Goal: Task Accomplishment & Management: Manage account settings

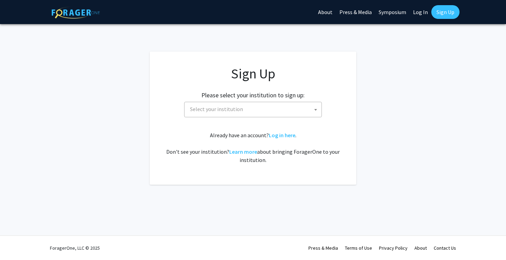
click at [237, 108] on span "Select your institution" at bounding box center [216, 109] width 53 height 7
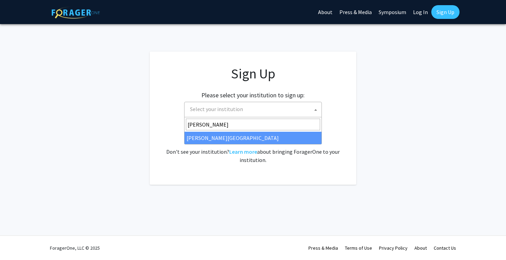
type input "jeff"
select select "24"
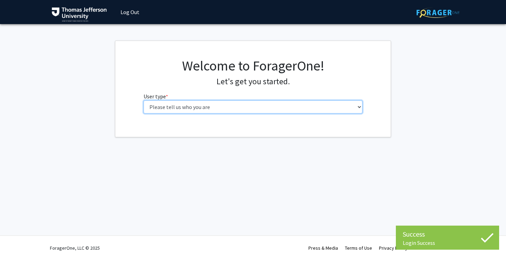
click at [235, 109] on select "Please tell us who you are Undergraduate Student Master's Student Doctoral Cand…" at bounding box center [253, 107] width 219 height 13
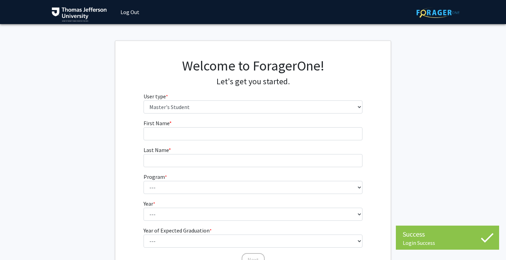
click at [179, 100] on fg-select "User type * required Please tell us who you are Undergraduate Student Master's …" at bounding box center [253, 102] width 219 height 21
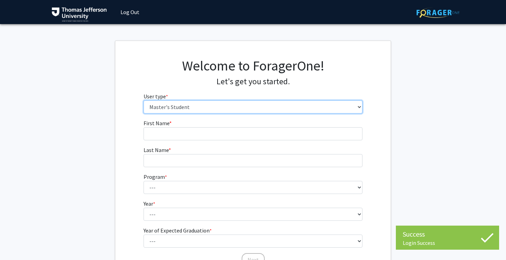
click at [181, 107] on select "Please tell us who you are Undergraduate Student Master's Student Doctoral Cand…" at bounding box center [253, 107] width 219 height 13
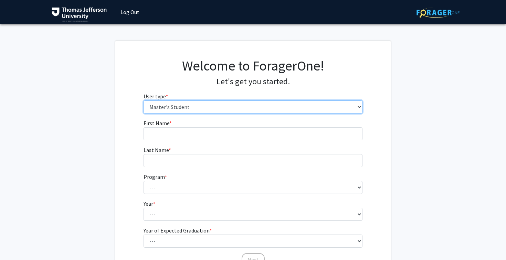
select select "3: doc"
click at [225, 104] on select "Please tell us who you are Undergraduate Student Master's Student Doctoral Cand…" at bounding box center [253, 107] width 219 height 13
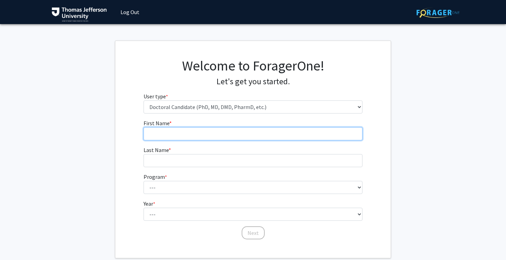
click at [153, 133] on input "First Name * required" at bounding box center [253, 133] width 219 height 13
type input "[PERSON_NAME]"
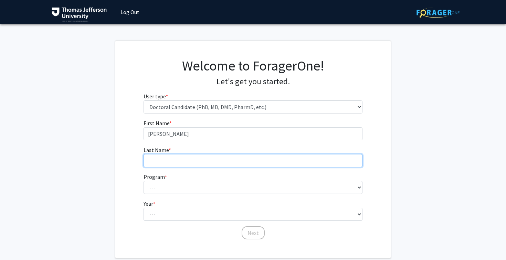
type input "Savchyn"
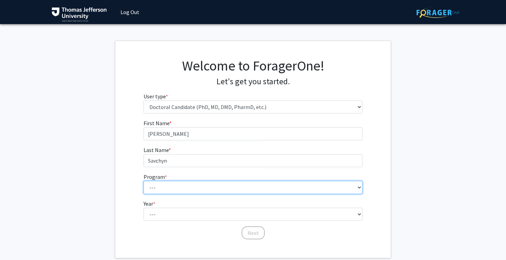
click at [178, 190] on select "--- Accelerated 3+3 BS in Health Sciences/Doctor of Occupational Therapy Accele…" at bounding box center [253, 187] width 219 height 13
select select "35: 815"
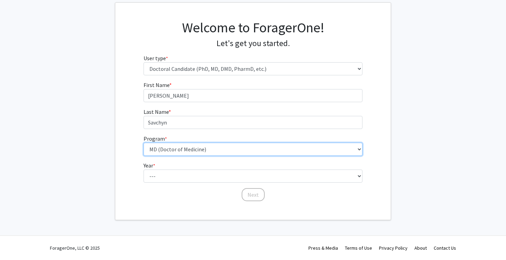
click at [171, 149] on select "--- Accelerated 3+3 BS in Health Sciences/Doctor of Occupational Therapy Accele…" at bounding box center [253, 149] width 219 height 13
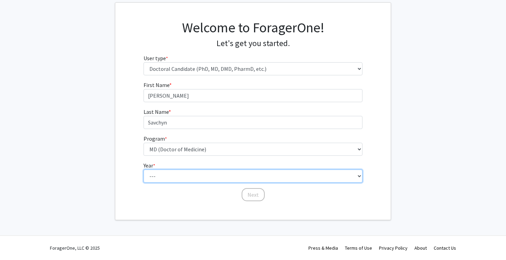
click at [177, 173] on select "--- First Year Second Year Third Year Fourth Year Fifth Year Sixth Year Seventh…" at bounding box center [253, 176] width 219 height 13
select select "1: first_year"
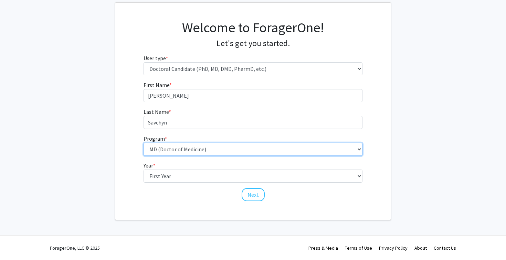
click at [201, 153] on select "--- Accelerated 3+3 BS in Health Sciences/Doctor of Occupational Therapy Accele…" at bounding box center [253, 149] width 219 height 13
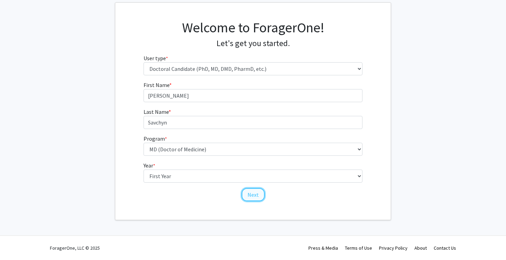
click at [258, 198] on button "Next" at bounding box center [253, 194] width 23 height 13
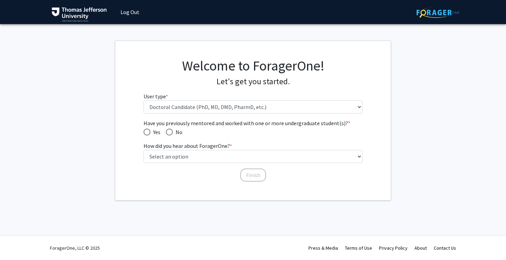
click at [185, 113] on div "Welcome to ForagerOne! Let's get you started. User type * required Please tell …" at bounding box center [253, 89] width 230 height 62
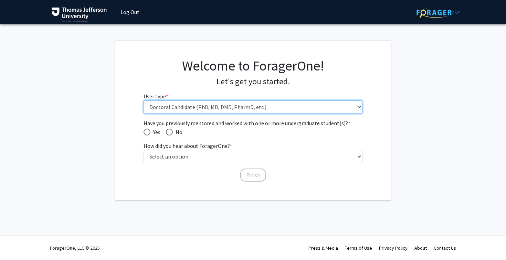
click at [181, 109] on select "Please tell us who you are Undergraduate Student Master's Student Doctoral Cand…" at bounding box center [253, 107] width 219 height 13
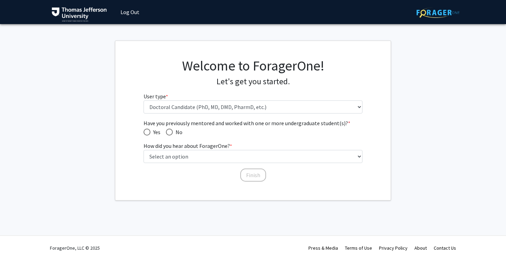
drag, startPoint x: 182, startPoint y: 125, endPoint x: 246, endPoint y: 126, distance: 64.1
click at [246, 126] on span "Have you previously mentored and worked with one or more undergraduate student(…" at bounding box center [253, 123] width 219 height 8
drag, startPoint x: 273, startPoint y: 121, endPoint x: 226, endPoint y: 123, distance: 46.9
click at [226, 123] on span "Have you previously mentored and worked with one or more undergraduate student(…" at bounding box center [253, 123] width 219 height 8
drag, startPoint x: 168, startPoint y: 123, endPoint x: 202, endPoint y: 123, distance: 33.7
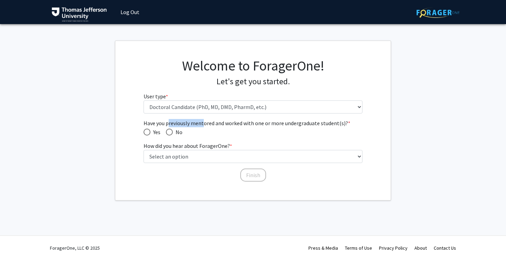
click at [202, 123] on span "Have you previously mentored and worked with one or more undergraduate student(…" at bounding box center [253, 123] width 219 height 8
click at [146, 131] on span "Have you previously mentored and worked with one or more undergraduate student(…" at bounding box center [147, 132] width 7 height 7
click at [146, 131] on input "Yes" at bounding box center [147, 132] width 7 height 7
radio input "true"
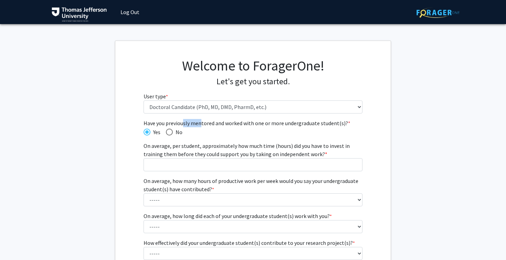
drag, startPoint x: 183, startPoint y: 124, endPoint x: 200, endPoint y: 124, distance: 17.2
click at [200, 124] on span "Have you previously mentored and worked with one or more undergraduate student(…" at bounding box center [253, 123] width 219 height 8
click at [169, 131] on span "Have you previously mentored and worked with one or more undergraduate student(…" at bounding box center [169, 132] width 7 height 7
click at [169, 131] on input "No" at bounding box center [169, 132] width 7 height 7
radio input "true"
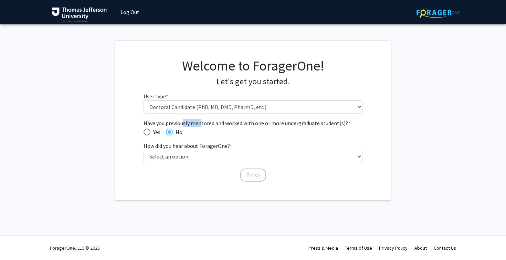
click at [154, 128] on span "Yes" at bounding box center [155, 132] width 10 height 8
click at [150, 129] on input "Yes" at bounding box center [147, 132] width 7 height 7
radio input "true"
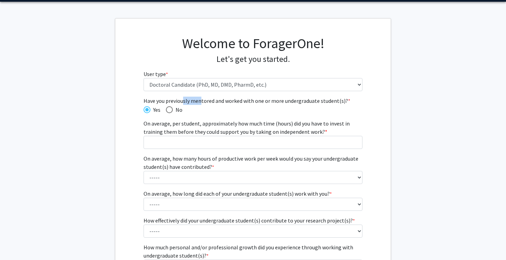
scroll to position [23, 0]
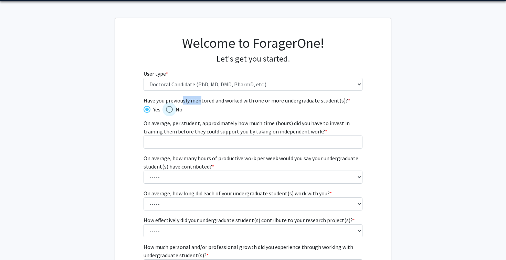
click at [169, 109] on span "Have you previously mentored and worked with one or more undergraduate student(…" at bounding box center [169, 109] width 7 height 7
click at [169, 109] on input "No" at bounding box center [169, 109] width 7 height 7
radio input "true"
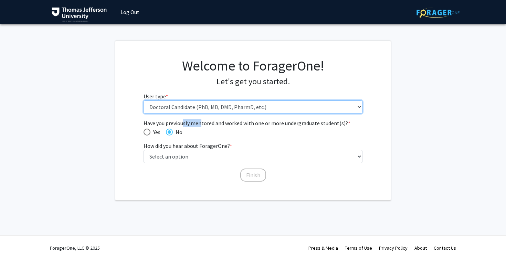
click at [202, 105] on select "Please tell us who you are Undergraduate Student Master's Student Doctoral Cand…" at bounding box center [253, 107] width 219 height 13
click at [209, 107] on select "Please tell us who you are Undergraduate Student Master's Student Doctoral Cand…" at bounding box center [253, 107] width 219 height 13
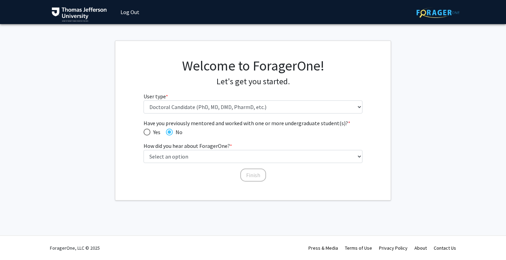
click at [181, 126] on span "Have you previously mentored and worked with one or more undergraduate student(…" at bounding box center [253, 123] width 219 height 8
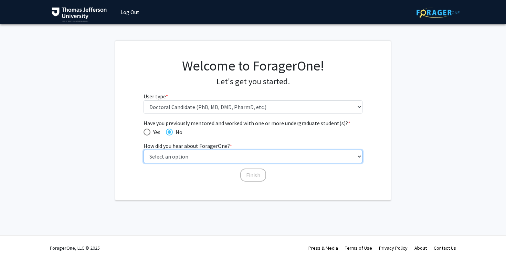
click at [176, 157] on select "Select an option Peer/student recommendation Faculty/staff recommendation Unive…" at bounding box center [253, 156] width 219 height 13
select select "2: faculty_recommendation"
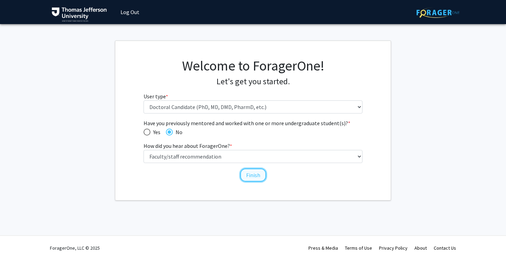
click at [256, 177] on button "Finish" at bounding box center [253, 175] width 26 height 13
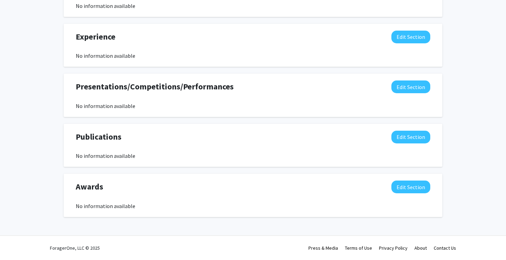
scroll to position [418, 0]
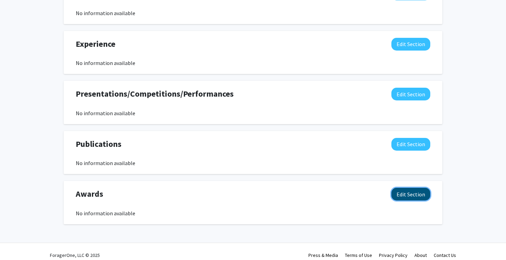
click at [403, 198] on button "Edit Section" at bounding box center [411, 194] width 39 height 13
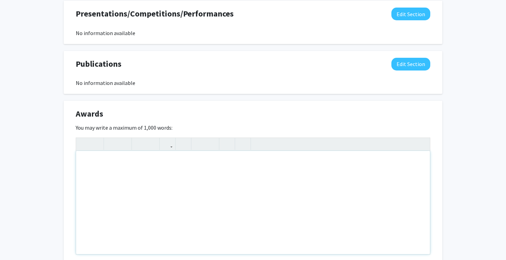
click at [196, 160] on div "Note to users with screen readers: Please deactivate our accessibility plugin f…" at bounding box center [253, 202] width 354 height 103
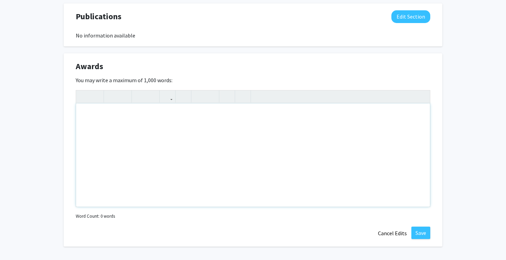
scroll to position [546, 0]
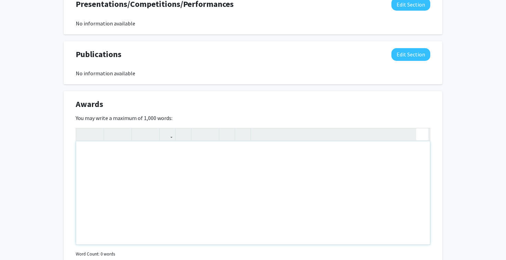
click at [423, 135] on div "Insert link Remove link" at bounding box center [253, 186] width 355 height 117
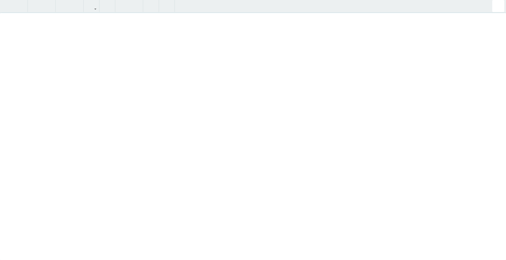
scroll to position [446, 0]
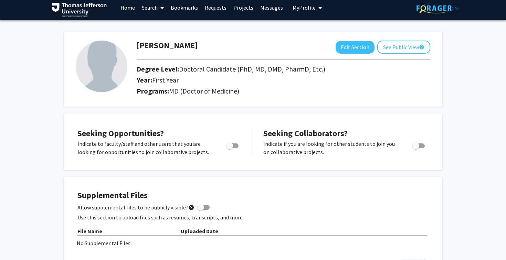
scroll to position [0, 0]
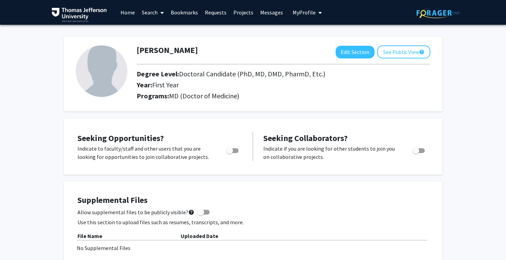
click at [156, 11] on link "Search" at bounding box center [152, 12] width 29 height 24
click at [165, 32] on span "Faculty/Staff" at bounding box center [163, 32] width 51 height 14
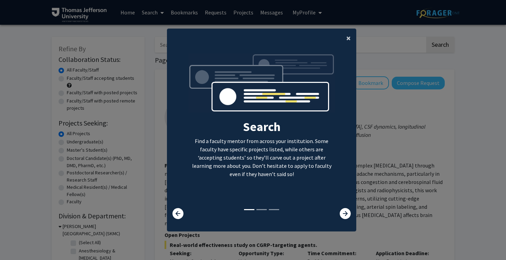
click at [347, 41] on span "×" at bounding box center [348, 38] width 4 height 11
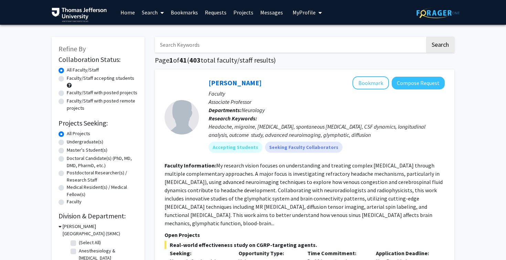
click at [90, 159] on label "Doctoral Candidate(s) (PhD, MD, DMD, PharmD, etc.)" at bounding box center [102, 162] width 71 height 14
click at [71, 159] on input "Doctoral Candidate(s) (PhD, MD, DMD, PharmD, etc.)" at bounding box center [69, 157] width 4 height 4
radio input "true"
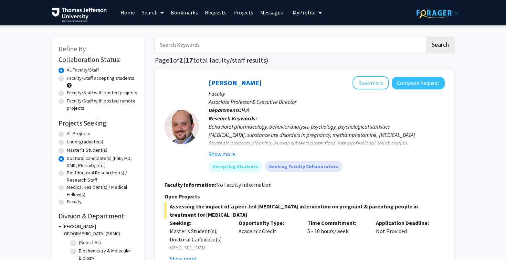
click at [210, 46] on input "Search Keywords" at bounding box center [290, 45] width 270 height 16
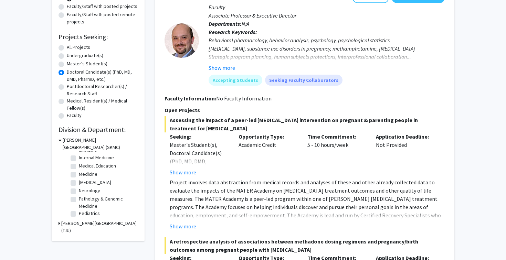
scroll to position [98, 0]
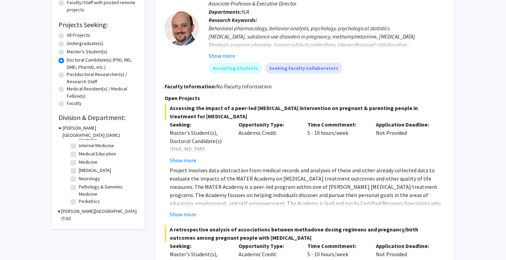
click at [87, 212] on h3 "Thomas Jefferson University (TJU)" at bounding box center [99, 215] width 76 height 14
click at [87, 212] on h3 "Thomas Jefferson University (TJU)" at bounding box center [100, 215] width 75 height 14
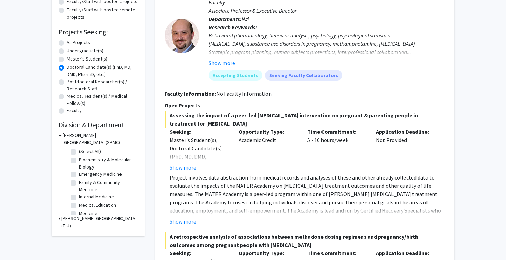
scroll to position [91, 0]
click at [79, 153] on label "(Select All)" at bounding box center [90, 151] width 22 height 7
click at [79, 153] on input "(Select All)" at bounding box center [81, 150] width 4 height 4
checkbox input "true"
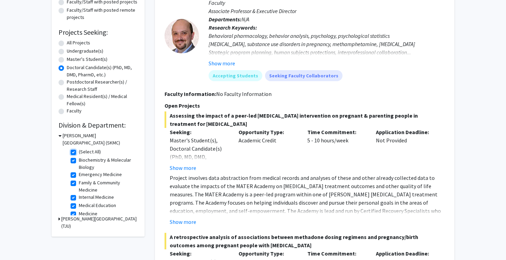
checkbox input "true"
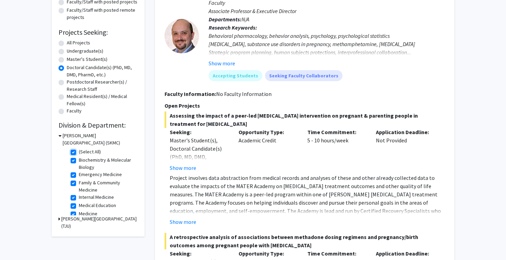
checkbox input "true"
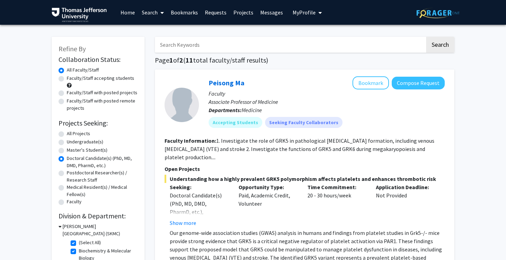
click at [61, 131] on div "All Projects" at bounding box center [98, 134] width 79 height 8
click at [67, 134] on label "All Projects" at bounding box center [78, 133] width 23 height 7
click at [67, 134] on input "All Projects" at bounding box center [69, 132] width 4 height 4
radio input "true"
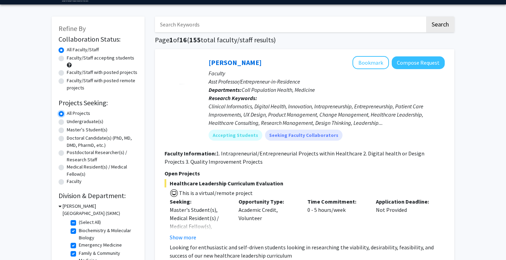
scroll to position [21, 0]
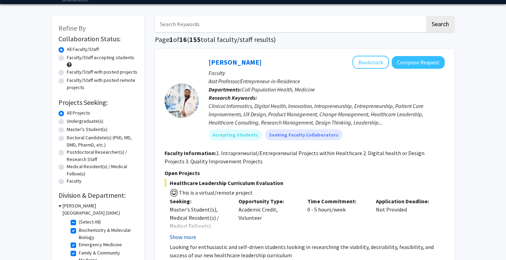
click at [188, 237] on button "Show more" at bounding box center [183, 237] width 27 height 8
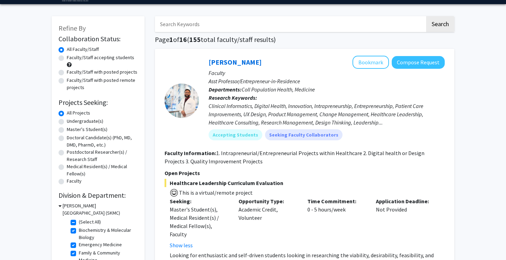
scroll to position [56, 0]
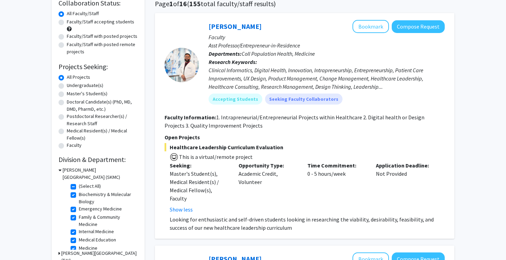
click at [79, 187] on label "(Select All)" at bounding box center [90, 186] width 22 height 7
click at [79, 187] on input "(Select All)" at bounding box center [81, 185] width 4 height 4
checkbox input "false"
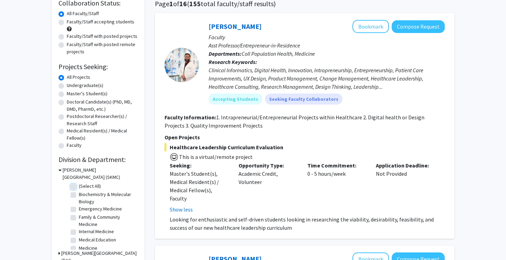
checkbox input "false"
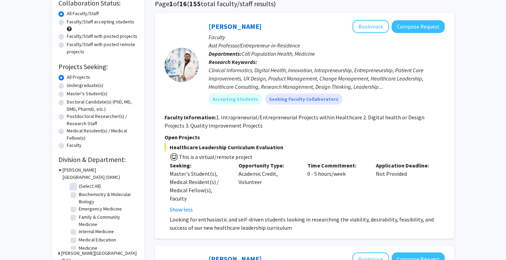
checkbox input "false"
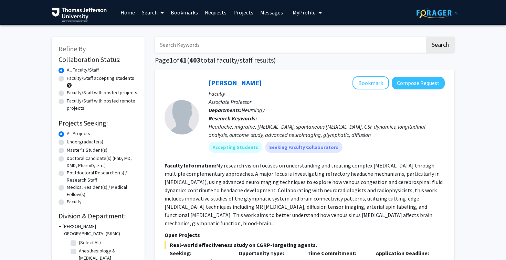
click at [178, 44] on input "Search Keywords" at bounding box center [290, 45] width 270 height 16
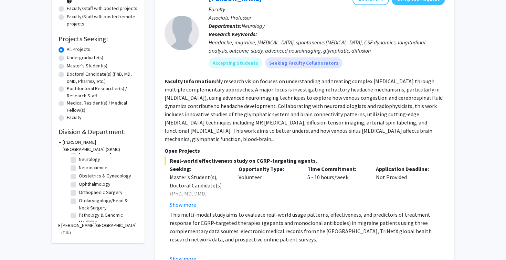
scroll to position [194, 0]
click at [98, 184] on label "Ophthalmology" at bounding box center [95, 182] width 32 height 7
click at [83, 184] on input "Ophthalmology" at bounding box center [81, 181] width 4 height 4
checkbox input "true"
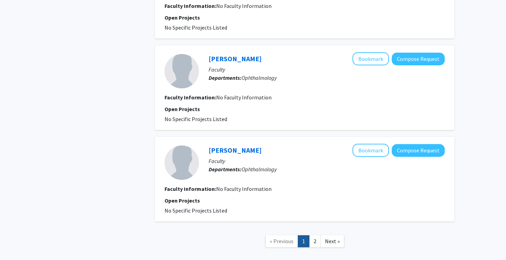
scroll to position [863, 0]
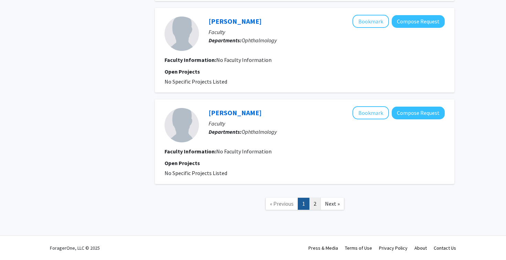
click at [318, 203] on link "2" at bounding box center [315, 204] width 12 height 12
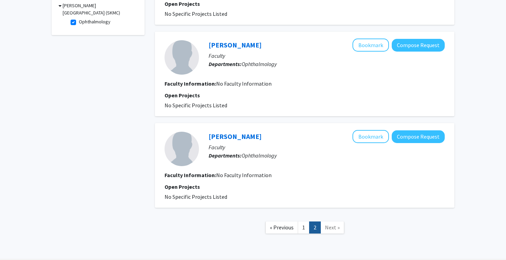
scroll to position [245, 0]
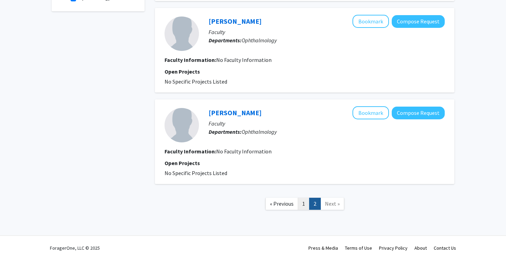
click at [306, 208] on link "1" at bounding box center [304, 204] width 12 height 12
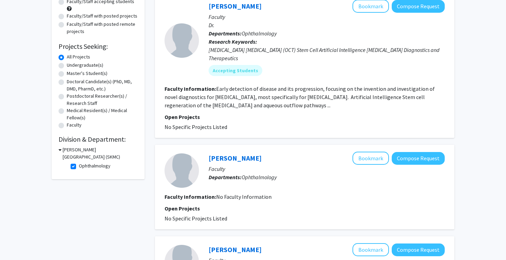
scroll to position [77, 0]
click at [79, 166] on label "Ophthalmology" at bounding box center [95, 165] width 32 height 7
click at [79, 166] on input "Ophthalmology" at bounding box center [81, 164] width 4 height 4
checkbox input "false"
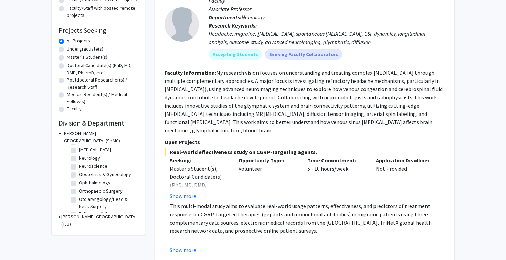
scroll to position [184, 0]
click at [94, 193] on label "Orthopaedic Surgery" at bounding box center [101, 192] width 44 height 7
click at [83, 193] on input "Orthopaedic Surgery" at bounding box center [81, 191] width 4 height 4
checkbox input "true"
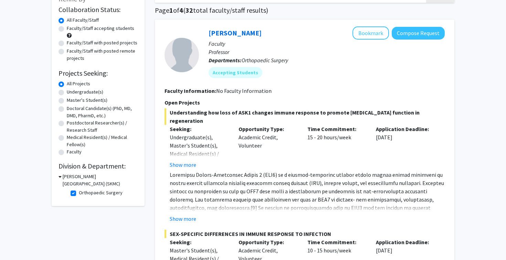
scroll to position [57, 0]
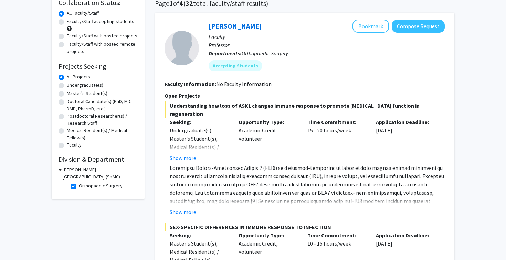
click at [79, 186] on label "Orthopaedic Surgery" at bounding box center [101, 186] width 44 height 7
click at [79, 186] on input "Orthopaedic Surgery" at bounding box center [81, 185] width 4 height 4
checkbox input "false"
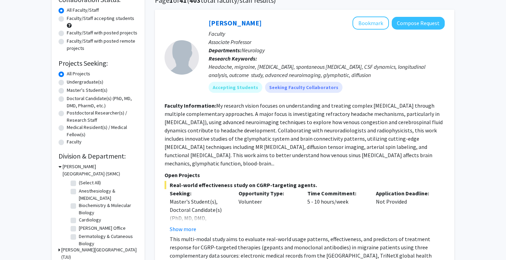
click at [84, 193] on label "Anesthesiology & Perioperative Medicine" at bounding box center [107, 195] width 57 height 14
click at [83, 192] on input "Anesthesiology & Perioperative Medicine" at bounding box center [81, 190] width 4 height 4
checkbox input "true"
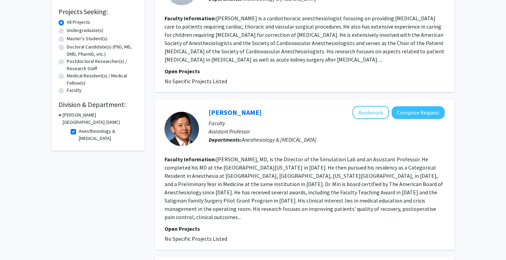
scroll to position [115, 0]
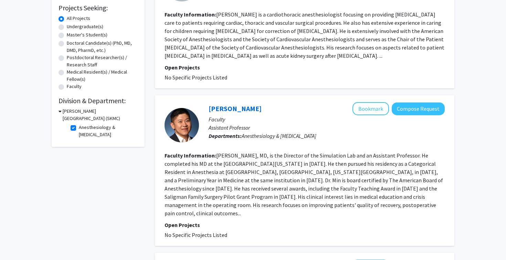
click at [79, 127] on label "Anesthesiology & Perioperative Medicine" at bounding box center [107, 131] width 57 height 14
click at [79, 127] on input "Anesthesiology & Perioperative Medicine" at bounding box center [81, 126] width 4 height 4
checkbox input "false"
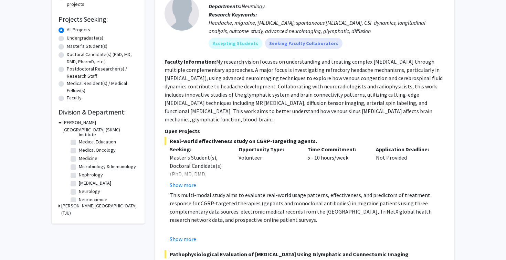
scroll to position [142, 0]
click at [107, 183] on label "Neurological Surgery" at bounding box center [95, 182] width 32 height 7
click at [83, 183] on input "Neurological Surgery" at bounding box center [81, 181] width 4 height 4
checkbox input "true"
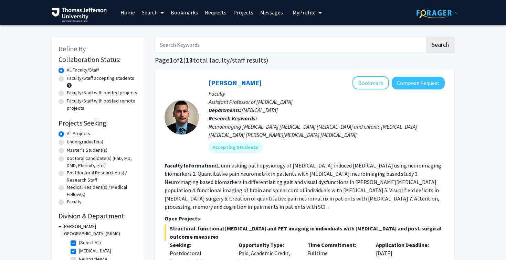
scroll to position [1, 0]
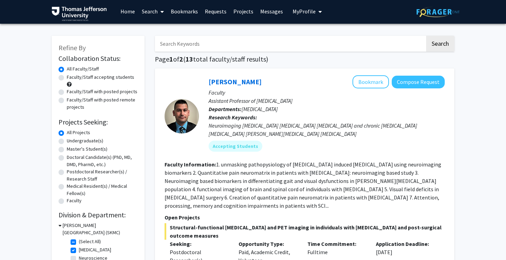
click at [67, 92] on label "Faculty/Staff with posted projects" at bounding box center [102, 91] width 71 height 7
click at [67, 92] on input "Faculty/Staff with posted projects" at bounding box center [69, 90] width 4 height 4
radio input "true"
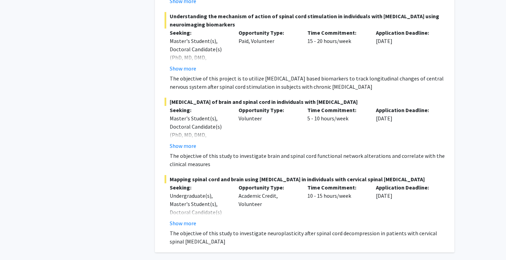
scroll to position [428, 0]
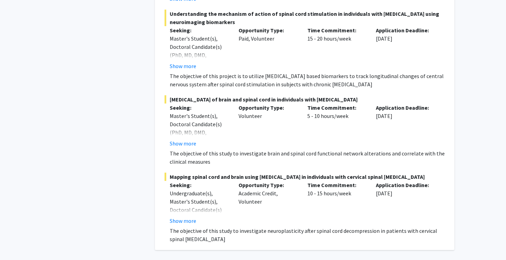
drag, startPoint x: 199, startPoint y: 102, endPoint x: 246, endPoint y: 123, distance: 51.4
click at [246, 123] on div "Functional Neuroimaging of brain and spinal cord in individuals with Neurodegen…" at bounding box center [305, 130] width 280 height 71
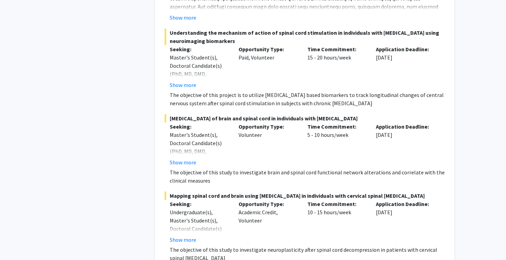
click at [253, 129] on p "Opportunity Type:" at bounding box center [268, 127] width 59 height 8
drag, startPoint x: 193, startPoint y: 119, endPoint x: 228, endPoint y: 120, distance: 35.8
click at [228, 120] on span "Functional Neuroimaging of brain and spinal cord in individuals with Neurodegen…" at bounding box center [305, 118] width 280 height 8
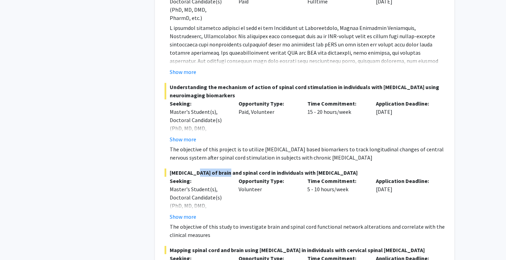
scroll to position [351, 0]
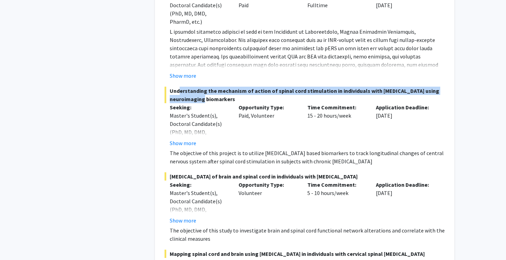
drag, startPoint x: 177, startPoint y: 93, endPoint x: 202, endPoint y: 98, distance: 25.7
click at [202, 98] on span "Understanding the mechanism of action of spinal cord stimulation in individuals…" at bounding box center [305, 95] width 280 height 17
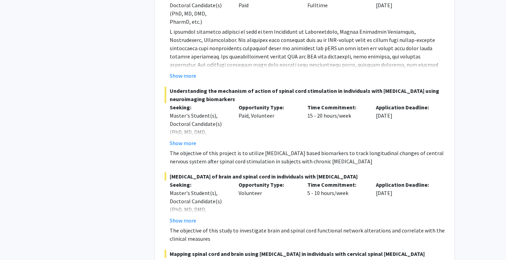
click at [213, 102] on span "Understanding the mechanism of action of spinal cord stimulation in individuals…" at bounding box center [305, 95] width 280 height 17
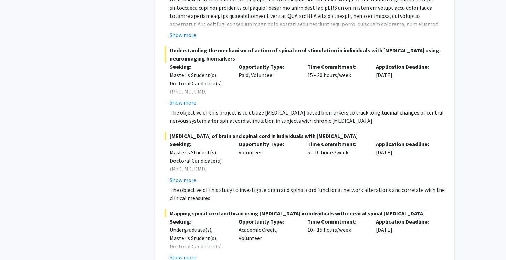
scroll to position [397, 0]
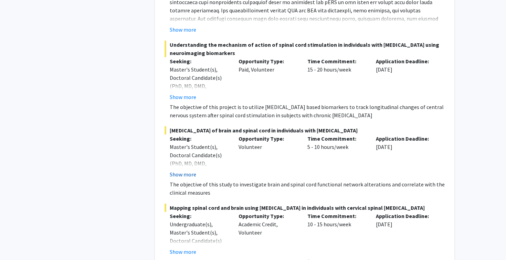
click at [183, 178] on button "Show more" at bounding box center [183, 174] width 27 height 8
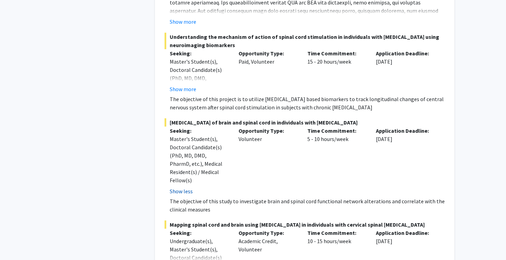
scroll to position [405, 0]
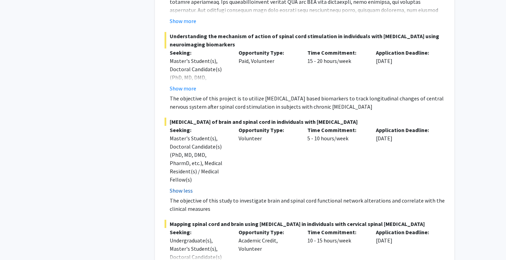
click at [189, 187] on button "Show less" at bounding box center [181, 191] width 23 height 8
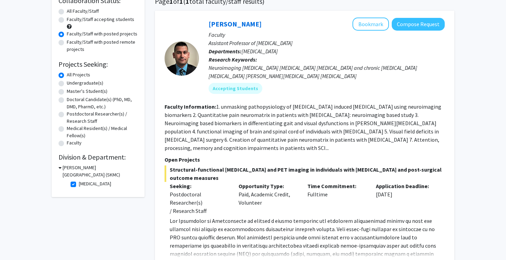
scroll to position [70, 0]
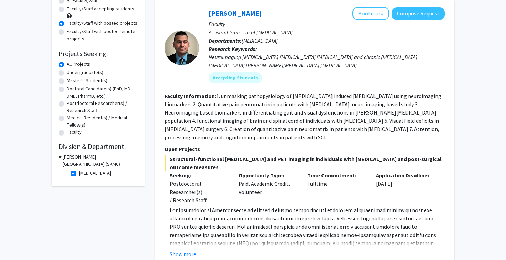
click at [79, 175] on label "Neurological Surgery" at bounding box center [95, 173] width 32 height 7
click at [79, 174] on input "Neurological Surgery" at bounding box center [81, 172] width 4 height 4
checkbox input "false"
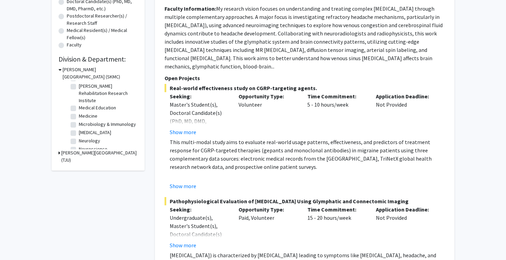
scroll to position [54, 0]
click at [111, 123] on label "Microbiology & Immunology" at bounding box center [107, 124] width 57 height 7
click at [83, 123] on input "Microbiology & Immunology" at bounding box center [81, 123] width 4 height 4
checkbox input "true"
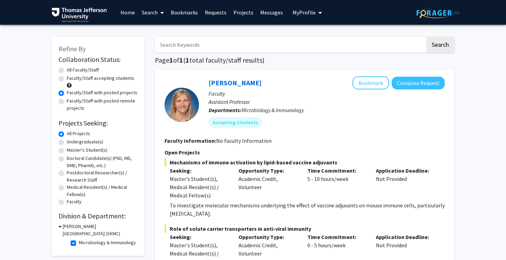
scroll to position [51, 0]
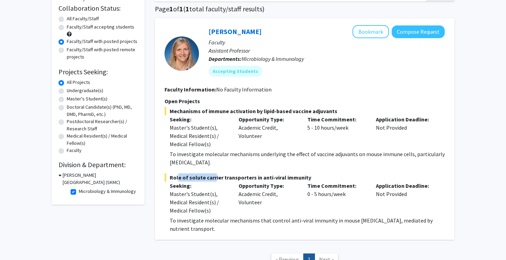
drag, startPoint x: 175, startPoint y: 178, endPoint x: 211, endPoint y: 178, distance: 35.8
click at [211, 178] on span "Role of solute carrier transporters in anti-viral immunity" at bounding box center [305, 178] width 280 height 8
drag, startPoint x: 177, startPoint y: 113, endPoint x: 249, endPoint y: 113, distance: 71.3
click at [248, 113] on span "Mechanisms of immune activation by lipid-based vaccine adjuvants" at bounding box center [305, 111] width 280 height 8
drag, startPoint x: 263, startPoint y: 114, endPoint x: 202, endPoint y: 112, distance: 61.3
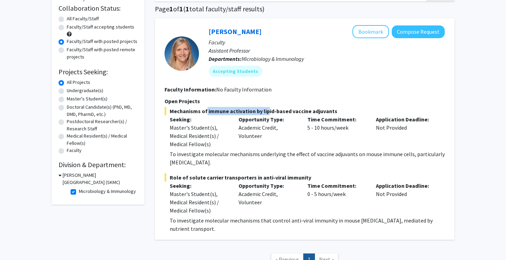
click at [202, 112] on span "Mechanisms of immune activation by lipid-based vaccine adjuvants" at bounding box center [305, 111] width 280 height 8
click at [215, 139] on div "Master's Student(s), Medical Resident(s) / Medical Fellow(s)" at bounding box center [199, 136] width 59 height 25
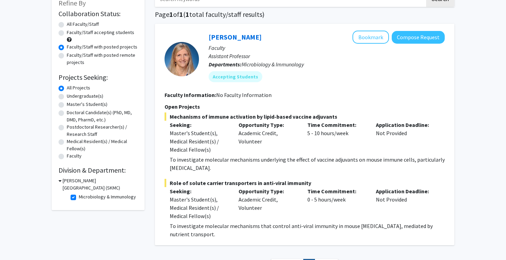
scroll to position [51, 0]
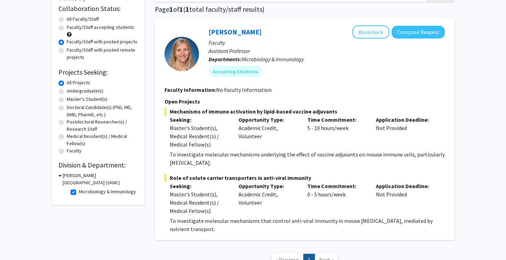
click at [79, 193] on label "Microbiology & Immunology" at bounding box center [107, 191] width 57 height 7
click at [79, 193] on input "Microbiology & Immunology" at bounding box center [81, 190] width 4 height 4
checkbox input "false"
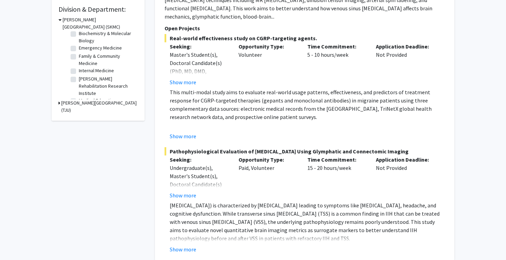
scroll to position [223, 0]
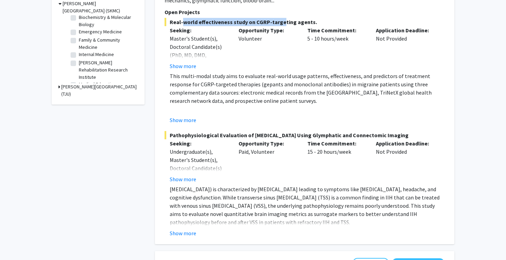
drag, startPoint x: 180, startPoint y: 24, endPoint x: 278, endPoint y: 25, distance: 97.8
click at [278, 25] on span "Real-world effectiveness study on CGRP-targeting agents." at bounding box center [305, 22] width 280 height 8
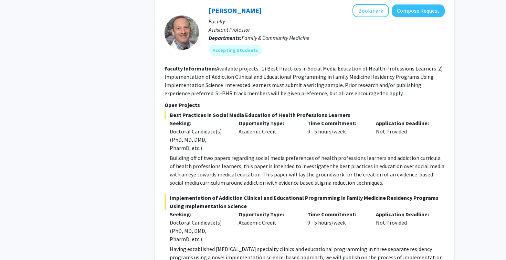
scroll to position [515, 0]
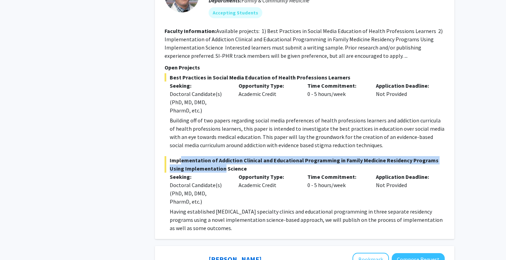
drag, startPoint x: 174, startPoint y: 169, endPoint x: 202, endPoint y: 180, distance: 30.6
click at [202, 173] on span "Implementation of Addiction Clinical and Educational Programming in Family Medi…" at bounding box center [305, 164] width 280 height 17
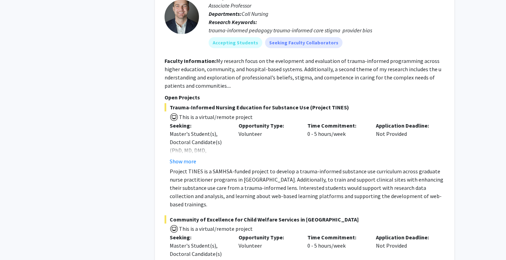
scroll to position [789, 0]
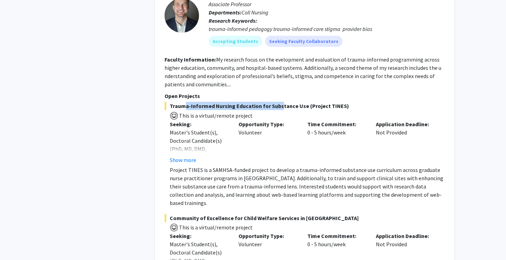
drag, startPoint x: 182, startPoint y: 116, endPoint x: 277, endPoint y: 117, distance: 95.1
click at [277, 110] on span "Trauma-Informed Nursing Education for Substance Use (Project TINES)" at bounding box center [305, 106] width 280 height 8
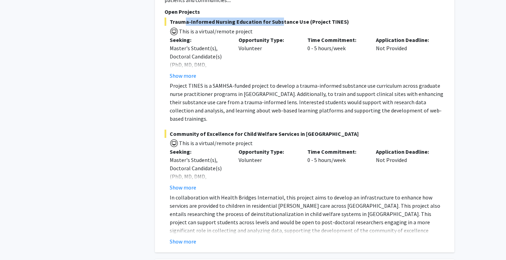
scroll to position [874, 0]
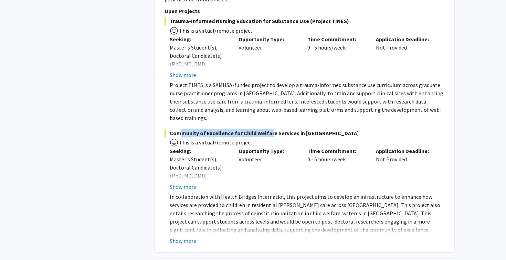
drag, startPoint x: 178, startPoint y: 132, endPoint x: 267, endPoint y: 134, distance: 89.2
click at [266, 134] on span "Community of Excellence for Child Welfare Services in Peru" at bounding box center [305, 133] width 280 height 8
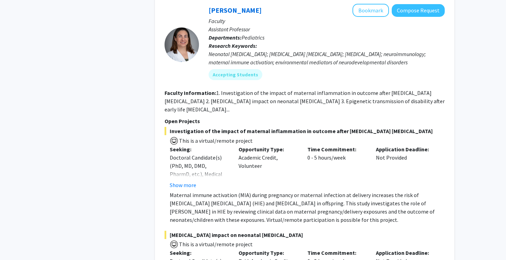
scroll to position [1137, 0]
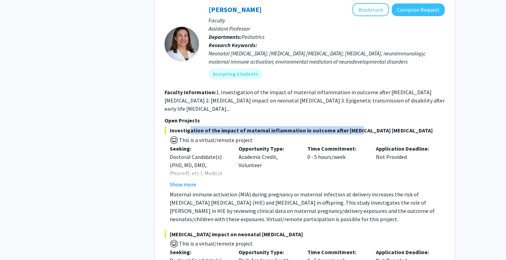
drag, startPoint x: 187, startPoint y: 134, endPoint x: 352, endPoint y: 129, distance: 165.7
click at [352, 129] on span "Investigation of the impact of maternal inflammation in outcome after hypoxic i…" at bounding box center [305, 130] width 280 height 8
drag, startPoint x: 421, startPoint y: 129, endPoint x: 341, endPoint y: 133, distance: 80.0
click at [341, 133] on span "Investigation of the impact of maternal inflammation in outcome after hypoxic i…" at bounding box center [305, 130] width 280 height 8
copy span "hypoxic ischemic encephalopathy"
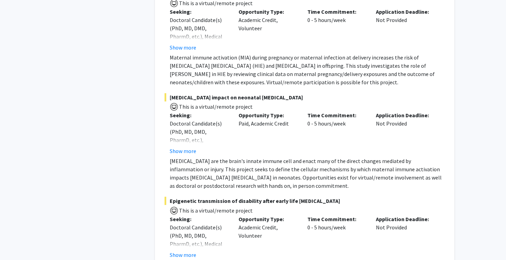
scroll to position [1275, 0]
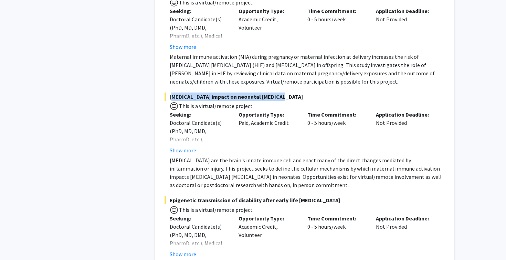
drag, startPoint x: 271, startPoint y: 97, endPoint x: 168, endPoint y: 95, distance: 102.6
click at [168, 95] on span "Microglia impact on neonatal brain injury" at bounding box center [305, 97] width 280 height 8
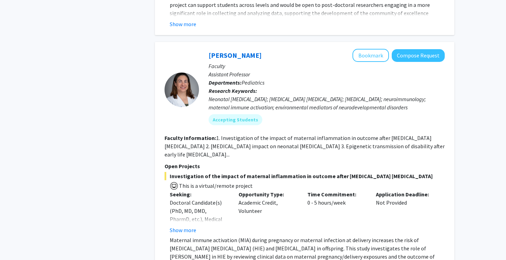
scroll to position [1086, 0]
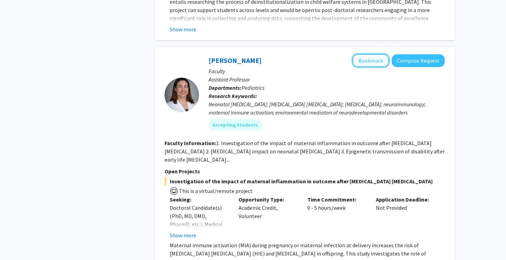
click at [367, 59] on button "Bookmark" at bounding box center [371, 60] width 37 height 13
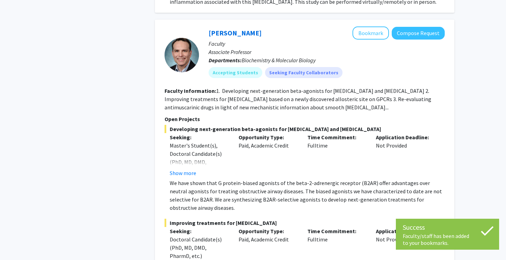
scroll to position [1571, 0]
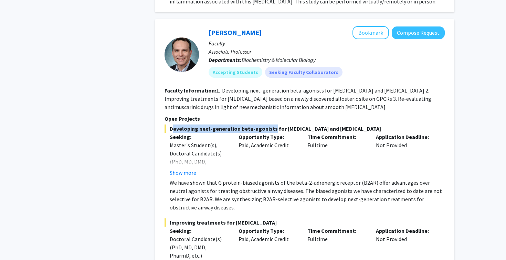
drag, startPoint x: 171, startPoint y: 131, endPoint x: 268, endPoint y: 130, distance: 97.1
click at [268, 130] on span "Developing next-generation beta-agonists for asthma and COPD" at bounding box center [305, 129] width 280 height 8
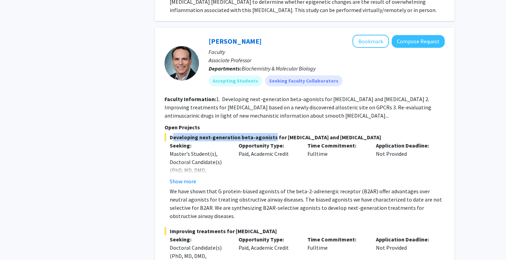
scroll to position [1562, 0]
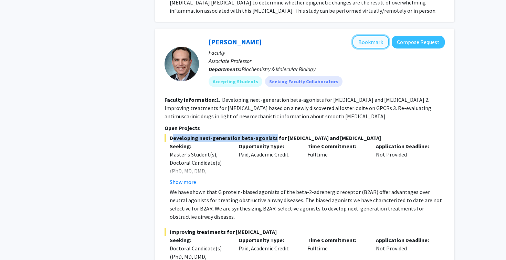
click at [372, 38] on button "Bookmark" at bounding box center [371, 41] width 37 height 13
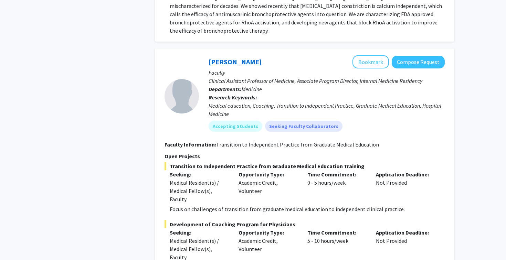
scroll to position [1968, 0]
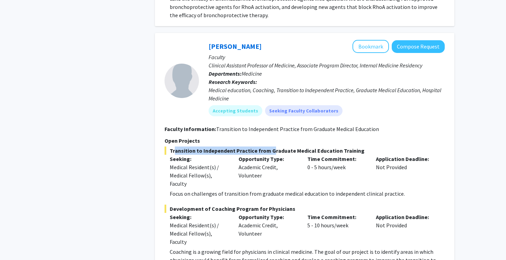
drag, startPoint x: 172, startPoint y: 152, endPoint x: 269, endPoint y: 153, distance: 97.1
click at [269, 153] on span "Transition to Independent Practice from Graduate Medical Education Training" at bounding box center [305, 151] width 280 height 8
click at [284, 154] on span "Transition to Independent Practice from Graduate Medical Education Training" at bounding box center [305, 151] width 280 height 8
click at [323, 157] on p "Time Commitment:" at bounding box center [337, 159] width 59 height 8
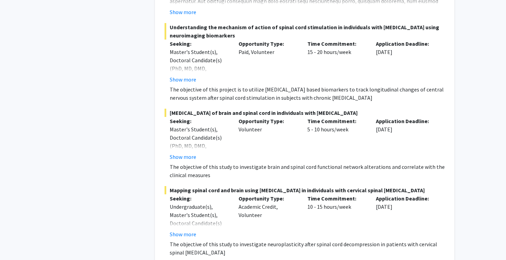
scroll to position [3186, 0]
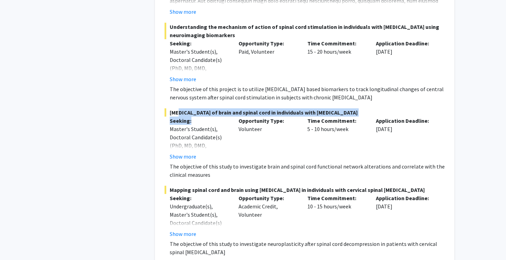
drag, startPoint x: 199, startPoint y: 112, endPoint x: 174, endPoint y: 106, distance: 25.1
click at [174, 108] on div "Functional Neuroimaging of brain and spinal cord in individuals with Neurodegen…" at bounding box center [305, 143] width 280 height 71
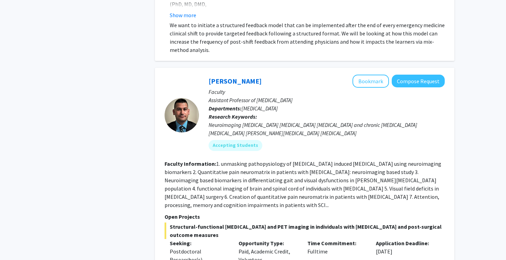
scroll to position [2769, 0]
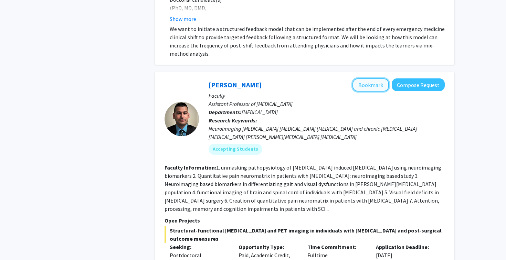
click at [381, 80] on button "Bookmark" at bounding box center [371, 85] width 37 height 13
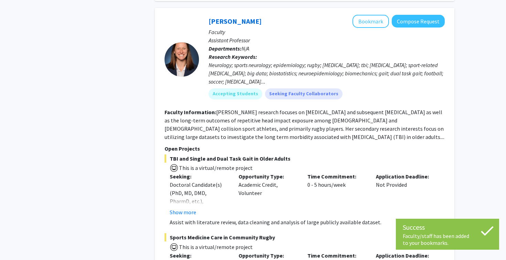
scroll to position [3450, 0]
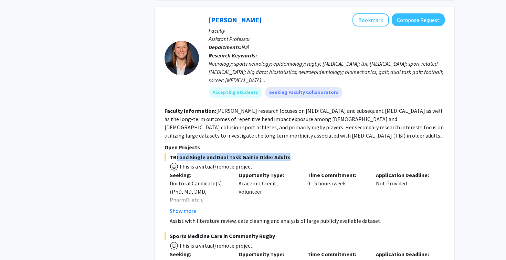
drag, startPoint x: 174, startPoint y: 150, endPoint x: 284, endPoint y: 153, distance: 110.6
click at [284, 153] on span "TBI and Single and Dual Task Gait in Older Adults" at bounding box center [305, 157] width 280 height 8
click at [297, 153] on span "TBI and Single and Dual Task Gait in Older Adults" at bounding box center [305, 157] width 280 height 8
drag, startPoint x: 296, startPoint y: 152, endPoint x: 199, endPoint y: 151, distance: 96.8
click at [199, 153] on span "TBI and Single and Dual Task Gait in Older Adults" at bounding box center [305, 157] width 280 height 8
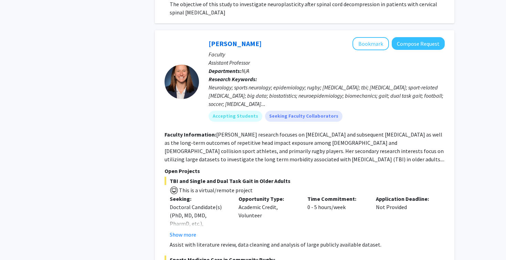
scroll to position [3423, 0]
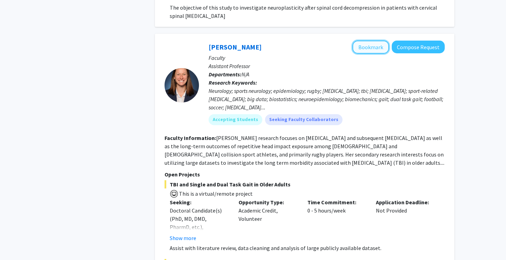
click at [367, 41] on button "Bookmark" at bounding box center [371, 47] width 37 height 13
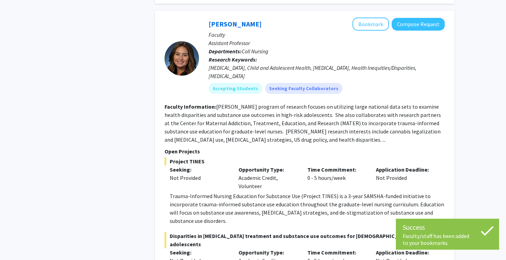
scroll to position [4028, 0]
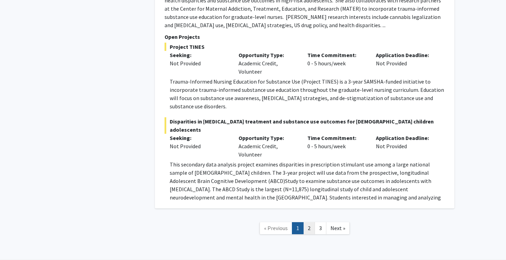
click at [308, 222] on link "2" at bounding box center [309, 228] width 12 height 12
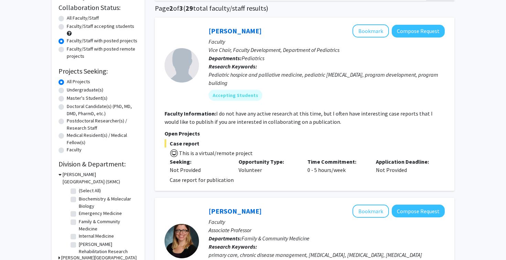
scroll to position [53, 0]
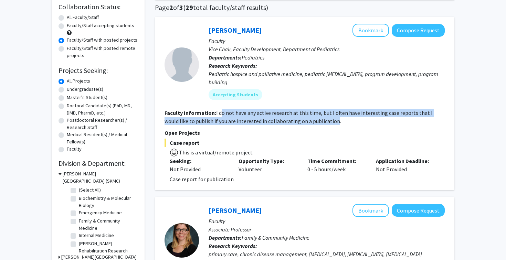
drag, startPoint x: 318, startPoint y: 123, endPoint x: 220, endPoint y: 114, distance: 98.6
click at [220, 114] on fg-read-more "I do not have any active research at this time, but I often have interesting ca…" at bounding box center [299, 117] width 268 height 15
click at [381, 28] on button "Bookmark" at bounding box center [371, 30] width 37 height 13
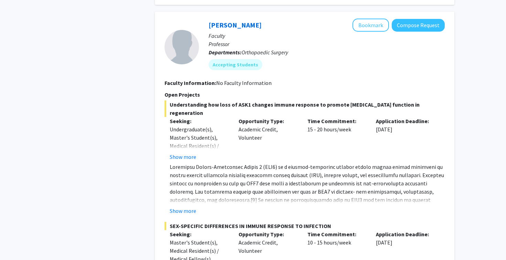
scroll to position [703, 0]
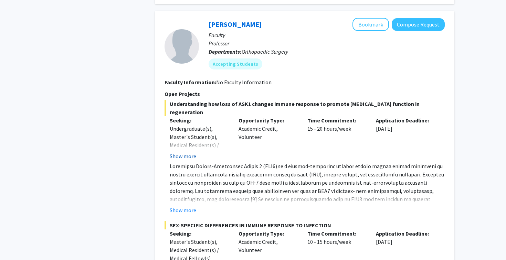
click at [179, 155] on button "Show more" at bounding box center [183, 156] width 27 height 8
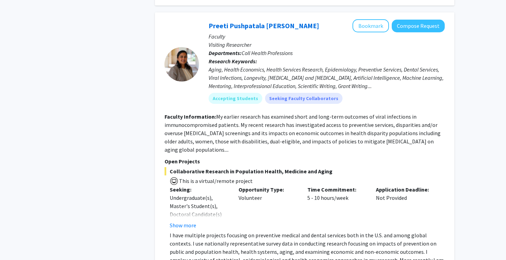
scroll to position [1024, 0]
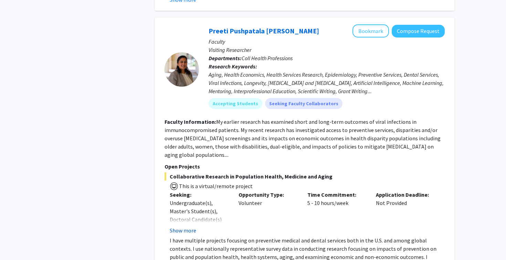
click at [184, 227] on button "Show more" at bounding box center [183, 231] width 27 height 8
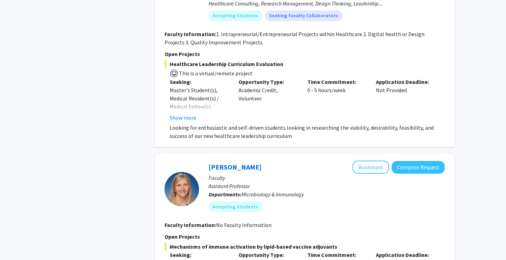
scroll to position [1464, 0]
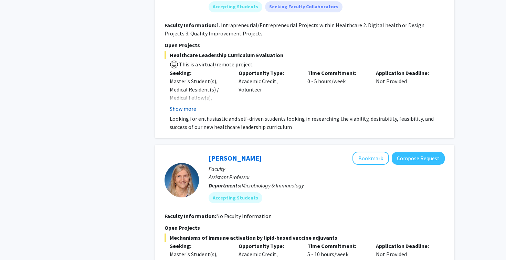
click at [184, 105] on button "Show more" at bounding box center [183, 109] width 27 height 8
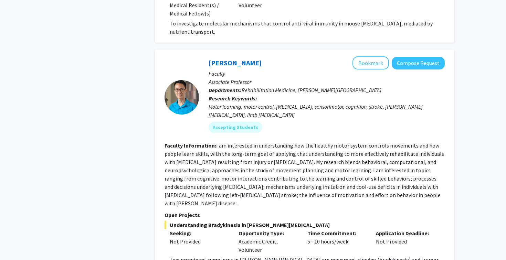
scroll to position [1797, 0]
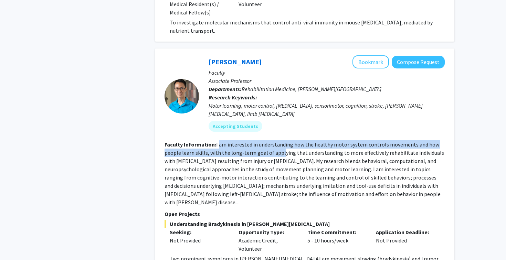
drag, startPoint x: 218, startPoint y: 129, endPoint x: 280, endPoint y: 134, distance: 61.8
click at [280, 141] on fg-read-more "I am interested in understanding how the healthy motor system controls movement…" at bounding box center [305, 173] width 280 height 65
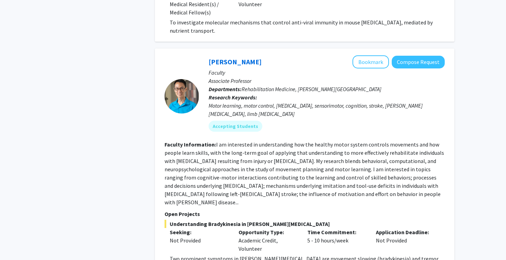
click at [282, 141] on fg-read-more "I am interested in understanding how the healthy motor system controls movement…" at bounding box center [305, 173] width 280 height 65
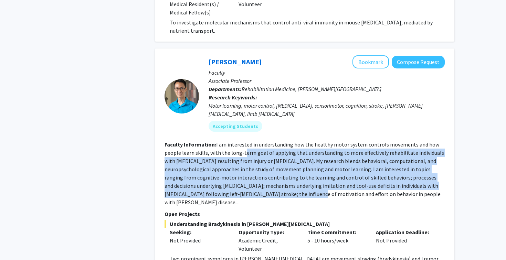
drag, startPoint x: 243, startPoint y: 141, endPoint x: 259, endPoint y: 181, distance: 43.9
click at [259, 181] on section "Faculty Information: I am interested in understanding how the healthy motor sys…" at bounding box center [305, 174] width 280 height 66
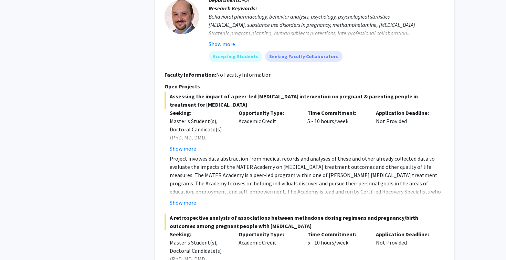
scroll to position [2245, 0]
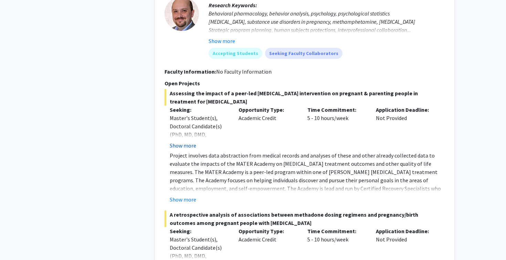
click at [182, 142] on button "Show more" at bounding box center [183, 146] width 27 height 8
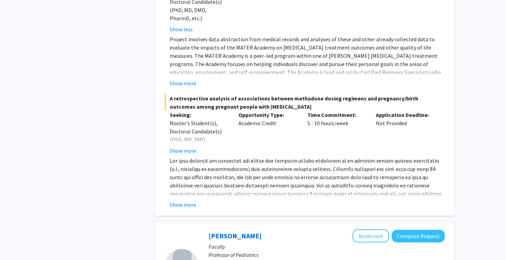
scroll to position [2371, 0]
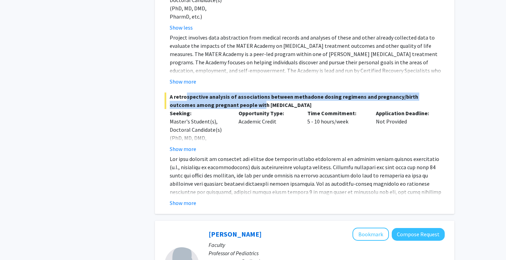
drag, startPoint x: 185, startPoint y: 75, endPoint x: 234, endPoint y: 77, distance: 49.6
click at [234, 93] on span "A retrospective analysis of associations between methadone dosing regimens and …" at bounding box center [305, 101] width 280 height 17
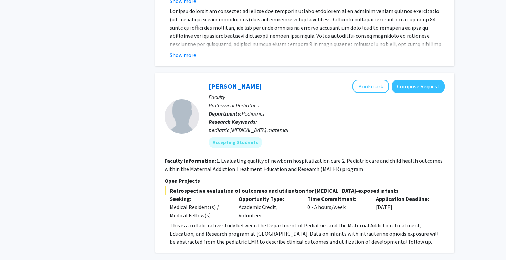
scroll to position [2563, 0]
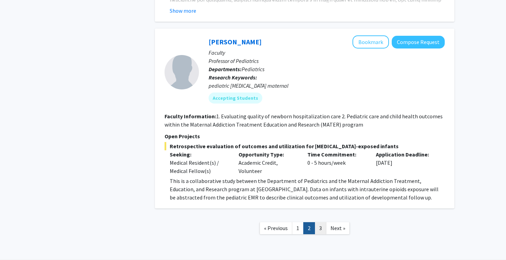
click at [318, 222] on link "3" at bounding box center [321, 228] width 12 height 12
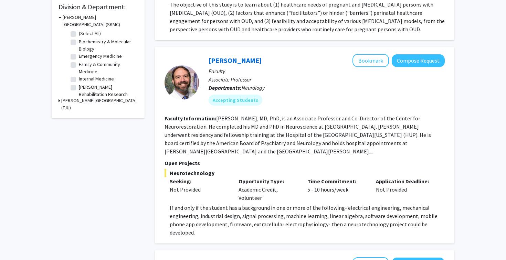
scroll to position [210, 0]
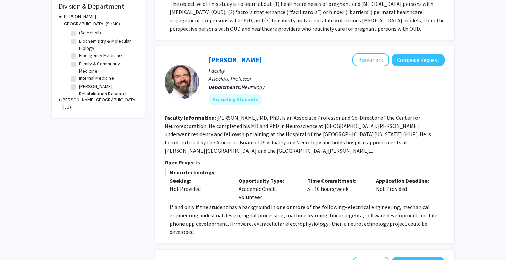
drag, startPoint x: 181, startPoint y: 145, endPoint x: 255, endPoint y: 149, distance: 73.9
click at [255, 149] on fg-read-more "Mijail D. Serruya, MD, PhD, is an Associate Professor and Co-Director of the Ce…" at bounding box center [298, 134] width 267 height 40
click at [283, 154] on section "Faculty Information: Mijail D. Serruya, MD, PhD, is an Associate Professor and …" at bounding box center [305, 134] width 280 height 41
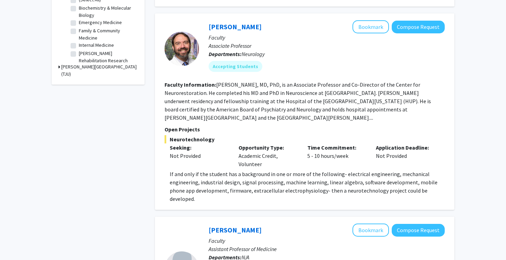
scroll to position [244, 0]
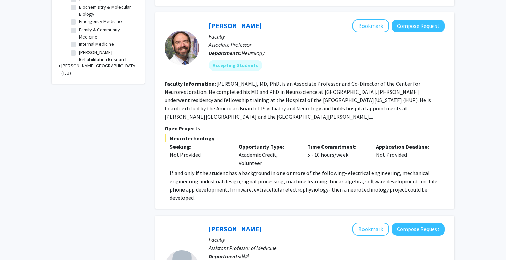
click at [207, 171] on p "If and only if the student has a background in one or more of the following- el…" at bounding box center [307, 185] width 275 height 33
drag, startPoint x: 172, startPoint y: 174, endPoint x: 241, endPoint y: 175, distance: 68.9
click at [241, 175] on p "If and only if the student has a background in one or more of the following- el…" at bounding box center [307, 185] width 275 height 33
drag, startPoint x: 206, startPoint y: 183, endPoint x: 265, endPoint y: 184, distance: 59.2
click at [265, 184] on p "If and only if the student has a background in one or more of the following- el…" at bounding box center [307, 185] width 275 height 33
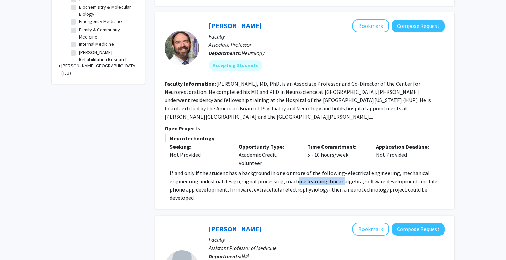
drag, startPoint x: 294, startPoint y: 184, endPoint x: 339, endPoint y: 184, distance: 45.1
click at [339, 184] on p "If and only if the student has a background in one or more of the following- el…" at bounding box center [307, 185] width 275 height 33
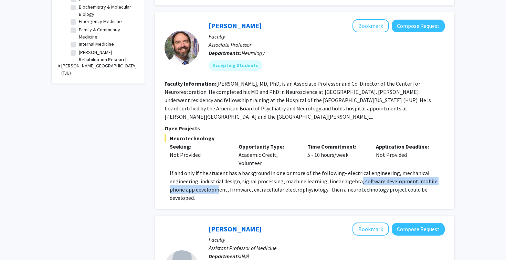
drag, startPoint x: 357, startPoint y: 184, endPoint x: 218, endPoint y: 192, distance: 139.0
click at [218, 192] on p "If and only if the student has a background in one or more of the following- el…" at bounding box center [307, 185] width 275 height 33
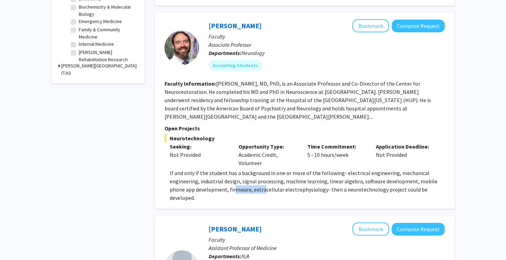
drag, startPoint x: 233, startPoint y: 192, endPoint x: 262, endPoint y: 192, distance: 28.9
click at [262, 192] on p "If and only if the student has a background in one or more of the following- el…" at bounding box center [307, 185] width 275 height 33
drag, startPoint x: 280, startPoint y: 192, endPoint x: 324, endPoint y: 192, distance: 43.4
click at [324, 192] on p "If and only if the student has a background in one or more of the following- el…" at bounding box center [307, 185] width 275 height 33
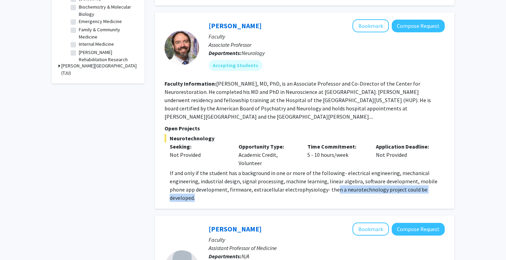
drag, startPoint x: 334, startPoint y: 193, endPoint x: 372, endPoint y: 194, distance: 37.9
click at [373, 194] on p "If and only if the student has a background in one or more of the following- el…" at bounding box center [307, 185] width 275 height 33
click at [318, 198] on p "If and only if the student has a background in one or more of the following- el…" at bounding box center [307, 185] width 275 height 33
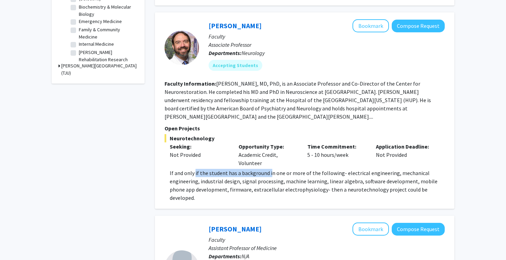
drag, startPoint x: 195, startPoint y: 173, endPoint x: 271, endPoint y: 176, distance: 75.8
click at [271, 176] on p "If and only if the student has a background in one or more of the following- el…" at bounding box center [307, 185] width 275 height 33
drag, startPoint x: 200, startPoint y: 183, endPoint x: 244, endPoint y: 184, distance: 43.8
click at [244, 184] on p "If and only if the student has a background in one or more of the following- el…" at bounding box center [307, 185] width 275 height 33
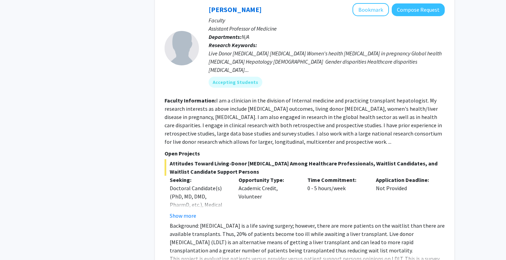
scroll to position [466, 0]
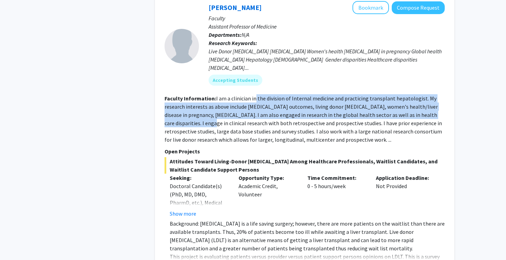
drag, startPoint x: 256, startPoint y: 92, endPoint x: 197, endPoint y: 114, distance: 62.2
click at [197, 114] on fg-read-more "I am a clinician in the division of Internal medicine and practicing transplant…" at bounding box center [304, 119] width 278 height 48
drag, startPoint x: 171, startPoint y: 154, endPoint x: 253, endPoint y: 159, distance: 81.8
click at [253, 159] on span "Attitudes Toward Living-Donor Liver Transplantation Among Healthcare Profession…" at bounding box center [305, 165] width 280 height 17
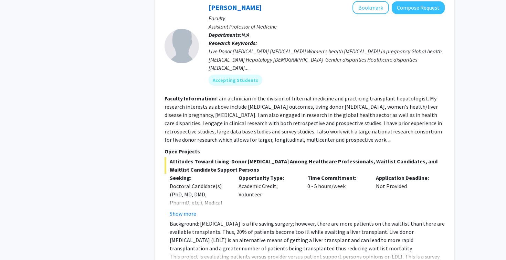
click at [263, 160] on span "Attitudes Toward Living-Donor Liver Transplantation Among Healthcare Profession…" at bounding box center [305, 165] width 280 height 17
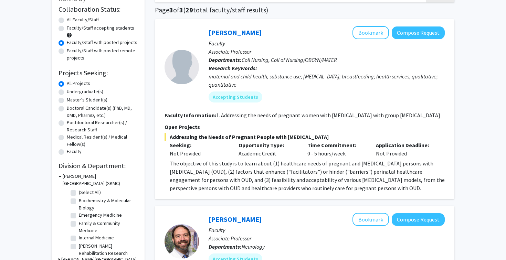
scroll to position [0, 0]
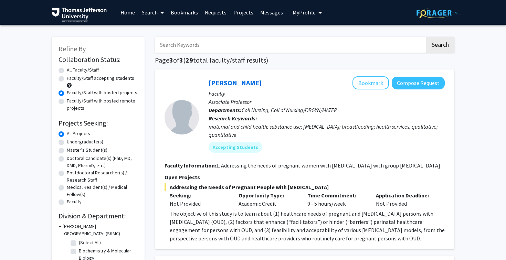
click at [183, 14] on link "Bookmarks" at bounding box center [184, 12] width 34 height 24
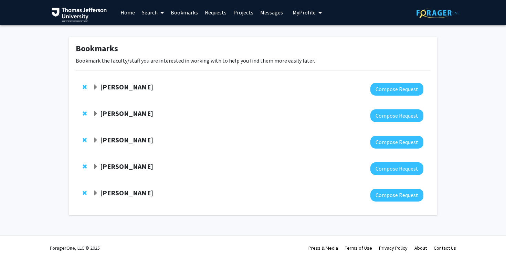
click at [97, 87] on span "Expand Elizabeth Wright-Jin Bookmark" at bounding box center [96, 88] width 6 height 6
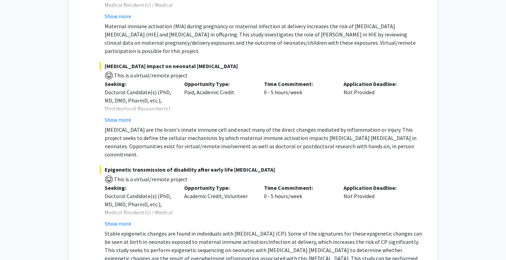
scroll to position [427, 0]
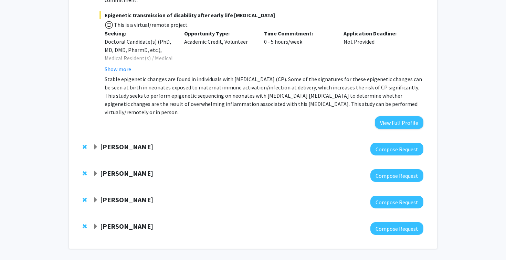
click at [124, 143] on strong "Charles Scott" at bounding box center [126, 147] width 53 height 9
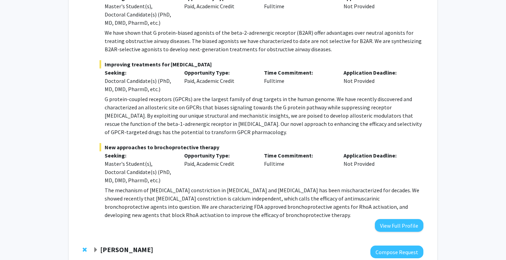
scroll to position [850, 0]
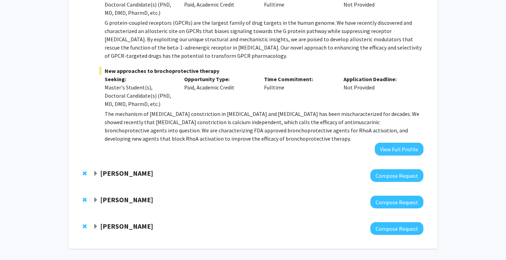
click at [125, 169] on strong "Mahdi Alizedah" at bounding box center [126, 173] width 53 height 9
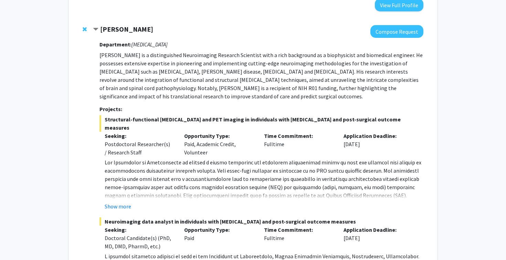
scroll to position [998, 0]
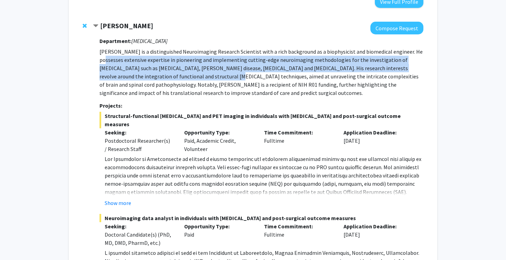
drag, startPoint x: 107, startPoint y: 35, endPoint x: 194, endPoint y: 48, distance: 87.1
click at [194, 48] on p "Dr. Alizadeh is a distinguished Neuroimaging Research Scientist with a rich bac…" at bounding box center [262, 73] width 324 height 50
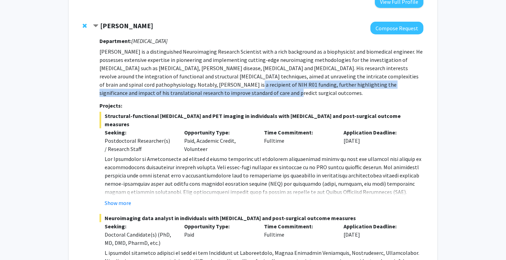
drag, startPoint x: 216, startPoint y: 56, endPoint x: 221, endPoint y: 71, distance: 15.6
click at [221, 71] on p "Dr. Alizadeh is a distinguished Neuroimaging Research Scientist with a rich bac…" at bounding box center [262, 73] width 324 height 50
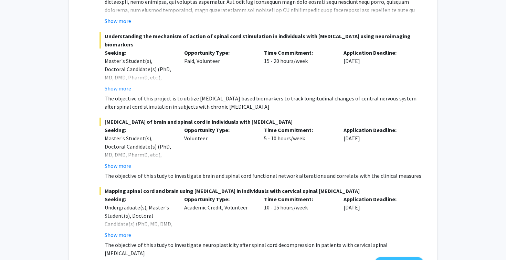
scroll to position [1283, 0]
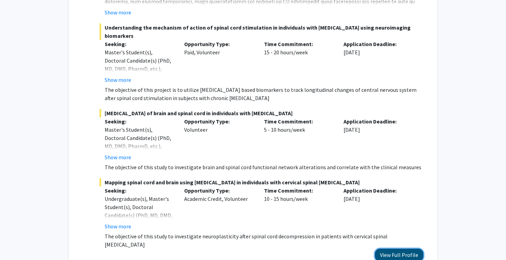
click at [393, 249] on button "View Full Profile" at bounding box center [399, 255] width 49 height 13
click at [120, 153] on button "Show more" at bounding box center [118, 157] width 27 height 8
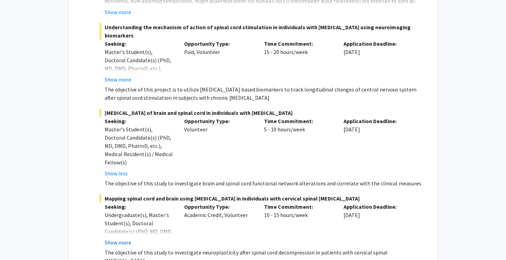
click at [122, 239] on button "Show more" at bounding box center [118, 243] width 27 height 8
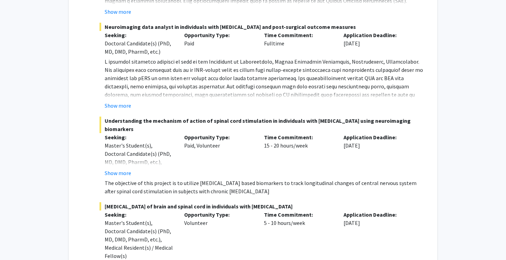
scroll to position [1189, 0]
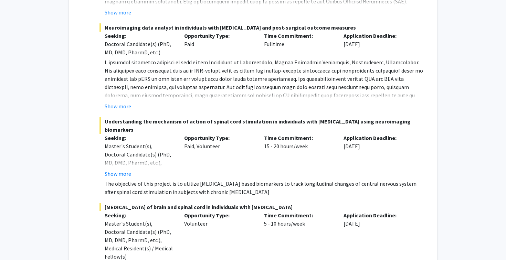
click at [122, 136] on div "Understanding the mechanism of action of spinal cord stimulation in individuals…" at bounding box center [262, 156] width 324 height 79
click at [121, 170] on button "Show more" at bounding box center [118, 174] width 27 height 8
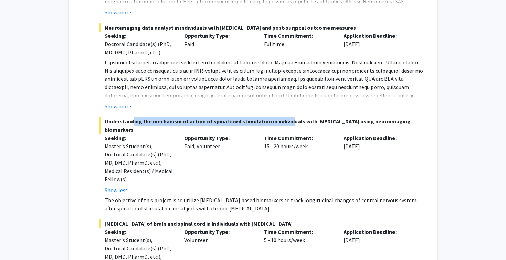
drag, startPoint x: 131, startPoint y: 90, endPoint x: 285, endPoint y: 90, distance: 153.9
click at [285, 117] on span "Understanding the mechanism of action of spinal cord stimulation in individuals…" at bounding box center [262, 125] width 324 height 17
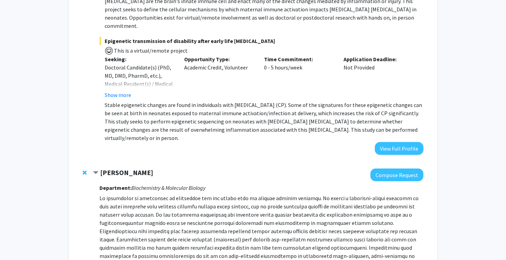
scroll to position [406, 0]
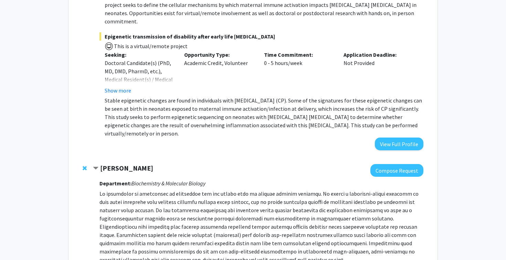
click at [119, 164] on strong "Charles Scott" at bounding box center [126, 168] width 53 height 9
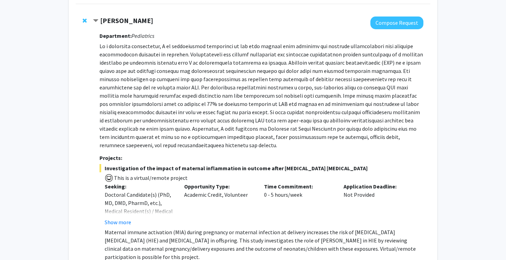
scroll to position [0, 0]
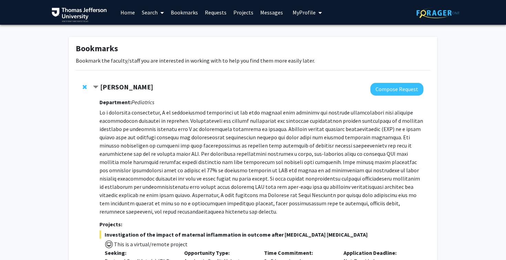
click at [120, 84] on strong "Elizabeth Wright-Jin" at bounding box center [126, 87] width 53 height 9
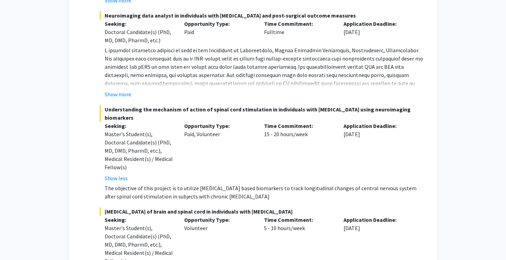
scroll to position [536, 0]
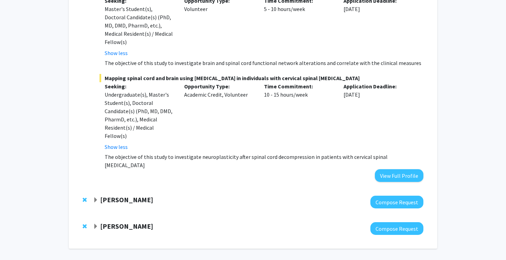
click at [126, 196] on strong "Katie Hunzinger" at bounding box center [126, 200] width 53 height 9
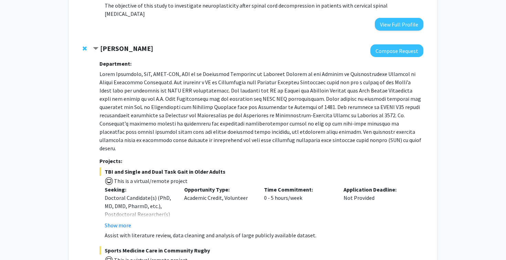
scroll to position [691, 0]
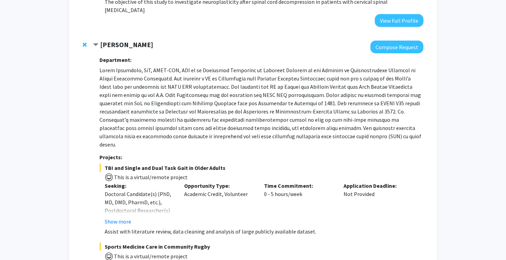
click at [118, 40] on strong "Katie Hunzinger" at bounding box center [126, 44] width 53 height 9
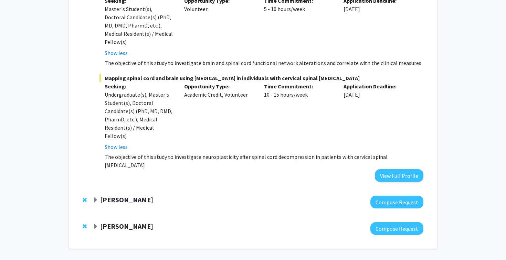
click at [117, 222] on strong "Elissa Miller" at bounding box center [126, 226] width 53 height 9
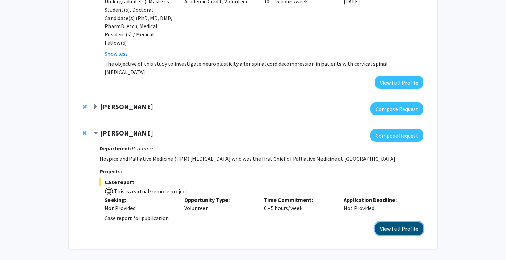
click at [391, 222] on button "View Full Profile" at bounding box center [399, 228] width 49 height 13
click at [401, 222] on button "View Full Profile" at bounding box center [399, 228] width 49 height 13
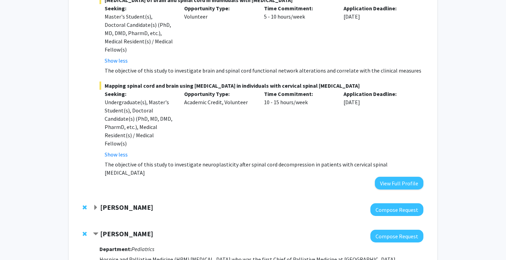
scroll to position [537, 0]
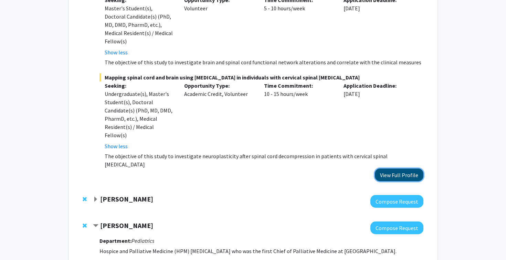
click at [401, 169] on button "View Full Profile" at bounding box center [399, 175] width 49 height 13
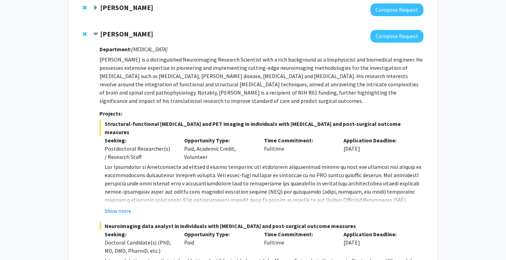
scroll to position [0, 0]
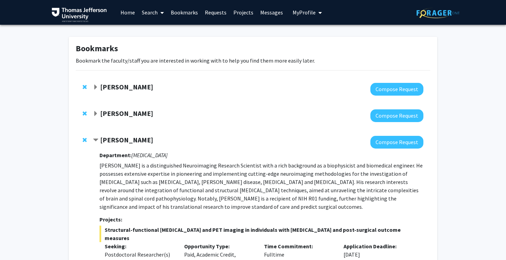
click at [104, 114] on strong "Charles Scott" at bounding box center [126, 113] width 53 height 9
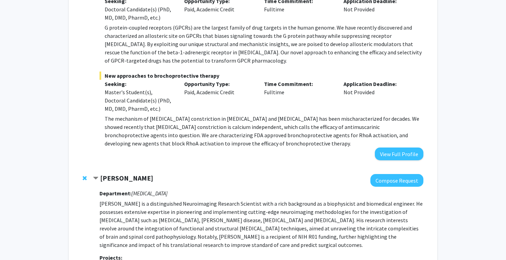
scroll to position [388, 0]
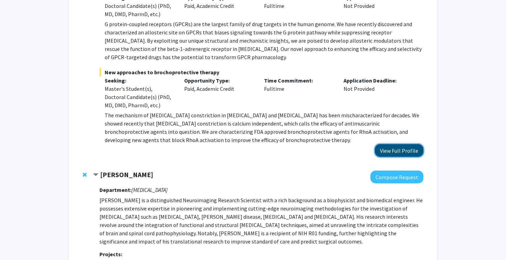
click at [399, 152] on button "View Full Profile" at bounding box center [399, 150] width 49 height 13
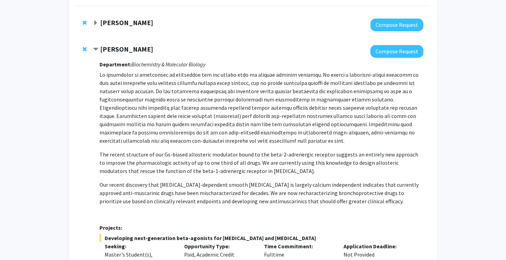
scroll to position [0, 0]
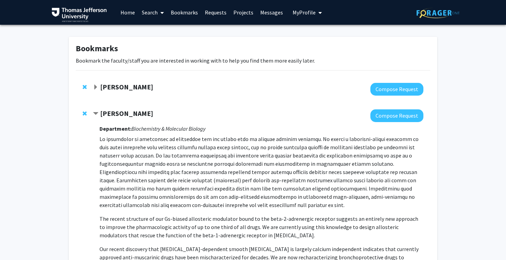
click at [139, 82] on div "Elizabeth Wright-Jin Compose Request" at bounding box center [253, 89] width 355 height 27
click at [145, 85] on strong "Elizabeth Wright-Jin" at bounding box center [126, 87] width 53 height 9
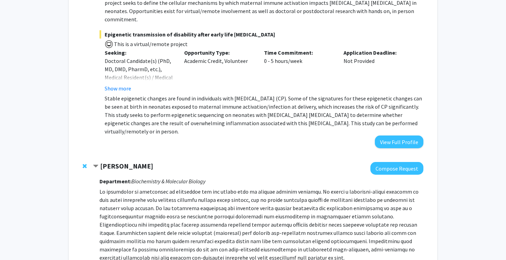
scroll to position [424, 0]
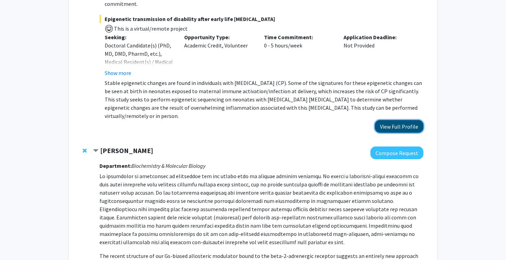
click at [393, 120] on button "View Full Profile" at bounding box center [399, 126] width 49 height 13
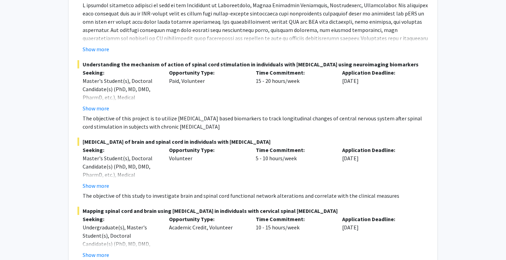
scroll to position [274, 0]
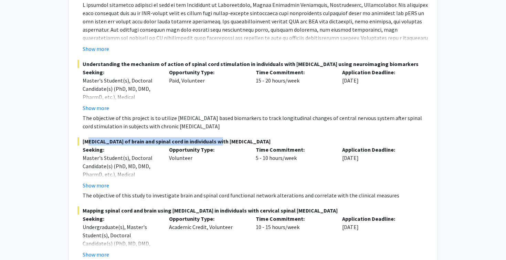
drag, startPoint x: 86, startPoint y: 143, endPoint x: 221, endPoint y: 143, distance: 135.3
click at [221, 143] on span "[MEDICAL_DATA] of brain and spinal cord in individuals with [MEDICAL_DATA]" at bounding box center [252, 141] width 351 height 8
drag, startPoint x: 316, startPoint y: 143, endPoint x: 83, endPoint y: 142, distance: 233.1
click at [83, 142] on span "[MEDICAL_DATA] of brain and spinal cord in individuals with [MEDICAL_DATA]" at bounding box center [252, 141] width 351 height 8
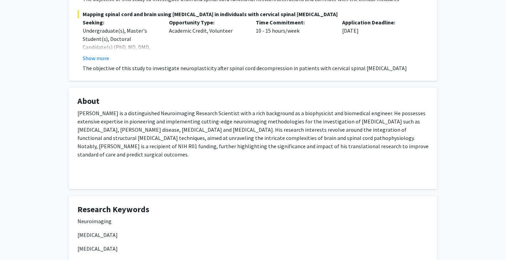
scroll to position [474, 0]
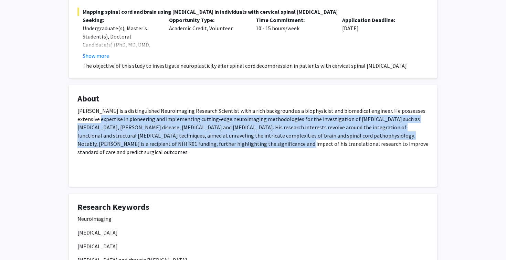
drag, startPoint x: 81, startPoint y: 121, endPoint x: 178, endPoint y: 144, distance: 99.2
click at [178, 144] on p "[PERSON_NAME] is a distinguished Neuroimaging Research Scientist with a rich ba…" at bounding box center [252, 132] width 351 height 50
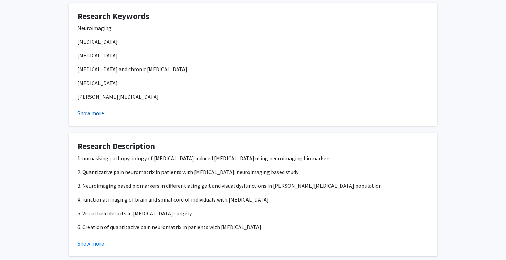
scroll to position [694, 0]
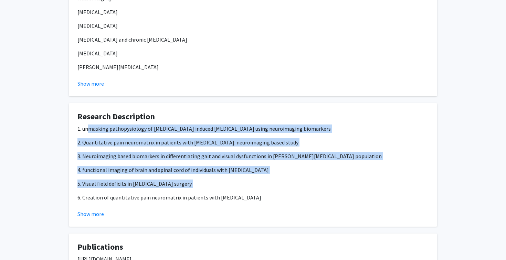
drag, startPoint x: 89, startPoint y: 123, endPoint x: 107, endPoint y: 185, distance: 64.7
click at [107, 185] on div "1. unmasking pathopysiology of [MEDICAL_DATA] induced [MEDICAL_DATA] using neur…" at bounding box center [252, 170] width 351 height 91
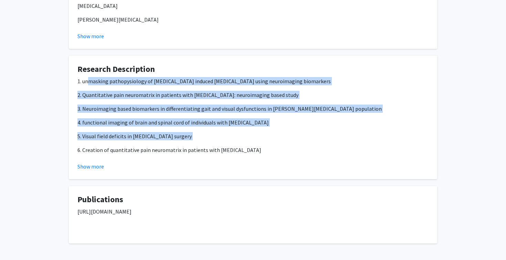
scroll to position [760, 0]
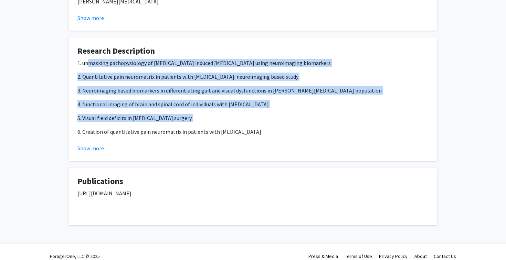
drag, startPoint x: 77, startPoint y: 185, endPoint x: 236, endPoint y: 185, distance: 158.8
click at [236, 189] on p "[URL][DOMAIN_NAME]" at bounding box center [252, 193] width 351 height 8
copy p "[URL][DOMAIN_NAME]"
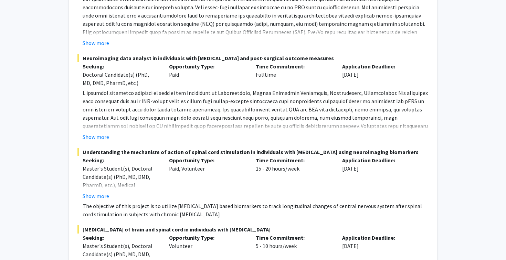
scroll to position [0, 0]
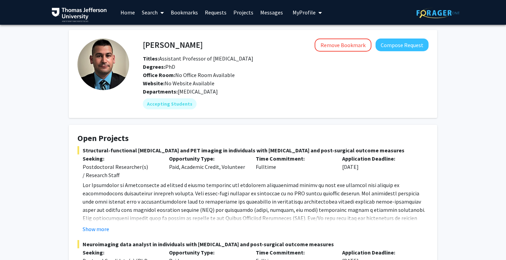
click at [125, 14] on link "Home" at bounding box center [127, 12] width 21 height 24
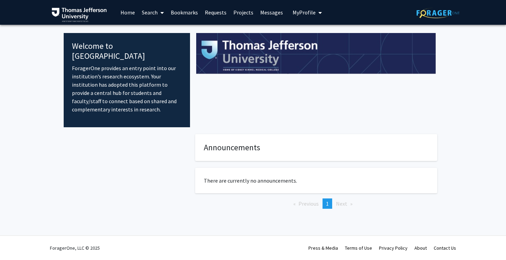
click at [304, 18] on button "My Profile" at bounding box center [307, 12] width 33 height 25
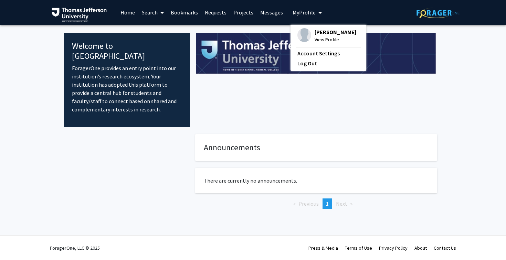
click at [327, 33] on span "[PERSON_NAME]" at bounding box center [336, 32] width 42 height 8
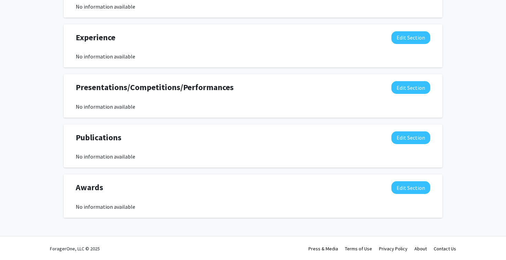
scroll to position [425, 0]
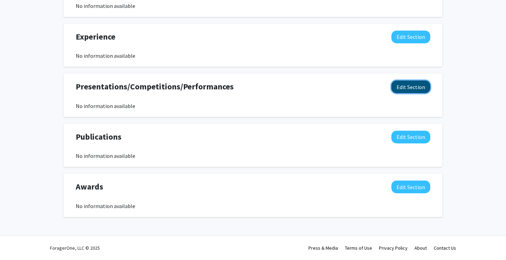
click at [424, 81] on button "Edit Section" at bounding box center [411, 87] width 39 height 13
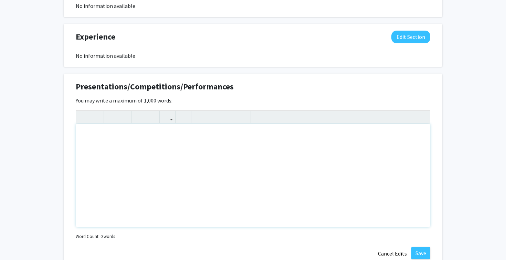
scroll to position [475, 0]
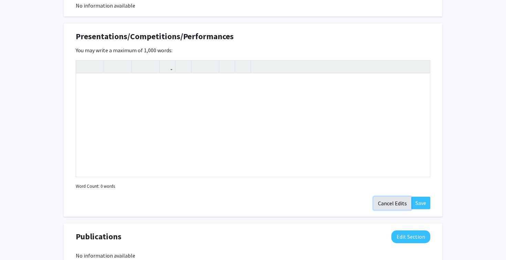
click at [395, 202] on button "Cancel Edits" at bounding box center [393, 203] width 38 height 13
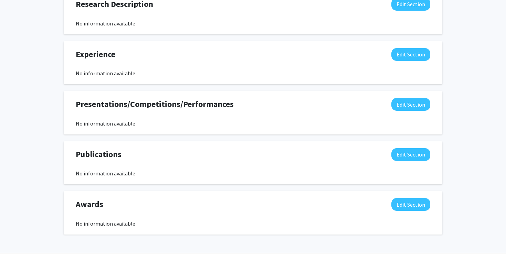
scroll to position [415, 0]
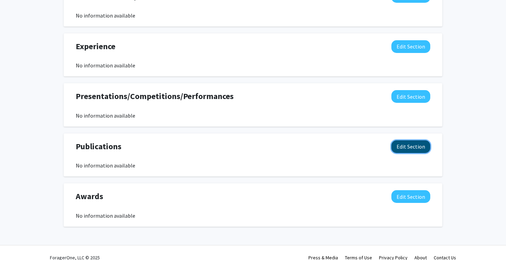
click at [409, 150] on button "Edit Section" at bounding box center [411, 147] width 39 height 13
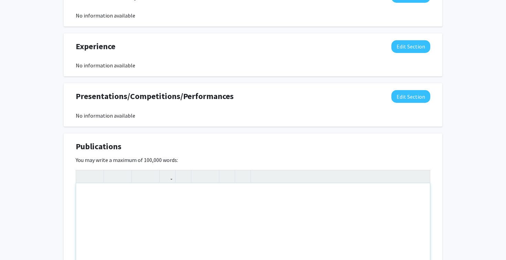
click at [119, 197] on div "Note to users with screen readers: Please deactivate our accessibility plugin f…" at bounding box center [253, 235] width 354 height 103
paste div "Note to users with screen readers: Please deactivate our accessibility plugin f…"
type textarea "<p>Araten, A. H., Brooks, R. S., Choi, S. D. W., Esguerra, L. L., Savchyn, D., …"
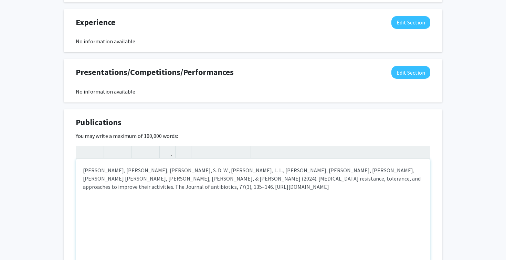
scroll to position [440, 0]
click at [420, 153] on div "<p>Araten, A. H., Brooks, R. S., Choi, S. D. W., Esguerra, L. L., Savchyn, D., …" at bounding box center [253, 204] width 355 height 117
click at [437, 115] on div "Publications Edit Section You may write a maximum of 100,000 words: <p>Araten, …" at bounding box center [253, 206] width 379 height 194
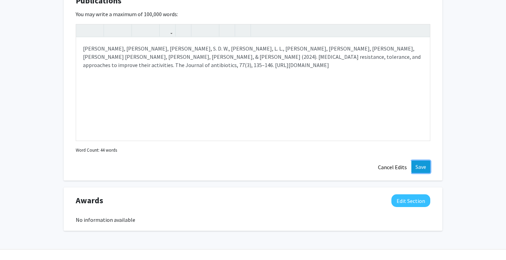
click at [418, 170] on button "Save" at bounding box center [421, 167] width 19 height 12
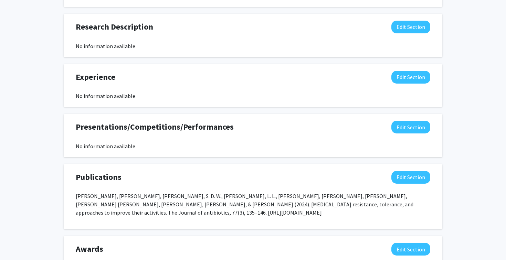
scroll to position [439, 0]
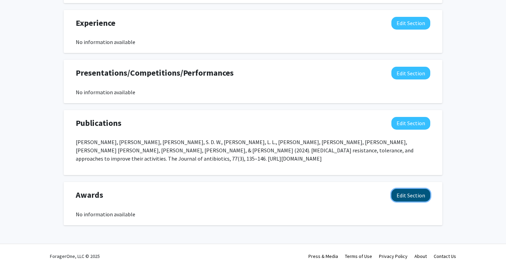
click at [419, 189] on button "Edit Section" at bounding box center [411, 195] width 39 height 13
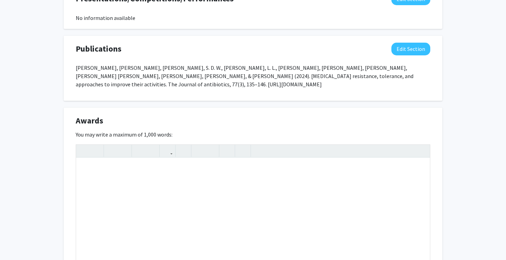
scroll to position [518, 0]
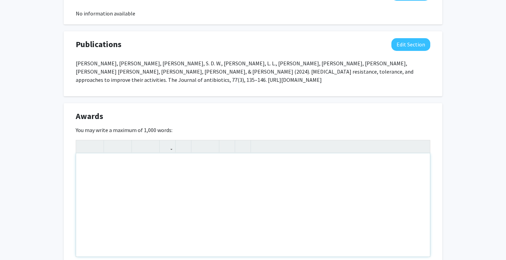
click at [172, 193] on div "Note to users with screen readers: Please deactivate our accessibility plugin f…" at bounding box center [253, 205] width 354 height 103
paste div "Note to users with screen readers: Please deactivate our accessibility plugin f…"
type textarea "<p>Michelle Goudie '93 Senior Thesis Award</p><p>Honors, Sigma Xi</p>"
click at [104, 174] on p "Honors, Sigma Xi" at bounding box center [253, 178] width 340 height 8
drag, startPoint x: 135, startPoint y: 171, endPoint x: 103, endPoint y: 173, distance: 32.4
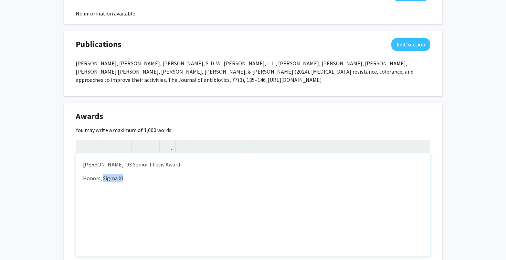
click at [103, 174] on p "Honors, Sigma Xi" at bounding box center [253, 178] width 340 height 8
copy p "Sigma Xi"
click at [161, 174] on p "Honors, Sigma Xi" at bounding box center [253, 178] width 340 height 8
click at [171, 163] on div "Michelle Goudie '93 Senior Thesis Award Honors, Sigma Xi" at bounding box center [253, 205] width 354 height 103
click at [145, 168] on div "Michelle Goudie '93 Senior Thesis Award Honors, Sigma Xi" at bounding box center [253, 205] width 354 height 103
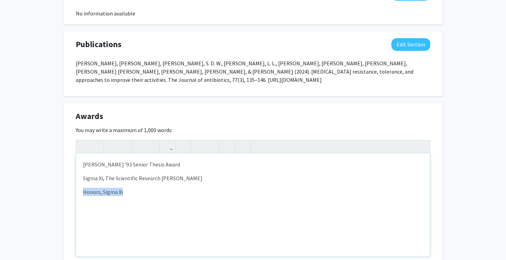
drag, startPoint x: 134, startPoint y: 186, endPoint x: 84, endPoint y: 187, distance: 50.6
click at [84, 188] on p "Honors, Sigma Xi" at bounding box center [253, 192] width 340 height 8
type textarea "<p>Michelle Goudie '93 Senior Thesis Award</p><p>Sigma Xi, The Scientific Resea…"
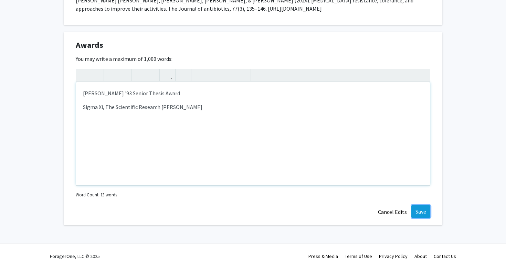
click at [425, 206] on button "Save" at bounding box center [421, 212] width 19 height 12
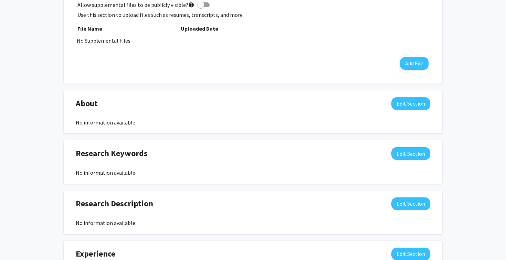
scroll to position [212, 0]
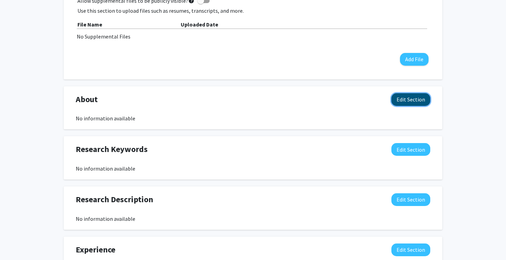
click at [414, 104] on button "Edit Section" at bounding box center [411, 99] width 39 height 13
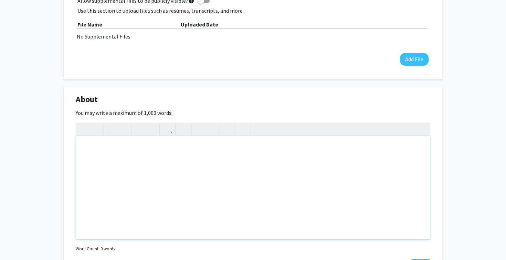
click at [157, 168] on div "Note to users with screen readers: Please deactivate our accessibility plugin f…" at bounding box center [253, 187] width 354 height 103
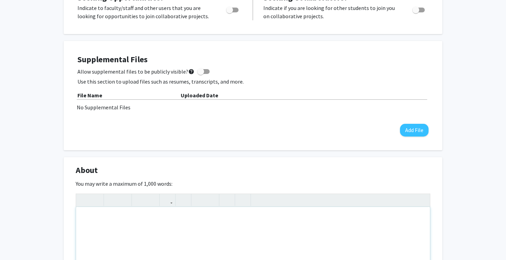
scroll to position [142, 0]
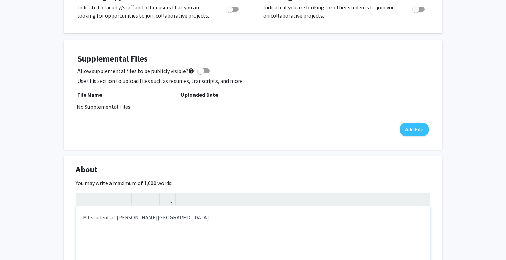
type textarea "M1 student at Sidney Kimmel Medical College"
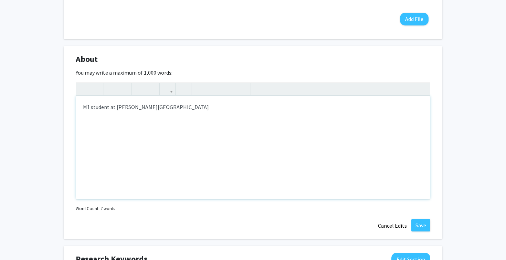
scroll to position [260, 0]
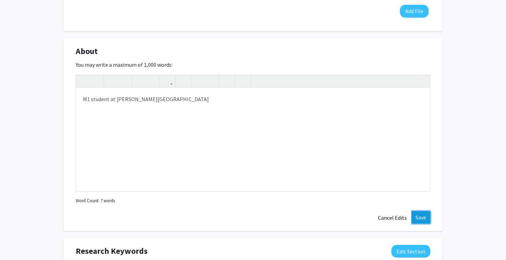
click at [419, 214] on button "Save" at bounding box center [421, 217] width 19 height 12
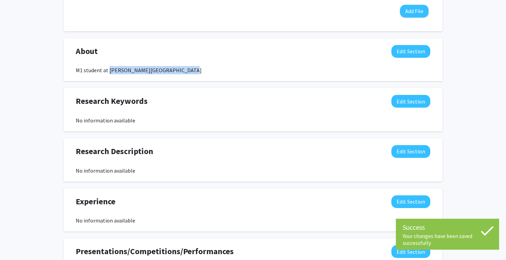
drag, startPoint x: 173, startPoint y: 72, endPoint x: 109, endPoint y: 72, distance: 64.1
click at [109, 72] on div "M1 student at Sidney Kimmel Medical College" at bounding box center [253, 70] width 355 height 8
copy div "Sidney Kimmel Medical College"
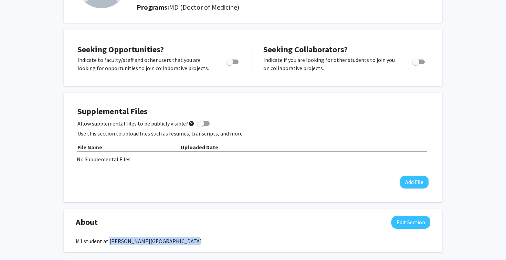
scroll to position [83, 0]
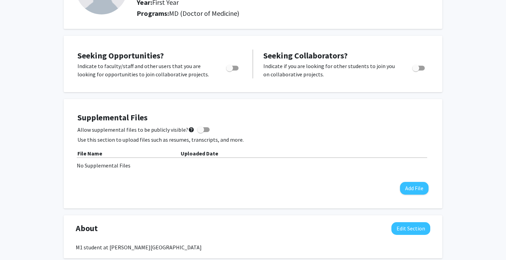
click at [259, 138] on p "Use this section to upload files such as resumes, transcripts, and more." at bounding box center [252, 140] width 351 height 8
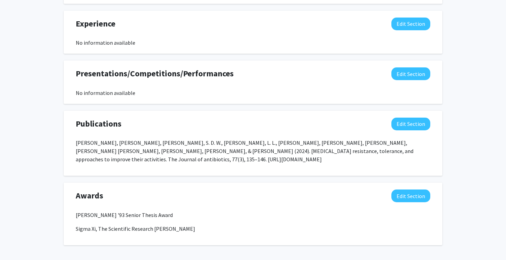
scroll to position [458, 0]
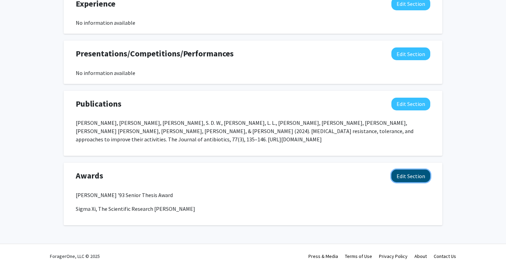
click at [420, 170] on button "Edit Section" at bounding box center [411, 176] width 39 height 13
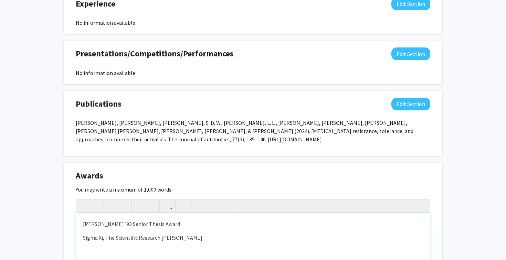
scroll to position [499, 0]
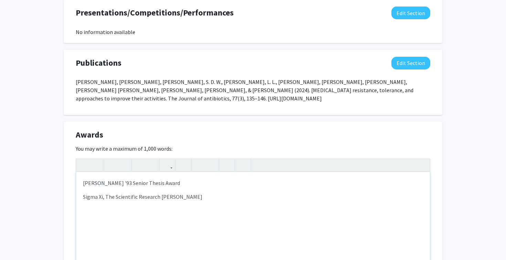
click at [84, 179] on p "Michelle Goudie '93 Senior Thesis Award" at bounding box center [253, 183] width 340 height 8
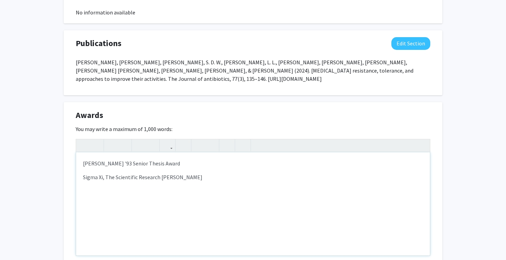
scroll to position [522, 0]
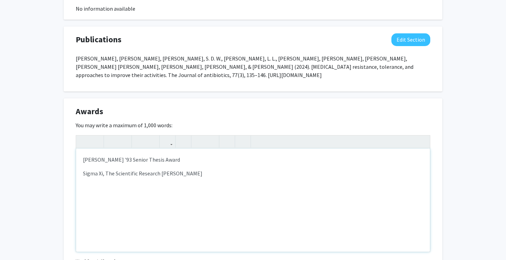
click at [297, 171] on div "Michelle Goudie '93 Senior Thesis Award Sigma Xi, The Scientific Research Honor…" at bounding box center [253, 200] width 354 height 103
click at [219, 191] on div "Michelle Goudie '93 Senior Thesis Award Sigma Xi, The Scientific Research Honor…" at bounding box center [253, 200] width 354 height 103
click at [157, 191] on div "Michelle Goudie '93 Senior Thesis Award Sigma Xi, The Scientific Research Honor…" at bounding box center [253, 200] width 354 height 103
type textarea "<p>Michelle Goudie '93 Senior Thesis Award</p><p>Sigma Xi, The Scientific Resea…"
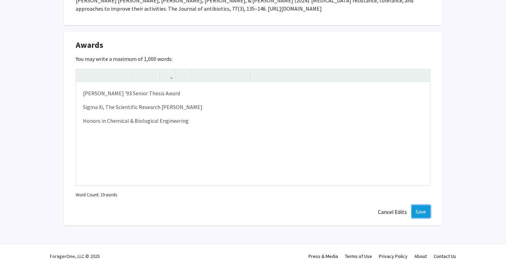
click at [424, 206] on button "Save" at bounding box center [421, 212] width 19 height 12
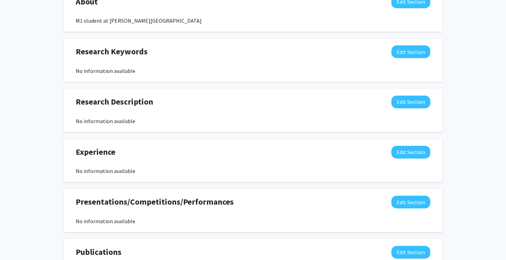
scroll to position [296, 0]
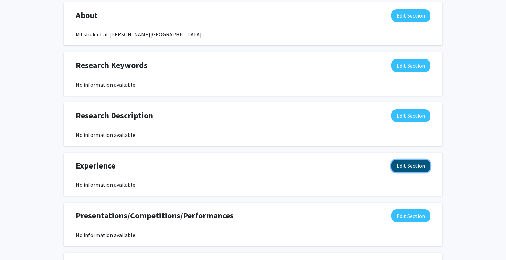
click at [412, 166] on button "Edit Section" at bounding box center [411, 166] width 39 height 13
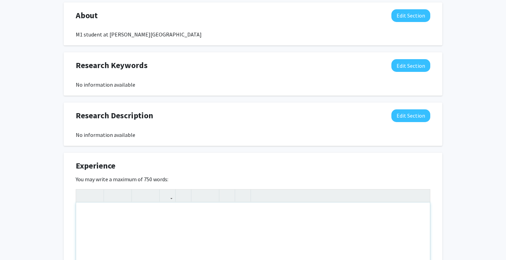
click at [126, 226] on div "Note to users with screen readers: Please deactivate our accessibility plugin f…" at bounding box center [253, 254] width 354 height 103
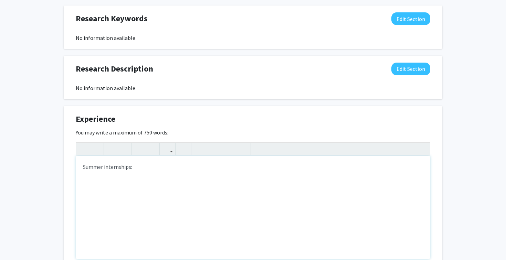
scroll to position [351, 0]
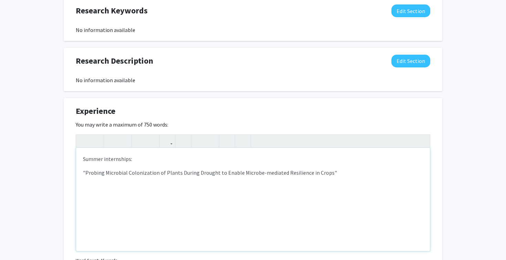
click at [82, 175] on div "Summer internships: "Probing Microbial Colonization of Plants During Drought to…" at bounding box center [253, 199] width 354 height 103
click at [143, 174] on p "Research project at the HIgh Meadows Research Institute "Probing Microbial Colo…" at bounding box center [253, 177] width 340 height 17
click at [212, 173] on p "Research project at the High Meadows Research Institute "Probing Microbial Colo…" at bounding box center [253, 177] width 340 height 17
click at [220, 176] on p "Research project at the High Meadows Research Institute on "Probing Microbial C…" at bounding box center [253, 177] width 340 height 17
click at [219, 175] on p "Research project at the High Meadows Research Institute on "Probing Microbial C…" at bounding box center [253, 177] width 340 height 17
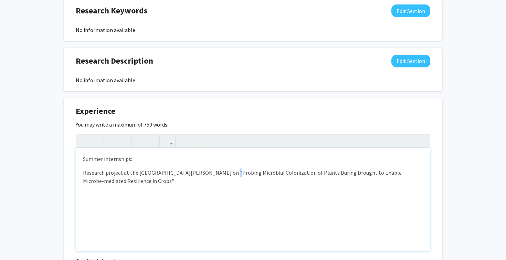
click at [219, 175] on p "Research project at the High Meadows Research Institute on "Probing Microbial C…" at bounding box center [253, 177] width 340 height 17
click at [216, 176] on p "Research project at the High Meadows Research Institute on "Probing Microbial C…" at bounding box center [253, 177] width 340 height 17
click at [223, 174] on p "Research project at the High Meadows Research Institute on "Probing Microbial C…" at bounding box center [253, 177] width 340 height 17
click at [215, 178] on p "Research project at the High Meadows Research Institute on "Probing Microbial C…" at bounding box center [253, 177] width 340 height 17
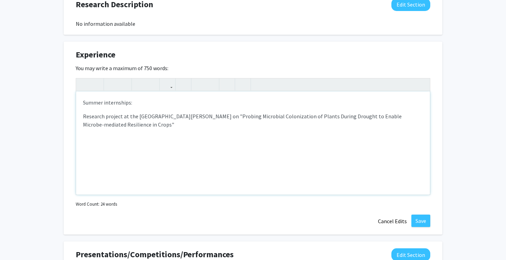
scroll to position [380, 0]
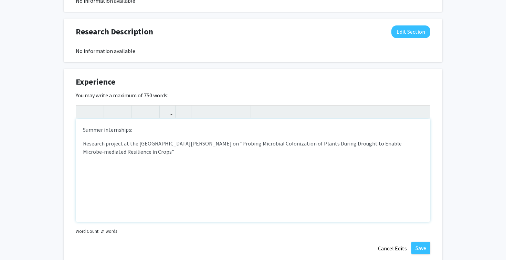
click at [104, 145] on p "Research project at the High Meadows Research Institute on "Probing Microbial C…" at bounding box center [253, 147] width 340 height 17
click at [151, 144] on p "Researched presented on project at the High Meadows Research Institute on "Prob…" at bounding box center [253, 147] width 340 height 17
drag, startPoint x: 163, startPoint y: 145, endPoint x: 142, endPoint y: 146, distance: 21.1
click at [142, 146] on p "Researched presented on project at the High Meadows Research Institute on "Prob…" at bounding box center [253, 147] width 340 height 17
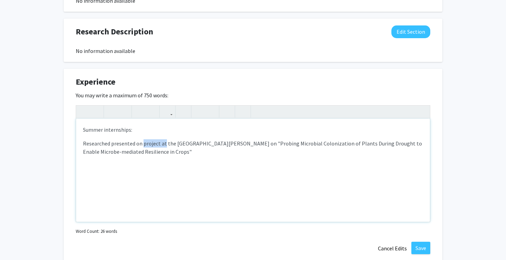
copy p "project at"
drag, startPoint x: 143, startPoint y: 145, endPoint x: 236, endPoint y: 147, distance: 92.3
click at [236, 147] on p "Researched presented on the High Meadows Research Institute on "Probing Microbi…" at bounding box center [253, 147] width 340 height 17
copy p "the High Meadows Research Institute on"
click at [414, 140] on p "Researched presented on "Probing Microbial Colonization of Plants During Drough…" at bounding box center [253, 143] width 340 height 8
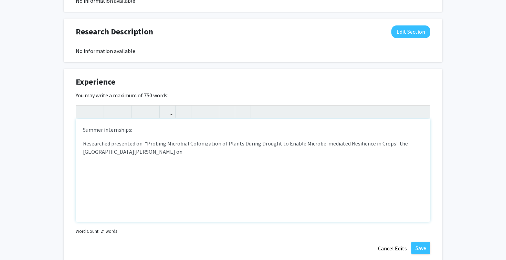
click at [389, 145] on p "Researched presented on "Probing Microbial Colonization of Plants During Drough…" at bounding box center [253, 147] width 340 height 17
click at [363, 155] on p "Researched presented on "Probing Microbial Colonization of Plants During Drough…" at bounding box center [253, 147] width 340 height 17
click at [112, 146] on p "Researched presented on "Probing Microbial Colonization of Plants During Drough…" at bounding box center [253, 147] width 340 height 17
click at [84, 145] on p "Researched and presented on "Probing Microbial Colonization of Plants During Dr…" at bounding box center [253, 147] width 340 height 17
click at [153, 145] on p "Researched and presented on "Probing Microbial Colonization of Plants During Dr…" at bounding box center [253, 147] width 340 height 17
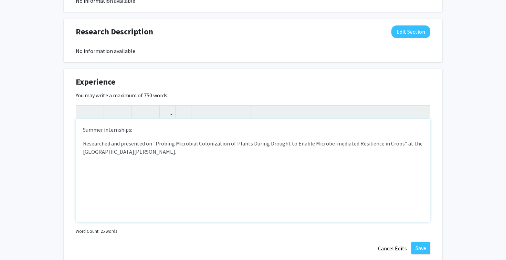
click at [396, 145] on p "Researched and presented on "Probing Microbial Colonization of Plants During Dr…" at bounding box center [253, 147] width 340 height 17
click at [397, 146] on p "Researched and presented on "Probing Microbial Colonization of Plants During Dr…" at bounding box center [253, 147] width 340 height 17
click at [135, 146] on p "Researched and presented on "Probing Microbial Colonization of Plants During Dr…" at bounding box center [253, 147] width 340 height 17
click at [363, 146] on p "Researched on "Probing Microbial Colonization of Plants During Drought to Enabl…" at bounding box center [253, 147] width 340 height 17
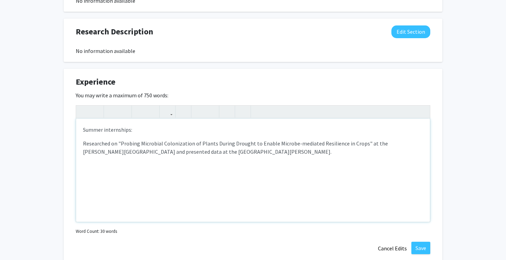
click at [410, 153] on p "Researched on "Probing Microbial Colonization of Plants During Drought to Enabl…" at bounding box center [253, 147] width 340 height 17
click at [387, 143] on p "Researched on "Probing Microbial Colonization of Plants During Drought to Enabl…" at bounding box center [253, 147] width 340 height 17
click at [373, 146] on p "Researched on "Probing Microbial Colonization of Plants During Drought to Enabl…" at bounding box center [253, 147] width 340 height 17
click at [85, 139] on p "Researched on "Probing Microbial Colonization of Plants During Drought to Enabl…" at bounding box center [253, 147] width 340 height 17
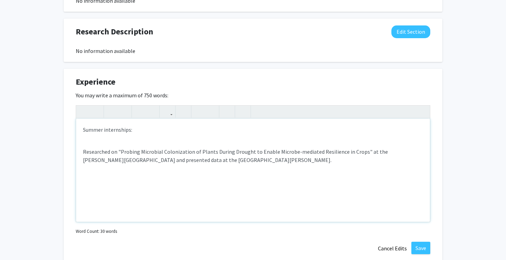
click at [89, 142] on div "Summer internships: Researched on "Probing Microbial Colonization of Plants Dur…" at bounding box center [253, 170] width 354 height 103
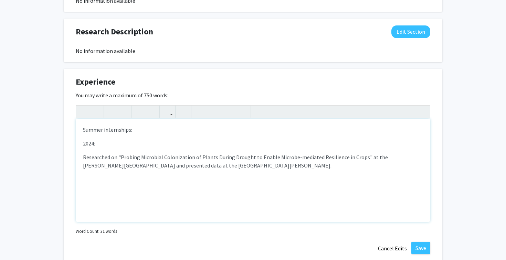
click at [236, 166] on p "Researched on "Probing Microbial Colonization of Plants During Drought to Enabl…" at bounding box center [253, 161] width 340 height 17
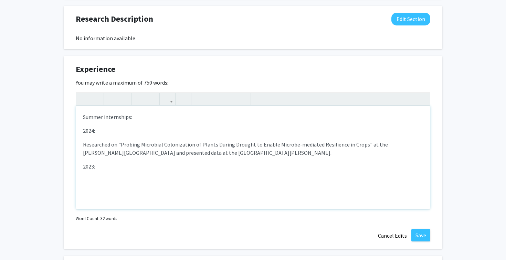
scroll to position [393, 0]
click at [82, 132] on div "Summer internships: 2024: Researched on "Probing Microbial Colonization of Plan…" at bounding box center [253, 156] width 354 height 103
click at [104, 177] on p "Researched on "Probing Microbial Colonization of Plants During Drought to Enabl…" at bounding box center [253, 162] width 340 height 44
click at [97, 143] on p "Researched on "Probing Microbial Colonization of Plants During Drought to Enabl…" at bounding box center [253, 148] width 340 height 17
click at [121, 150] on p "Researched on "Probing Microbial Colonization of Plants During Drought to Enabl…" at bounding box center [253, 148] width 340 height 17
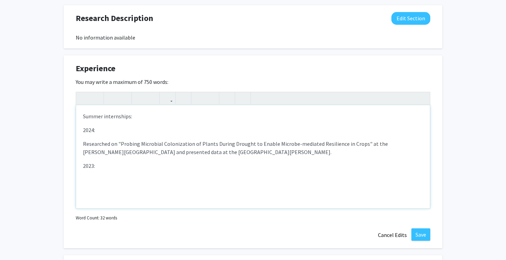
click at [104, 146] on p "Researched on "Probing Microbial Colonization of Plants During Drought to Enabl…" at bounding box center [253, 148] width 340 height 17
click at [131, 160] on p "Researched on "Probing Microbial Colonization of Plants During Drought to Enabl…" at bounding box center [253, 162] width 340 height 44
click at [129, 179] on p "Researched on "Probing Microbial Colonization of Plants During Drought to Enabl…" at bounding box center [253, 162] width 340 height 44
click at [83, 131] on p "2024:" at bounding box center [253, 130] width 340 height 8
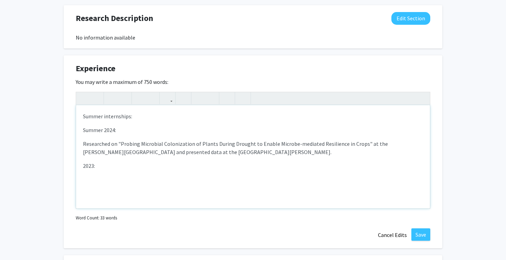
click at [83, 167] on p "2023:" at bounding box center [253, 166] width 340 height 8
drag, startPoint x: 145, startPoint y: 118, endPoint x: 39, endPoint y: 117, distance: 105.4
click at [39, 117] on div "Diana Savchyn Edit Section See Public View help Degree Level: Doctoral Candidat…" at bounding box center [253, 54] width 506 height 845
click at [147, 171] on p "Researched on "Probing Microbial Colonization of Plants During Drought to Enabl…" at bounding box center [253, 162] width 340 height 44
click at [113, 153] on p "Researched on "Probing Microbial Colonization of Plants During Drought to Enabl…" at bounding box center [253, 148] width 340 height 17
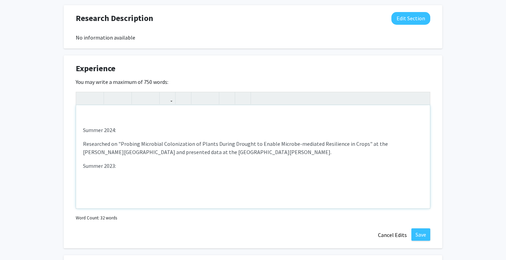
click at [128, 153] on p "Researched on "Probing Microbial Colonization of Plants During Drought to Enabl…" at bounding box center [253, 148] width 340 height 17
click at [161, 153] on p "Researched on "Probing Microbial Colonization of Plants During Drought to Enabl…" at bounding box center [253, 148] width 340 height 17
click at [218, 155] on p "Researched on "Probing Microbial Colonization of Plants During Drought to Enabl…" at bounding box center [253, 148] width 340 height 17
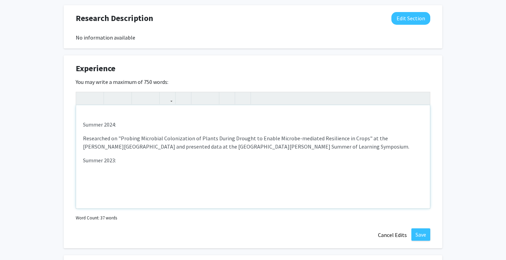
click at [238, 165] on p "Researched on "Probing Microbial Colonization of Plants During Drought to Enabl…" at bounding box center [253, 156] width 340 height 44
click at [170, 163] on p "Summer 2023:" at bounding box center [253, 160] width 340 height 8
click at [127, 175] on p "Researched on "Probing Microbial Colonization of Plants During Drought to Enabl…" at bounding box center [253, 156] width 340 height 44
click at [114, 138] on p "Researched on "Probing Microbial Colonization of Plants During Drought to Enabl…" at bounding box center [253, 142] width 340 height 17
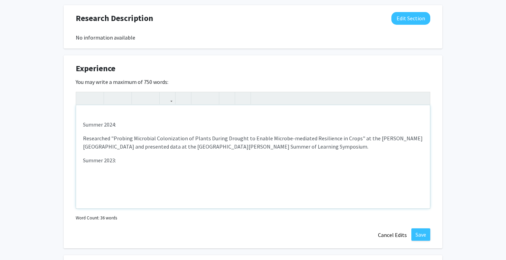
click at [126, 174] on p "Researched "Probing Microbial Colonization of Plants During Drought to Enable M…" at bounding box center [253, 156] width 340 height 44
click at [100, 172] on p "Researched "Probing Microbial Colonization of Plants During Drought to Enable M…" at bounding box center [253, 156] width 340 height 44
click at [103, 177] on p "Researched "Probing Microbial Colonization of Plants During Drought to Enable M…" at bounding box center [253, 156] width 340 height 44
click at [127, 176] on p "Researched "Probing Microbial Colonization of Plants During Drought to Enable M…" at bounding box center [253, 156] width 340 height 44
click at [83, 139] on p "Researched "Probing Microbial Colonization of Plants During Drought to Enable M…" at bounding box center [253, 142] width 340 height 17
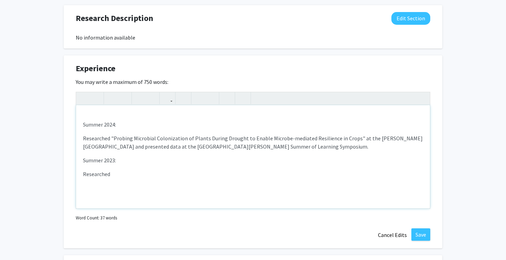
click at [92, 140] on p "Researched "Probing Microbial Colonization of Plants During Drought to Enable M…" at bounding box center [253, 142] width 340 height 17
click at [107, 142] on p "Researched "Probing Microbial Colonization of Plants During Drought to Enable M…" at bounding box center [253, 142] width 340 height 17
click at [111, 139] on p "Researched "Probing Microbial Colonization of Plants During Drought to Enable M…" at bounding box center [253, 142] width 340 height 17
click at [82, 137] on div "Summer 2024: Researched "Probing Microbial Colonization of Plants During Drough…" at bounding box center [253, 156] width 354 height 103
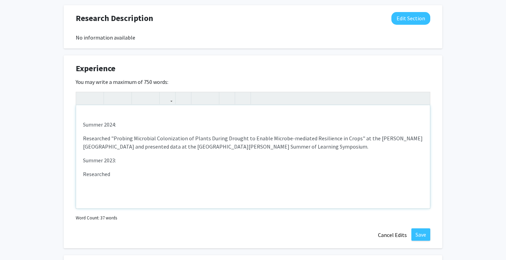
click at [333, 150] on p "Researched "Probing Microbial Colonization of Plants During Drought to Enable M…" at bounding box center [253, 142] width 340 height 17
click at [227, 163] on p "Summer 2023:" at bounding box center [253, 160] width 340 height 8
click at [184, 171] on p "Researched "Probing Microbial Colonization of Plants During Drought to Enable M…" at bounding box center [253, 156] width 340 height 44
click at [367, 149] on span ". Full-time internship." at bounding box center [392, 146] width 51 height 7
click at [299, 165] on p "Summer 2023:" at bounding box center [253, 169] width 340 height 8
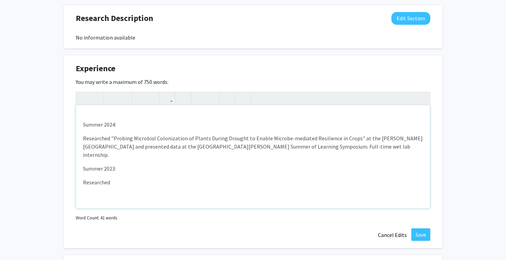
click at [246, 172] on p "Researched "Probing Microbial Colonization of Plants During Drought to Enable M…" at bounding box center [253, 160] width 340 height 52
click at [201, 173] on p "Researched "Probing Microbial Colonization of Plants During Drought to Enable M…" at bounding box center [253, 160] width 340 height 52
click at [156, 169] on p "Researched "Probing Microbial Colonization of Plants During Drought to Enable M…" at bounding box center [253, 160] width 340 height 52
click at [128, 174] on p "Researched "Probing Microbial Colonization of Plants During Drought to Enable M…" at bounding box center [253, 160] width 340 height 52
click at [377, 171] on p "Researched "Probing Microbial Colonization of Plants During Drought to Enable M…" at bounding box center [253, 164] width 340 height 61
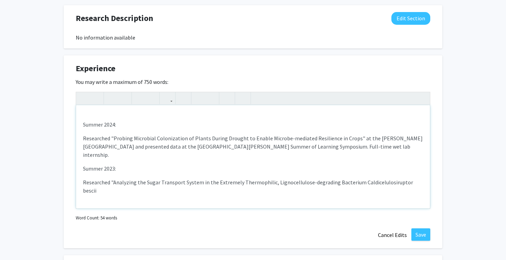
click at [418, 174] on p "Researched "Probing Microbial Colonization of Plants During Drought to Enable M…" at bounding box center [253, 164] width 340 height 61
click at [153, 183] on p "Researched "Probing Microbial Colonization of Plants During Drought to Enable M…" at bounding box center [253, 164] width 340 height 61
click at [171, 189] on div "Summer 2024: Researched "Probing Microbial Colonization of Plants During Drough…" at bounding box center [253, 156] width 354 height 103
click at [144, 186] on p "Researched "Probing Microbial Colonization of Plants During Drought to Enable M…" at bounding box center [253, 164] width 340 height 61
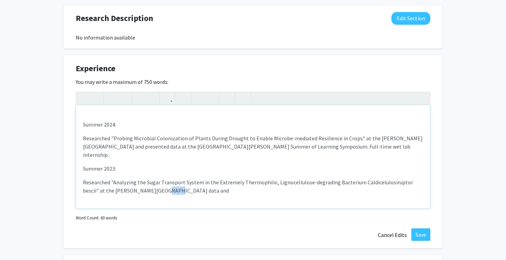
click at [144, 186] on p "Researched "Probing Microbial Colonization of Plants During Drought to Enable M…" at bounding box center [253, 164] width 340 height 61
click at [154, 186] on p "Researched "Probing Microbial Colonization of Plants During Drought to Enable M…" at bounding box center [253, 164] width 340 height 61
click at [148, 183] on p "Researched "Probing Microbial Colonization of Plants During Drought to Enable M…" at bounding box center [253, 164] width 340 height 61
click at [326, 178] on p "Researched "Probing Microbial Colonization of Plants During Drought to Enable M…" at bounding box center [253, 164] width 340 height 61
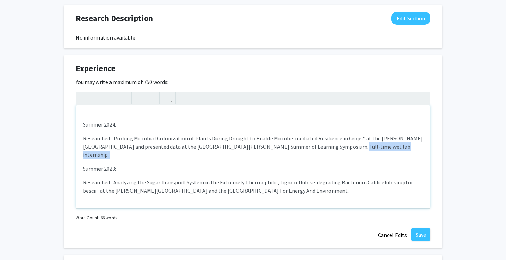
drag, startPoint x: 370, startPoint y: 151, endPoint x: 298, endPoint y: 148, distance: 72.0
click at [298, 148] on p "Researched "Probing Microbial Colonization of Plants During Drought to Enable M…" at bounding box center [253, 164] width 340 height 61
copy span "Full-time wet lab internship."
click at [278, 183] on p "Researched "Probing Microbial Colonization of Plants During Drought to Enable M…" at bounding box center [253, 164] width 340 height 61
click at [347, 191] on div "Summer 2024: Researched "Probing Microbial Colonization of Plants During Drough…" at bounding box center [253, 156] width 354 height 103
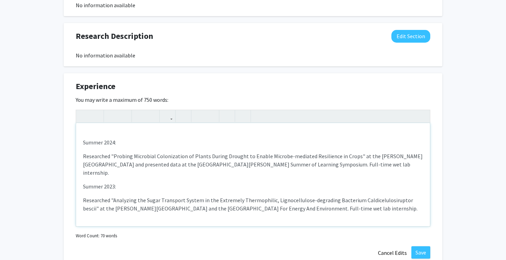
scroll to position [370, 0]
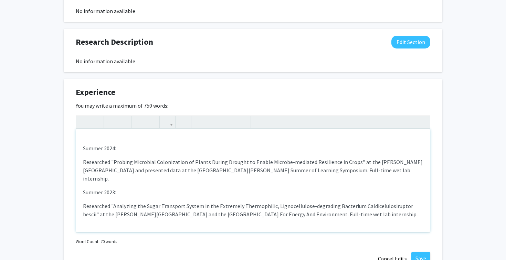
click at [81, 149] on div "Summer 2024: Researched "Probing Microbial Colonization of Plants During Drough…" at bounding box center [253, 180] width 354 height 103
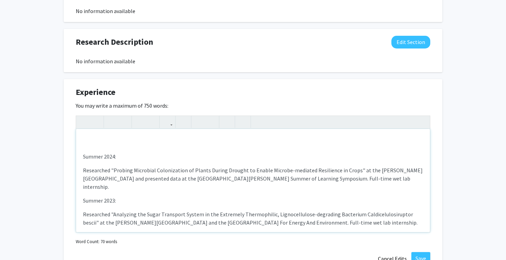
click at [81, 149] on div "Summer 2024: Researched "Probing Microbial Colonization of Plants During Drough…" at bounding box center [253, 180] width 354 height 103
click at [106, 142] on div "Summer 2024: Researched "Probing Microbial Colonization of Plants During Drough…" at bounding box center [253, 180] width 354 height 103
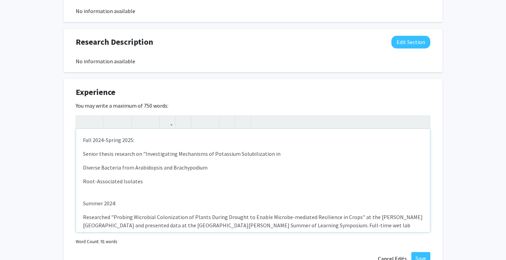
click at [83, 171] on div "Fall 2024-Spring 2025: Senior thesis research on "Investigating Mechanisms of P…" at bounding box center [253, 180] width 354 height 103
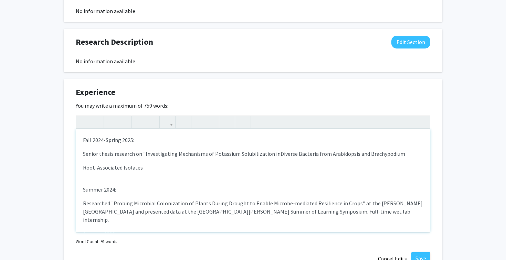
click at [83, 170] on p "Root-Associated Isolates" at bounding box center [253, 168] width 340 height 8
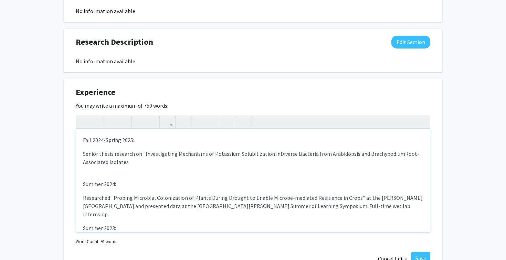
click at [136, 167] on div "Fall 2024-Spring 2025: Senior thesis research on "Investigating Mechanisms of P…" at bounding box center [253, 180] width 354 height 103
click at [131, 163] on p "Senior thesis research on "Investigating Mechanisms of Potassium Solubilization…" at bounding box center [253, 158] width 340 height 17
click at [110, 176] on p "Summer 2024: Researched "Probing Microbial Colonization of Plants During Drough…" at bounding box center [253, 224] width 340 height 105
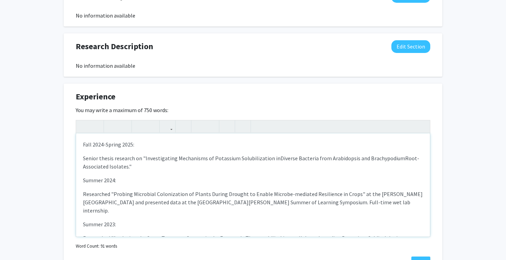
scroll to position [363, 0]
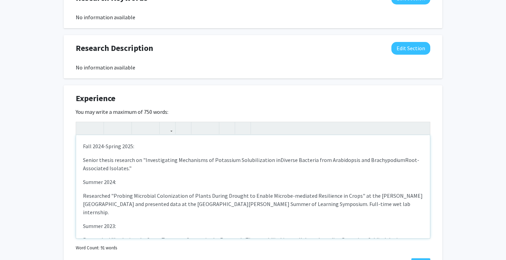
click at [116, 156] on div "Fall 2024-Spring 2025: Senior thesis research on "Investigating Mechanisms of P…" at bounding box center [253, 186] width 354 height 103
click at [102, 195] on p "Researched "Probing Microbial Colonization of Plants During Drought to Enable M…" at bounding box center [253, 204] width 340 height 25
click at [95, 174] on div "Fall 2024-Spring 2025: Senior thesis research on "Investigating Mechanisms of P…" at bounding box center [253, 186] width 354 height 103
drag, startPoint x: 323, startPoint y: 161, endPoint x: 351, endPoint y: 162, distance: 27.9
click at [351, 162] on span "Diverse Bacteria from Arabidopsis and Brachypodium" at bounding box center [343, 160] width 125 height 7
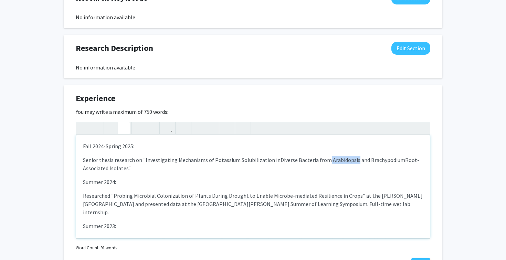
click at [122, 131] on icon "button" at bounding box center [124, 128] width 6 height 11
click at [378, 161] on span "Diverse Bacteria from Arabidopsis and Brachypodium" at bounding box center [342, 160] width 122 height 7
click at [123, 128] on icon "button" at bounding box center [124, 128] width 6 height 11
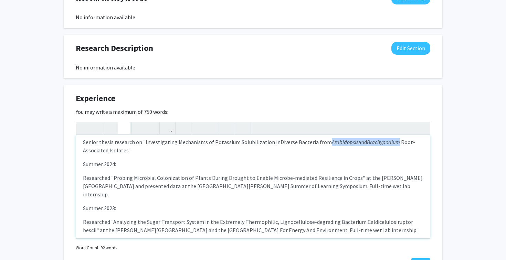
scroll to position [21, 0]
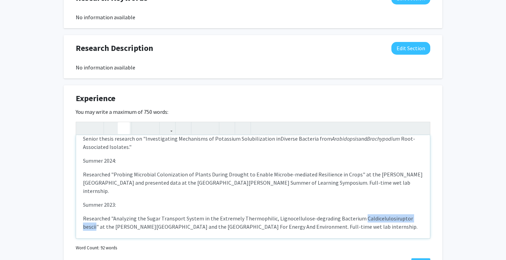
drag, startPoint x: 356, startPoint y: 212, endPoint x: 415, endPoint y: 212, distance: 58.2
click at [415, 212] on p "Researched "Probing Microbial Colonization of Plants During Drought to Enable M…" at bounding box center [253, 200] width 340 height 61
click at [127, 127] on button "button" at bounding box center [124, 128] width 12 height 12
click at [201, 177] on p "Researched "Probing Microbial Colonization of Plants During Drought to Enable M…" at bounding box center [253, 182] width 340 height 25
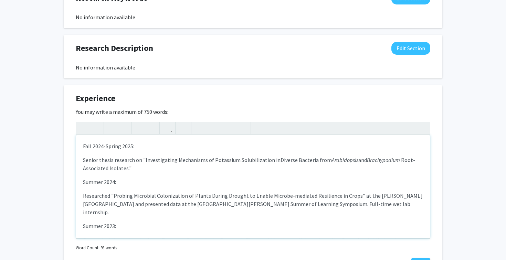
click at [154, 167] on p "Senior thesis research on "Investigating Mechanisms of Potassium Solubilization…" at bounding box center [253, 164] width 340 height 17
type textarea "<p>Fall 2024-Spring 2025:</p><p>Senior thesis research on "Investigating Mechan…"
click at [307, 172] on p "Senior thesis research on "Investigating Mechanisms of Potassium Solubilization…" at bounding box center [253, 164] width 340 height 17
click at [121, 162] on p "Senior thesis research on "Investigating Mechanisms of Potassium Solubilization…" at bounding box center [253, 164] width 340 height 17
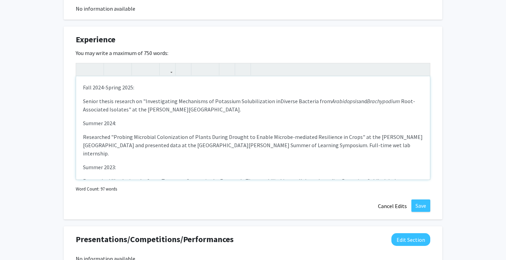
scroll to position [437, 0]
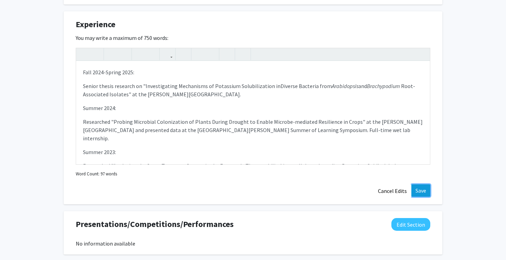
click at [421, 190] on button "Save" at bounding box center [421, 191] width 19 height 12
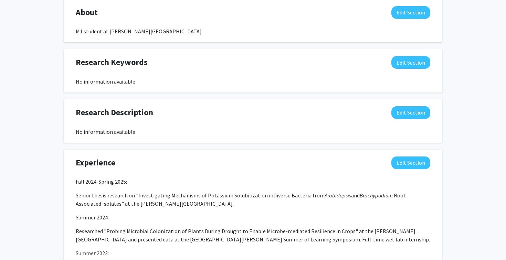
scroll to position [421, 0]
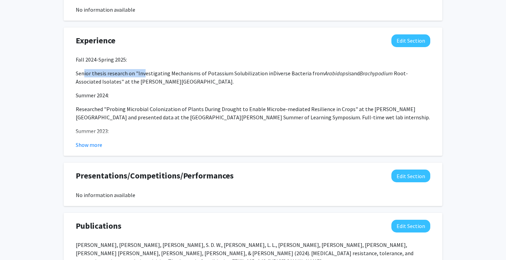
drag, startPoint x: 84, startPoint y: 73, endPoint x: 145, endPoint y: 73, distance: 61.0
click at [144, 73] on p "Senior thesis research on "Investigating Mechanisms of Potassium Solubilization…" at bounding box center [253, 77] width 355 height 17
click at [157, 81] on span "Root-Associated Isolates" at the Conway Laboratory." at bounding box center [242, 77] width 332 height 15
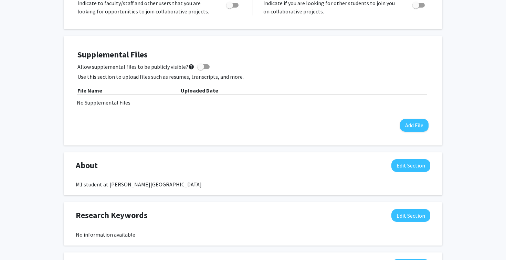
scroll to position [144, 0]
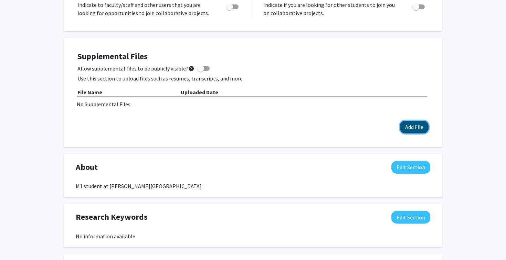
click at [414, 123] on button "Add File" at bounding box center [414, 127] width 29 height 13
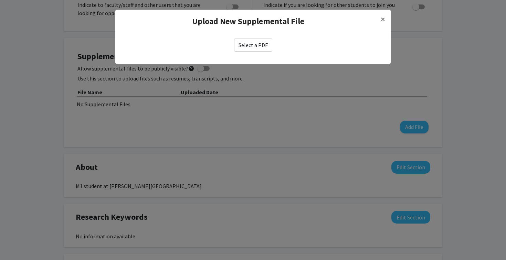
click at [256, 46] on label "Select a PDF" at bounding box center [253, 45] width 38 height 13
click at [0, 0] on input "Select a PDF" at bounding box center [0, 0] width 0 height 0
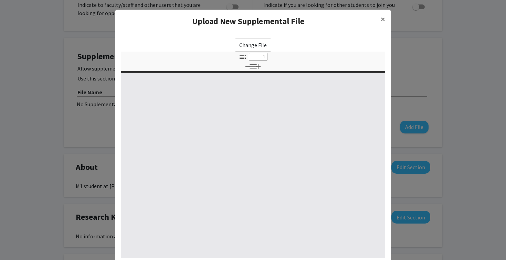
select select "custom"
type input "0"
select select "custom"
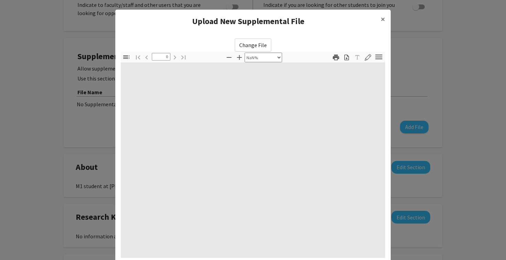
type input "1"
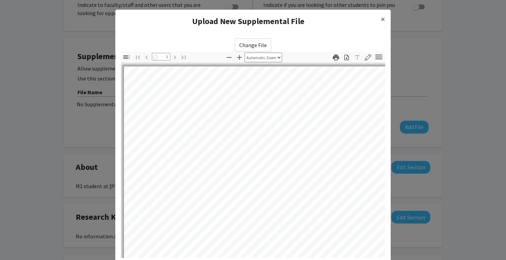
select select "custom"
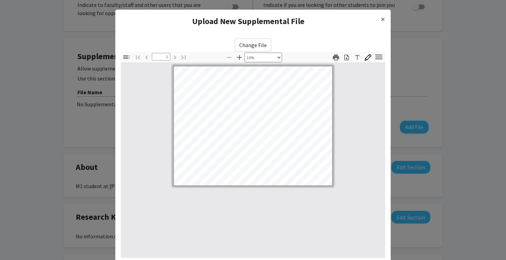
scroll to position [66, 0]
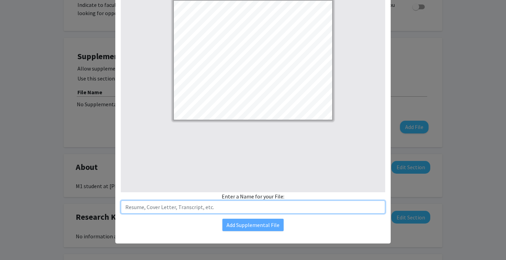
click at [220, 208] on input "text" at bounding box center [253, 207] width 264 height 13
type input "Thesis Research Poster"
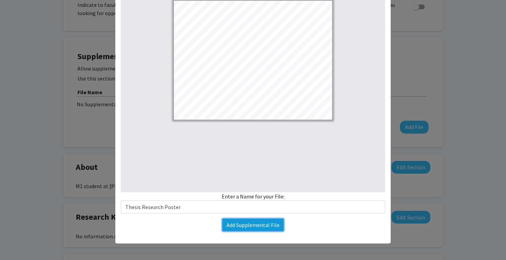
click at [261, 228] on button "Add Supplemental File" at bounding box center [252, 225] width 61 height 12
click at [252, 228] on button "Add Supplemental File" at bounding box center [252, 225] width 61 height 12
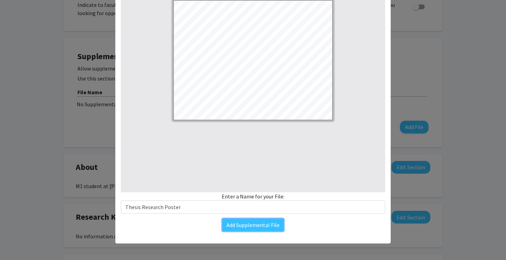
scroll to position [0, 0]
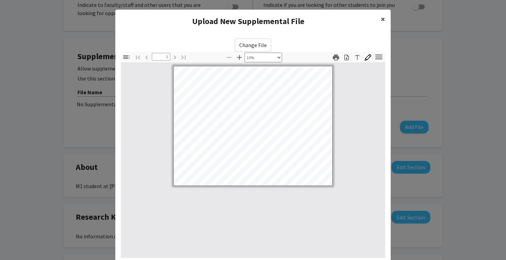
click at [385, 18] on button "×" at bounding box center [382, 19] width 15 height 19
click at [384, 19] on span "×" at bounding box center [383, 19] width 4 height 11
click at [382, 21] on span "×" at bounding box center [383, 19] width 4 height 11
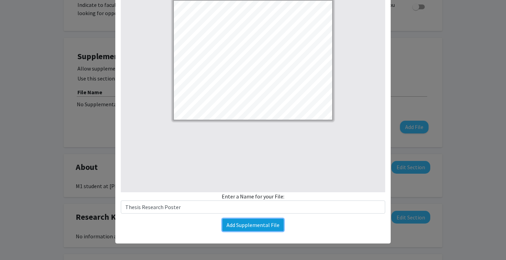
click at [242, 226] on button "Add Supplemental File" at bounding box center [252, 225] width 61 height 12
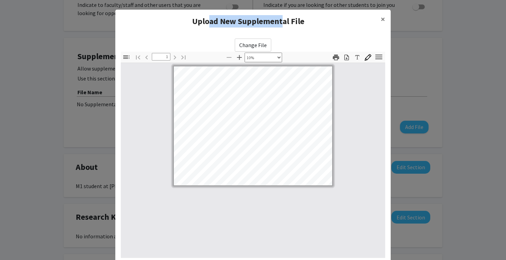
drag, startPoint x: 211, startPoint y: 23, endPoint x: 282, endPoint y: 24, distance: 70.3
click at [282, 24] on h4 "Upload New Supplemental File" at bounding box center [248, 21] width 254 height 12
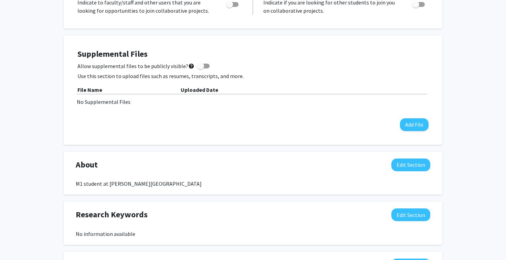
scroll to position [147, 0]
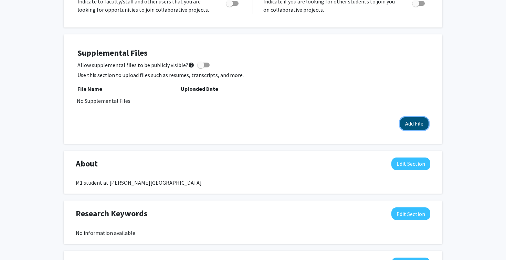
click at [416, 125] on button "Add File" at bounding box center [414, 123] width 29 height 13
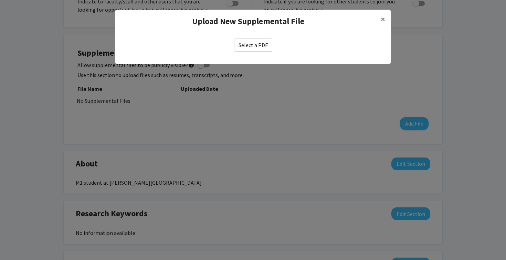
click at [256, 40] on label "Select a PDF" at bounding box center [253, 45] width 38 height 13
click at [0, 0] on input "Select a PDF" at bounding box center [0, 0] width 0 height 0
select select "custom"
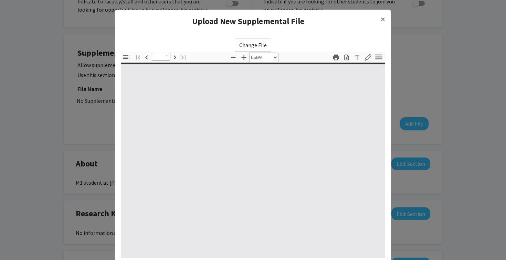
type input "0"
select select "custom"
type input "1"
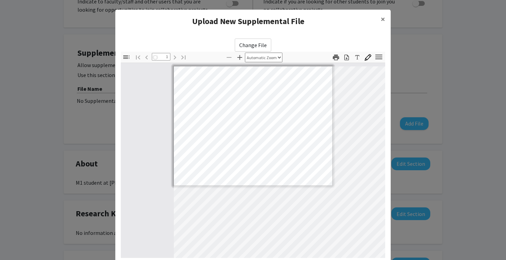
select select "custom"
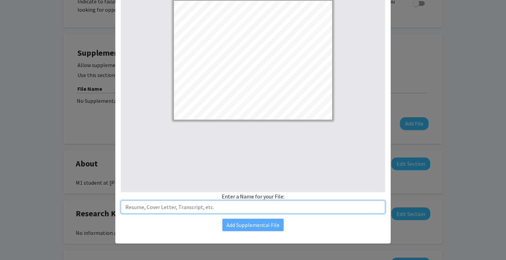
click at [212, 208] on input "text" at bounding box center [253, 207] width 264 height 13
type input "Thesis Research Poster"
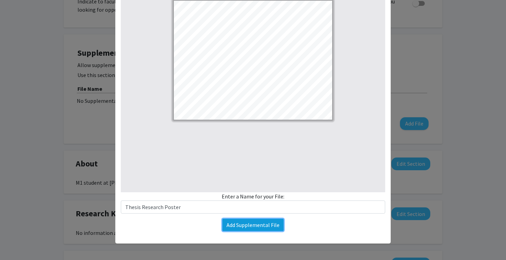
click at [235, 225] on button "Add Supplemental File" at bounding box center [252, 225] width 61 height 12
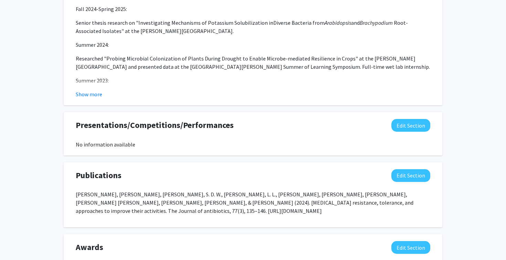
scroll to position [484, 0]
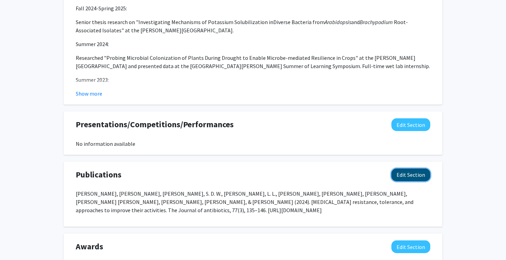
click at [409, 178] on button "Edit Section" at bounding box center [411, 175] width 39 height 13
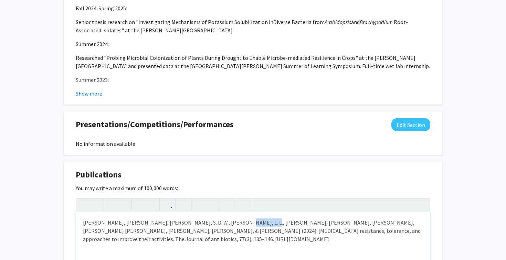
drag, startPoint x: 212, startPoint y: 223, endPoint x: 237, endPoint y: 226, distance: 25.6
click at [237, 226] on p "Araten, A. H., Brooks, R. S., Choi, S. D. W., Esguerra, L. L., Savchyn, D., Wu,…" at bounding box center [253, 231] width 340 height 25
type textarea "<p>Araten, A. H., Brooks, R. S., Choi, S. D. W., Esguerra, L. L., <strong>Savch…"
click at [108, 210] on button "button" at bounding box center [112, 205] width 12 height 12
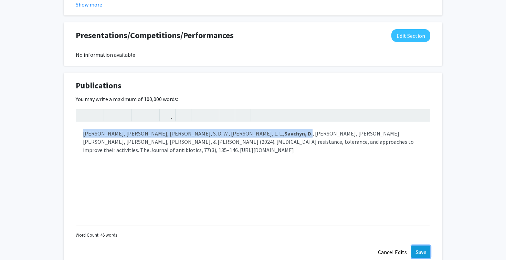
click at [424, 249] on button "Save" at bounding box center [421, 252] width 19 height 12
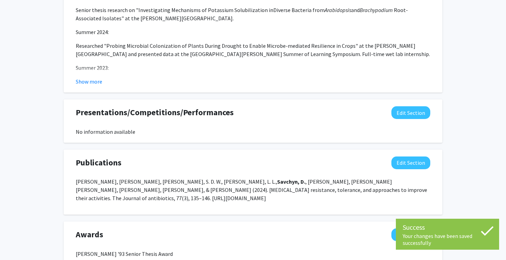
scroll to position [492, 0]
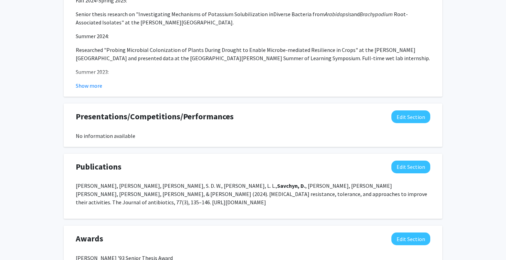
click at [328, 192] on p "[PERSON_NAME], [PERSON_NAME], [PERSON_NAME], S. D. W., [PERSON_NAME], L. L., [P…" at bounding box center [253, 194] width 355 height 25
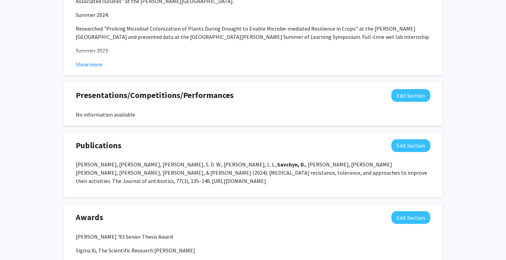
scroll to position [569, 0]
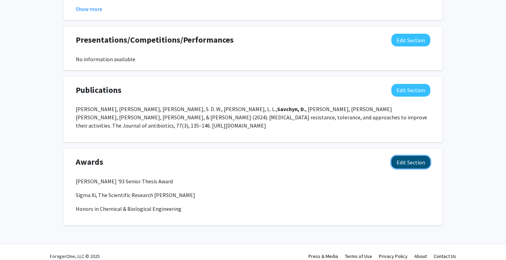
click at [402, 156] on button "Edit Section" at bounding box center [411, 162] width 39 height 13
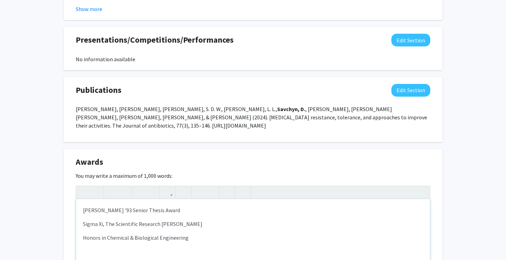
click at [190, 234] on div "Michelle Goudie '93 Senior Thesis Award Sigma Xi, The Scientific Research Honor…" at bounding box center [253, 250] width 354 height 103
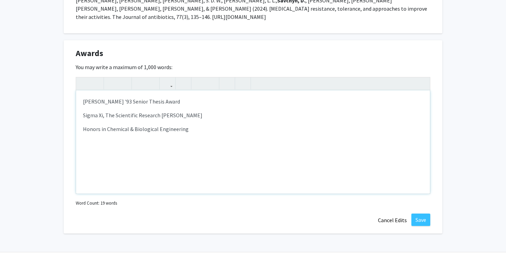
scroll to position [685, 0]
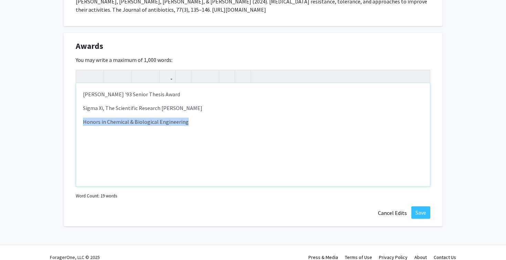
drag, startPoint x: 200, startPoint y: 118, endPoint x: 79, endPoint y: 115, distance: 121.3
click at [79, 115] on div "Michelle Goudie '93 Senior Thesis Award Sigma Xi, The Scientific Research Honor…" at bounding box center [253, 134] width 354 height 103
click at [83, 83] on div "Michelle Goudie '93 Senior Thesis Award Sigma Xi, The Scientific Research Honor…" at bounding box center [253, 134] width 354 height 103
click at [94, 118] on p "Honors in Chemical & Biological Engineering" at bounding box center [253, 122] width 340 height 8
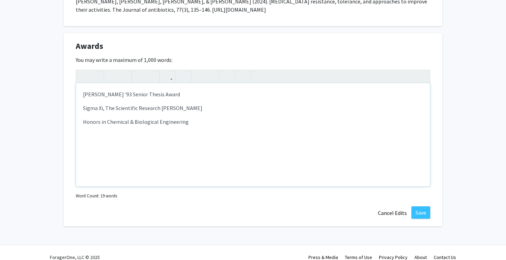
click at [95, 121] on div "Michelle Goudie '93 Senior Thesis Award Sigma Xi, The Scientific Research Honor…" at bounding box center [253, 134] width 354 height 103
click at [97, 118] on p "Honors in Chemical & Biological Engineering" at bounding box center [253, 122] width 340 height 8
drag, startPoint x: 129, startPoint y: 115, endPoint x: 49, endPoint y: 115, distance: 80.2
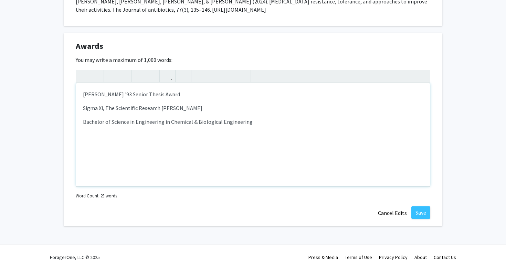
click at [250, 118] on div "Michelle Goudie '93 Senior Thesis Award Sigma Xi, The Scientific Research Honor…" at bounding box center [253, 134] width 354 height 103
click at [166, 118] on p "Bachelor of Science in Engineering in Chemical & Biological Engineering" at bounding box center [253, 122] width 340 height 8
click at [284, 118] on p "Bachelor of Science in Engineering with honors in Chemical & Biological Enginee…" at bounding box center [253, 122] width 340 height 8
click at [222, 104] on p "Sigma Xi, The Scientific Research [PERSON_NAME]" at bounding box center [253, 108] width 340 height 8
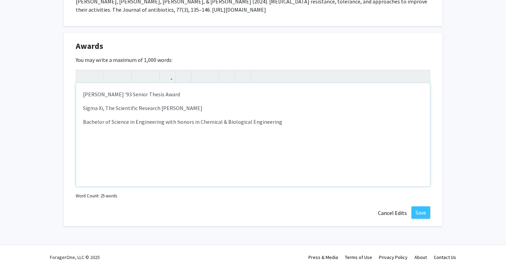
click at [208, 90] on p "Michelle Goudie '93 Senior Thesis Award" at bounding box center [253, 94] width 340 height 8
click at [424, 207] on button "Save" at bounding box center [421, 213] width 19 height 12
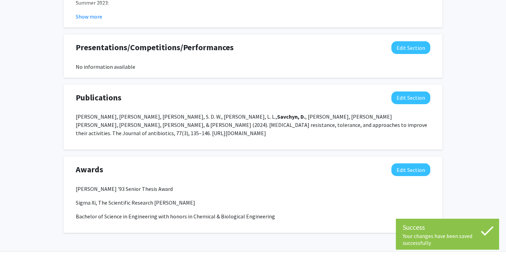
scroll to position [558, 0]
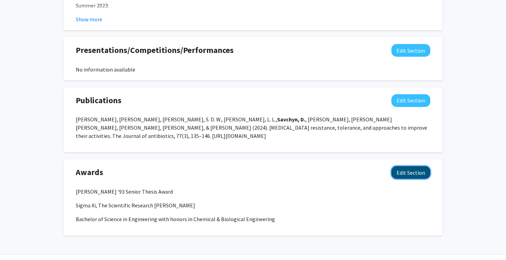
click at [402, 166] on button "Edit Section" at bounding box center [411, 172] width 39 height 13
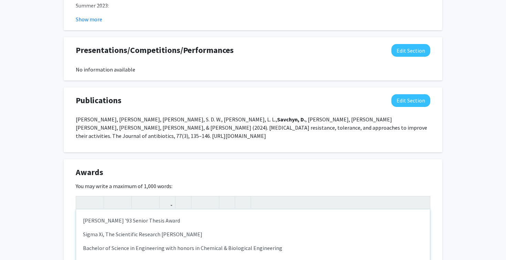
click at [197, 217] on p "Michelle Goudie '93 Senior Thesis Award" at bounding box center [253, 221] width 340 height 8
type textarea "<p>Michelle Goudie '93 Senior Thesis Award, sponsored by DuPont</p><p>Sigma Xi,…"
click at [226, 230] on p "Sigma Xi, The Scientific Research [PERSON_NAME]" at bounding box center [253, 234] width 340 height 8
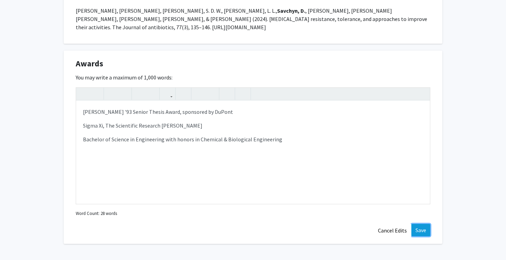
click at [418, 224] on button "Save" at bounding box center [421, 230] width 19 height 12
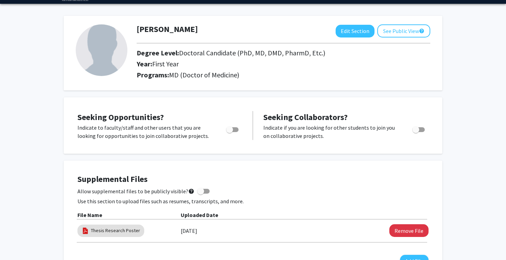
scroll to position [21, 0]
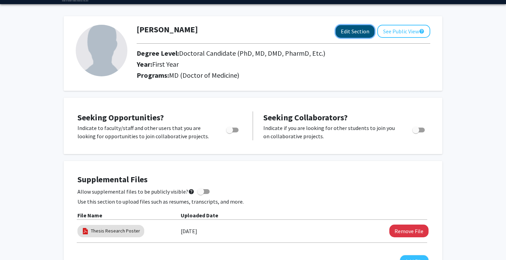
click at [346, 33] on button "Edit Section" at bounding box center [355, 31] width 39 height 13
select select "first_year"
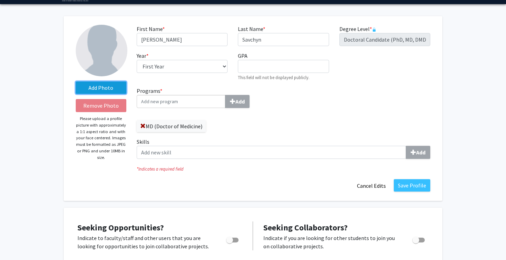
click at [104, 91] on label "Add Photo" at bounding box center [101, 88] width 51 height 12
click at [0, 0] on input "Add Photo" at bounding box center [0, 0] width 0 height 0
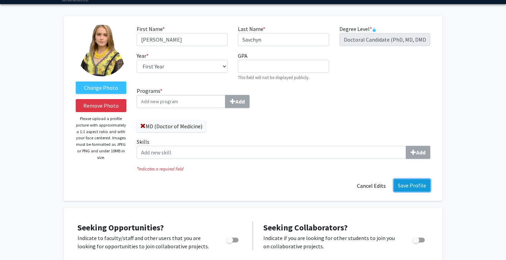
click at [416, 184] on button "Save Profile" at bounding box center [412, 185] width 37 height 12
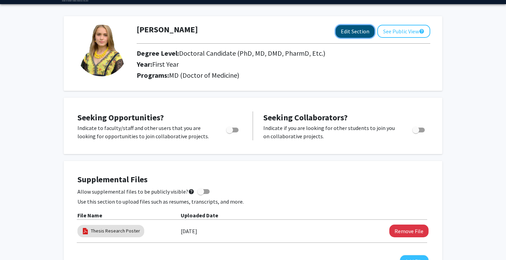
click at [363, 33] on button "Edit Section" at bounding box center [355, 31] width 39 height 13
select select "first_year"
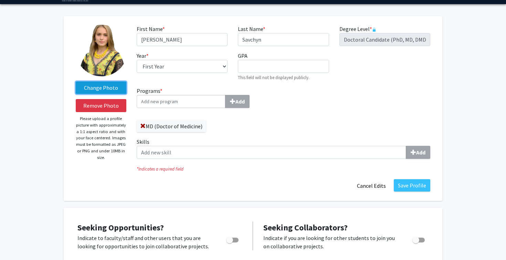
click at [110, 91] on label "Change Photo" at bounding box center [101, 88] width 51 height 12
click at [0, 0] on input "Change Photo" at bounding box center [0, 0] width 0 height 0
click at [95, 87] on label "Change Photo" at bounding box center [101, 88] width 51 height 12
click at [0, 0] on input "Change Photo" at bounding box center [0, 0] width 0 height 0
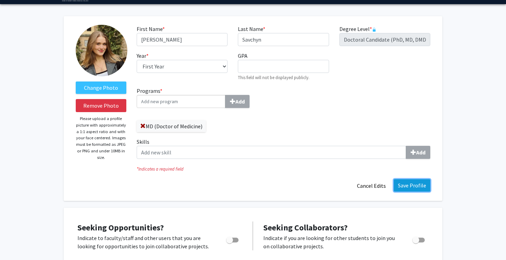
click at [412, 184] on button "Save Profile" at bounding box center [412, 185] width 37 height 12
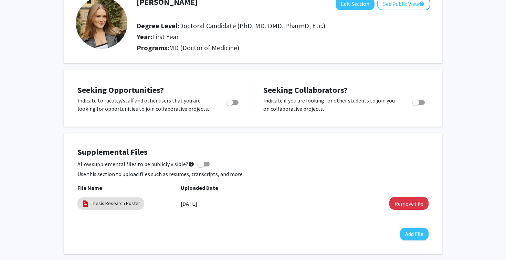
scroll to position [49, 0]
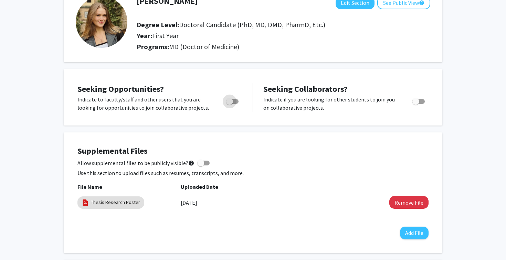
click at [232, 102] on span "Toggle" at bounding box center [229, 101] width 7 height 7
click at [230, 104] on input "Are you actively seeking opportunities?" at bounding box center [229, 104] width 0 height 0
click at [229, 103] on span "Toggle" at bounding box center [232, 101] width 12 height 5
click at [229, 104] on input "Are you actively seeking opportunities?" at bounding box center [229, 104] width 0 height 0
checkbox input "false"
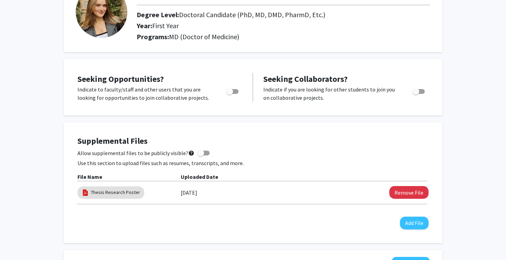
scroll to position [49, 0]
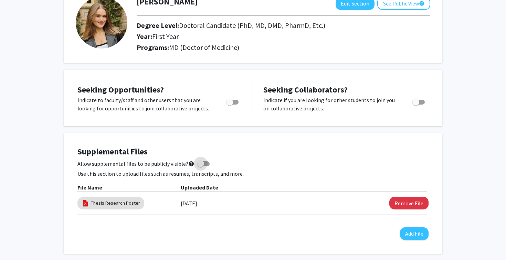
click at [200, 166] on span at bounding box center [200, 163] width 7 height 7
click at [200, 166] on input "Allow supplemental files to be publicly visible? help" at bounding box center [200, 166] width 0 height 0
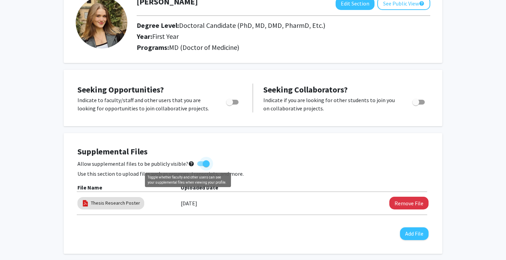
click at [188, 164] on mat-icon "help" at bounding box center [191, 164] width 6 height 8
click at [200, 166] on input "Allow supplemental files to be publicly visible? help" at bounding box center [200, 166] width 0 height 0
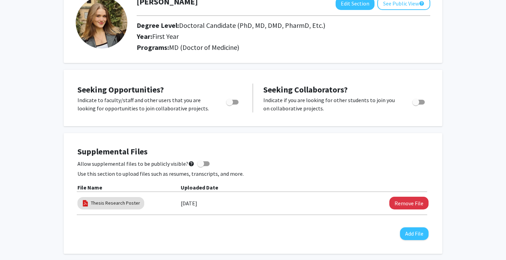
click at [188, 164] on mat-icon "help" at bounding box center [191, 164] width 6 height 8
click at [200, 166] on input "Allow supplemental files to be publicly visible? help" at bounding box center [200, 166] width 0 height 0
checkbox input "true"
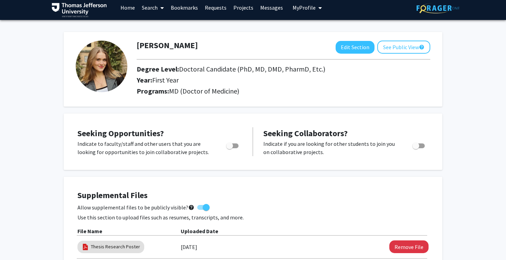
scroll to position [0, 0]
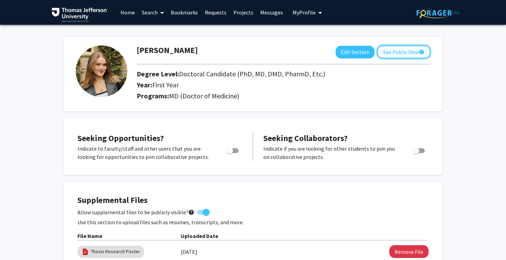
click at [395, 54] on button "See Public View help" at bounding box center [403, 51] width 53 height 13
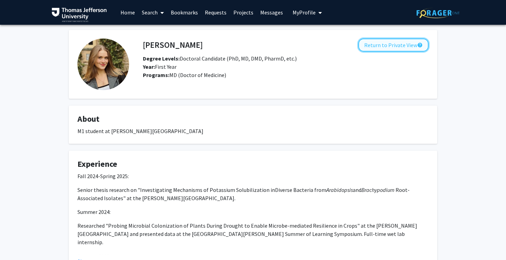
click at [387, 46] on button "Return to Private View help" at bounding box center [393, 45] width 70 height 13
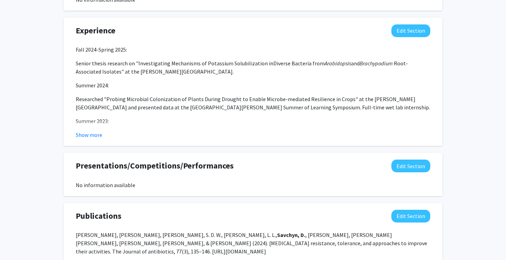
scroll to position [410, 0]
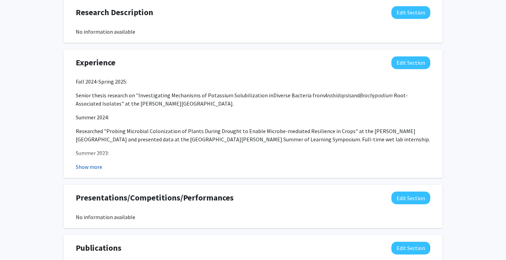
click at [94, 167] on button "Show more" at bounding box center [89, 167] width 27 height 8
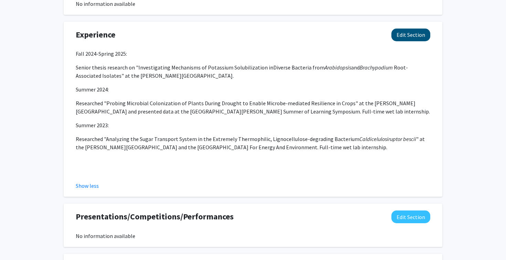
scroll to position [450, 0]
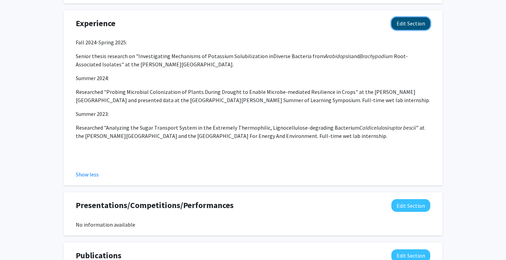
click at [406, 22] on button "Edit Section" at bounding box center [411, 23] width 39 height 13
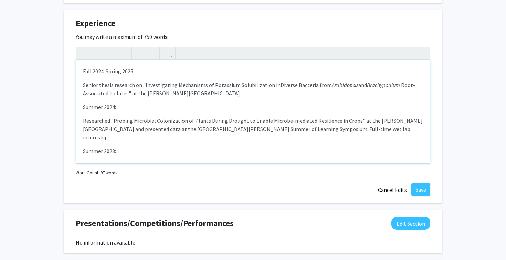
click at [213, 94] on p "Senior thesis research on "Investigating Mechanisms of Potassium Solubilization…" at bounding box center [253, 89] width 340 height 17
click at [308, 93] on span "Root-Associated Isolates" at the Conway Laboratory. Presented findings at the C…" at bounding box center [250, 89] width 335 height 15
click at [356, 95] on span "Root-Associated Isolates" at the Conway Laboratory. Presented findings at the C…" at bounding box center [250, 89] width 335 height 15
click at [374, 96] on p "Senior thesis research on "Investigating Mechanisms of Potassium Solubilization…" at bounding box center [253, 89] width 340 height 17
drag, startPoint x: 387, startPoint y: 96, endPoint x: 330, endPoint y: 96, distance: 57.2
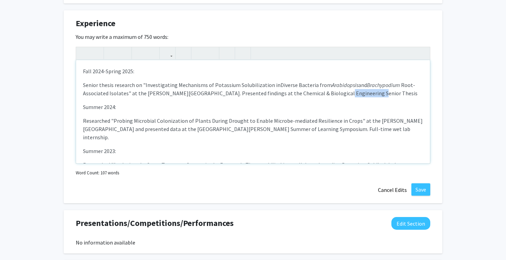
click at [330, 96] on p "Senior thesis research on "Investigating Mechanisms of Potassium Solubilization…" at bounding box center [253, 89] width 340 height 17
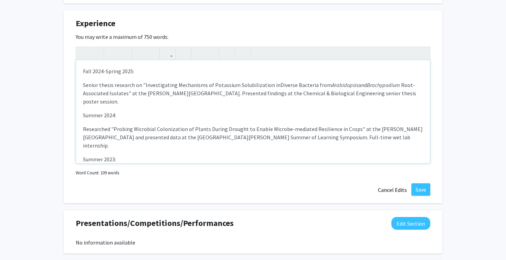
type textarea "<p>Fall 2024-Spring 2025:</p><p>Senior thesis research on "Investigating Mechan…"
click at [422, 194] on button "Save" at bounding box center [421, 190] width 19 height 12
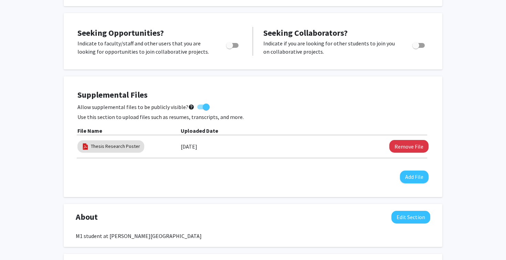
scroll to position [106, 0]
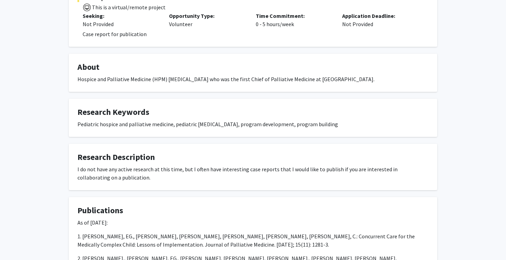
scroll to position [160, 0]
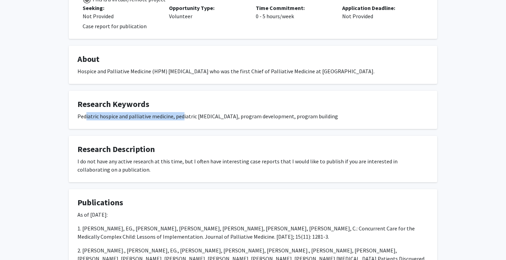
drag, startPoint x: 86, startPoint y: 116, endPoint x: 182, endPoint y: 116, distance: 96.1
click at [182, 116] on div "Pediatric hospice and palliative medicine, pediatric [MEDICAL_DATA], program de…" at bounding box center [252, 116] width 351 height 8
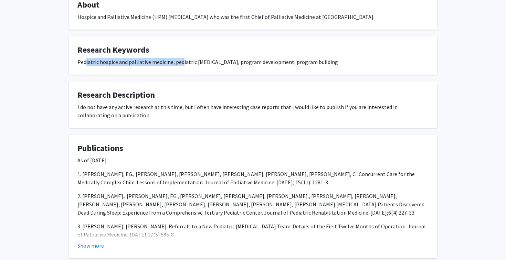
scroll to position [219, 0]
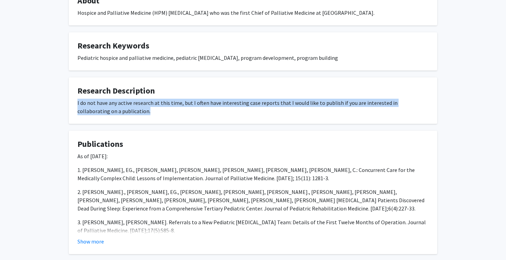
drag, startPoint x: 136, startPoint y: 116, endPoint x: 73, endPoint y: 99, distance: 64.8
click at [73, 99] on fg-card "Research Description I do not have any active research at this time, but I ofte…" at bounding box center [253, 100] width 368 height 46
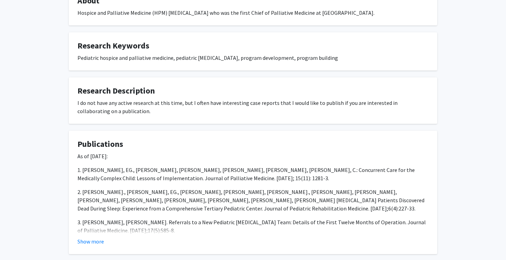
click at [98, 105] on div "I do not have any active research at this time, but I often have interesting ca…" at bounding box center [252, 107] width 351 height 17
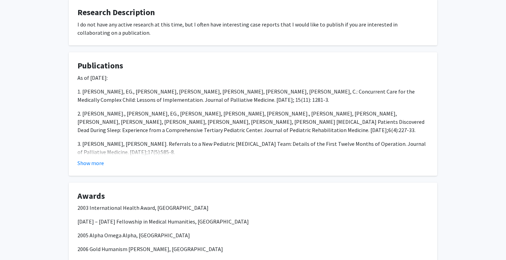
scroll to position [297, 0]
click at [91, 167] on button "Show more" at bounding box center [90, 163] width 27 height 8
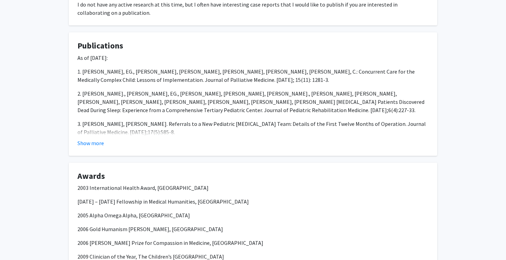
scroll to position [445, 0]
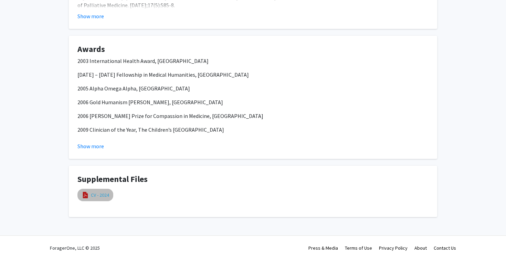
click at [92, 196] on link "CV - 2024" at bounding box center [100, 195] width 18 height 7
select select "custom"
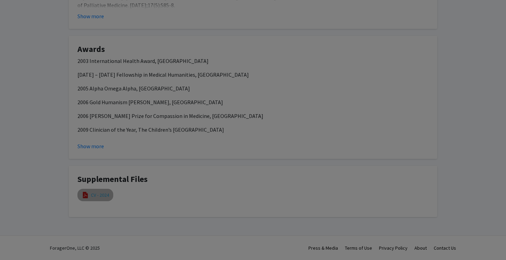
type input "0"
select select "custom"
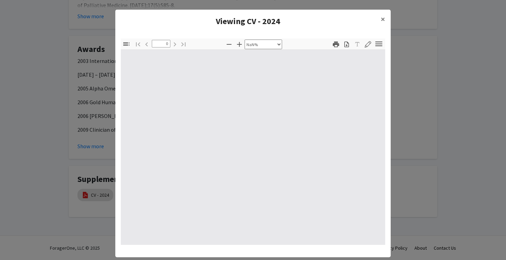
type input "1"
select select "auto"
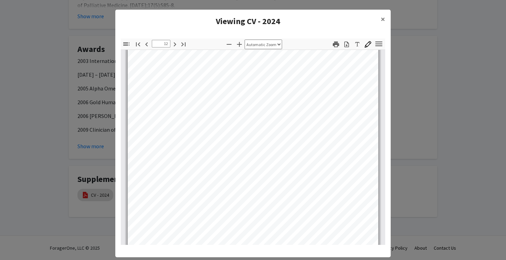
scroll to position [3623, 0]
type input "10"
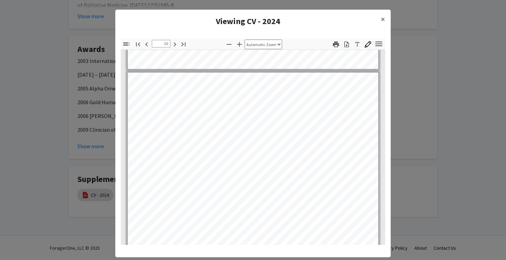
scroll to position [2923, 0]
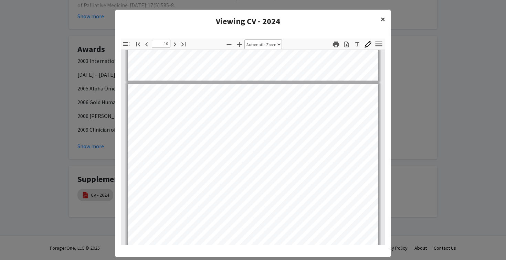
click at [383, 20] on span "×" at bounding box center [383, 19] width 4 height 11
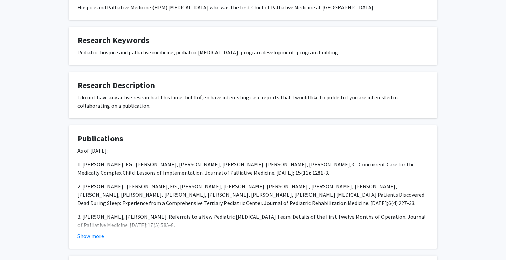
scroll to position [445, 0]
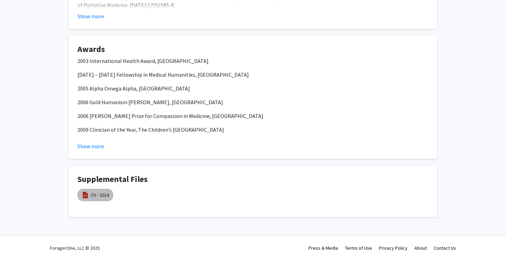
click at [96, 200] on mat-chip "CV - 2024" at bounding box center [95, 195] width 36 height 12
click at [97, 195] on link "CV - 2024" at bounding box center [100, 195] width 18 height 7
select select "custom"
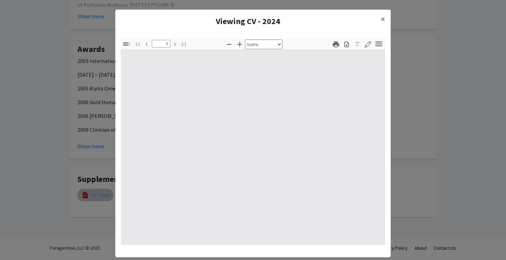
type input "1"
select select "auto"
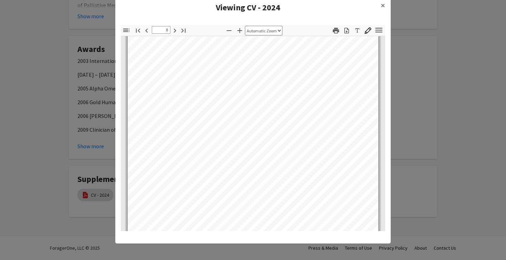
scroll to position [2323, 0]
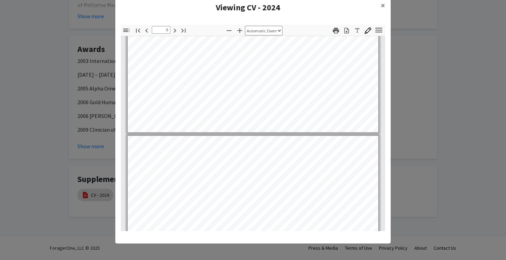
type input "10"
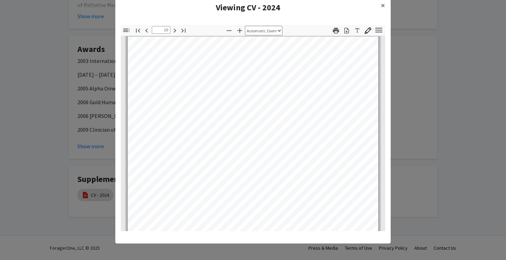
scroll to position [2956, 0]
click at [384, 5] on span "×" at bounding box center [383, 5] width 4 height 11
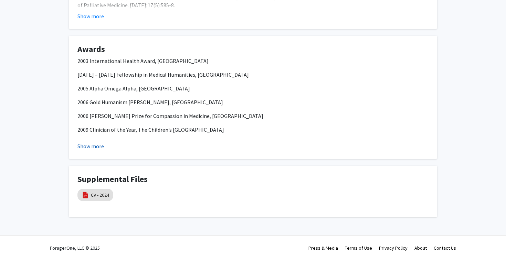
click at [101, 148] on button "Show more" at bounding box center [90, 146] width 27 height 8
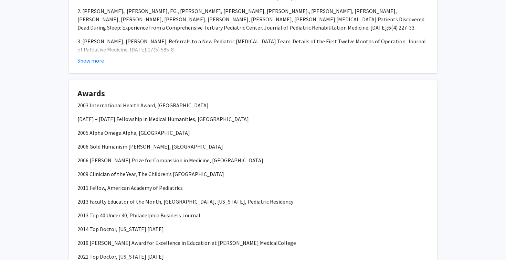
scroll to position [569, 0]
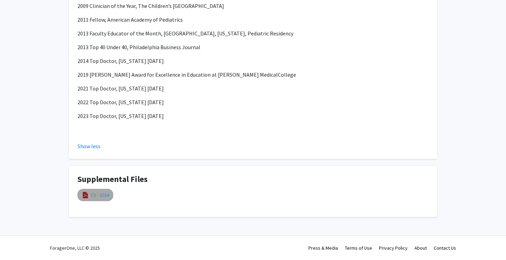
click at [102, 196] on link "CV - 2024" at bounding box center [100, 195] width 18 height 7
select select "custom"
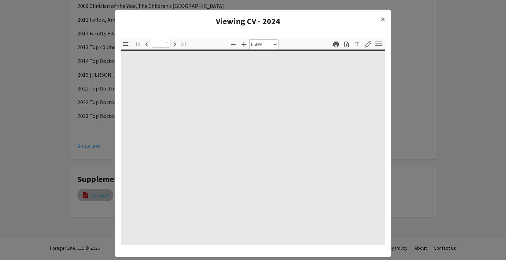
type input "0"
select select "custom"
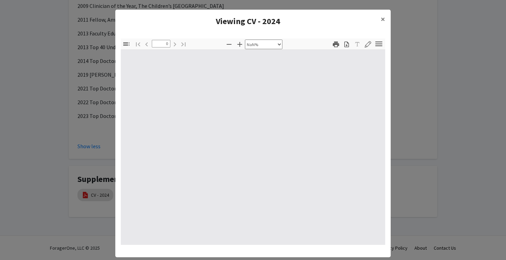
type input "1"
select select "auto"
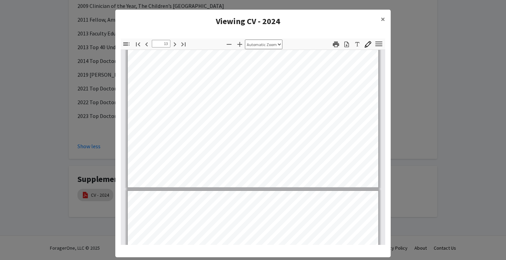
scroll to position [4139, 0]
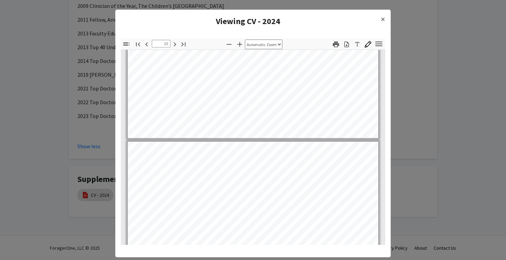
type input "14"
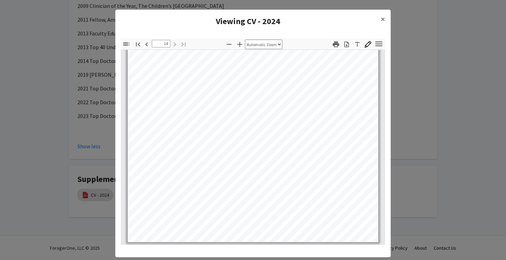
scroll to position [4352, 0]
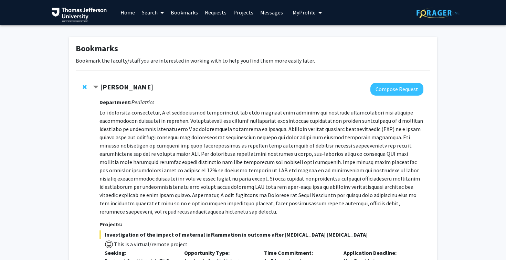
scroll to position [424, 0]
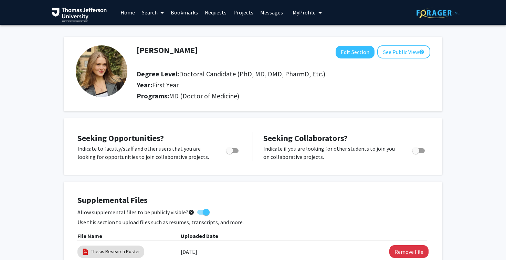
scroll to position [569, 0]
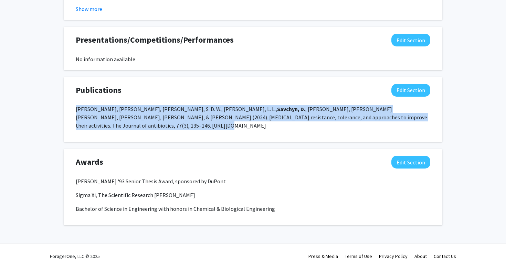
drag, startPoint x: 75, startPoint y: 109, endPoint x: 409, endPoint y: 120, distance: 334.2
click at [409, 120] on div "[PERSON_NAME], [PERSON_NAME], [PERSON_NAME], S. D. W., [PERSON_NAME], L. L., [P…" at bounding box center [253, 120] width 365 height 30
copy p "[PERSON_NAME], [PERSON_NAME], [PERSON_NAME], S. D. W., [PERSON_NAME], L. L., [P…"
click at [418, 156] on button "Edit Section" at bounding box center [411, 162] width 39 height 13
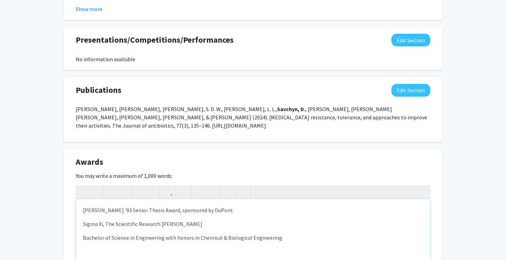
click at [238, 206] on p "[PERSON_NAME] '93 Senior Thesis Award, sponsored by DuPont" at bounding box center [253, 210] width 340 height 8
click at [219, 220] on p "Sigma Xi, The Scientific Research [PERSON_NAME]" at bounding box center [253, 224] width 340 height 8
click at [296, 234] on p "Bachelor of Science in Engineering with honors in Chemical & Biological Enginee…" at bounding box center [253, 238] width 340 height 8
type textarea "<p>[PERSON_NAME] '93 Senior Thesis Award, sponsored by DuPont, 2025</p><p>Sigma…"
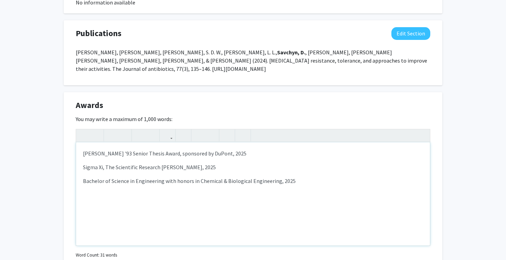
scroll to position [634, 0]
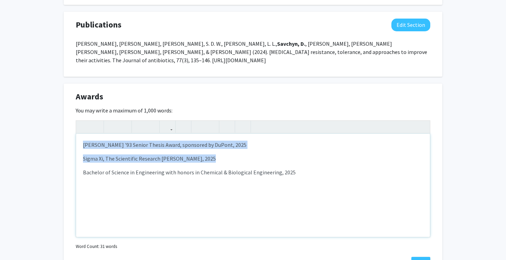
drag, startPoint x: 205, startPoint y: 152, endPoint x: 78, endPoint y: 132, distance: 128.3
click at [78, 134] on div "[PERSON_NAME] '93 Senior Thesis Award, sponsored by DuPont, 2025 Sigma Xi, The …" at bounding box center [253, 185] width 354 height 103
copy div "[PERSON_NAME] '93 Senior Thesis Award, sponsored by DuPont, 2025 Sigma Xi, The …"
click at [424, 257] on button "Save" at bounding box center [421, 263] width 19 height 12
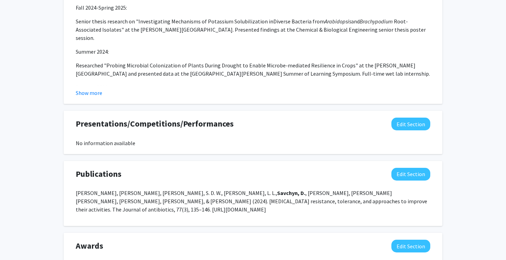
scroll to position [474, 0]
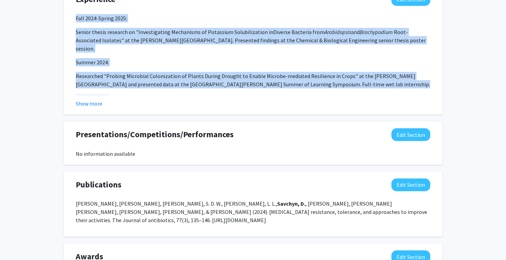
drag, startPoint x: 77, startPoint y: 18, endPoint x: 112, endPoint y: 92, distance: 82.1
click at [112, 92] on div "Fall 2024-Spring 2025: Senior thesis research on "Investigating Mechanisms of P…" at bounding box center [253, 80] width 355 height 132
click at [91, 103] on button "Show more" at bounding box center [89, 104] width 27 height 8
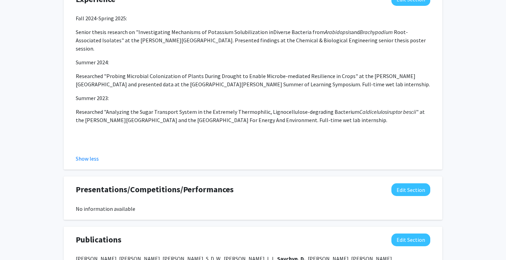
click at [77, 23] on div "Fall 2024-Spring 2025: Senior thesis research on "Investigating Mechanisms of P…" at bounding box center [253, 80] width 355 height 132
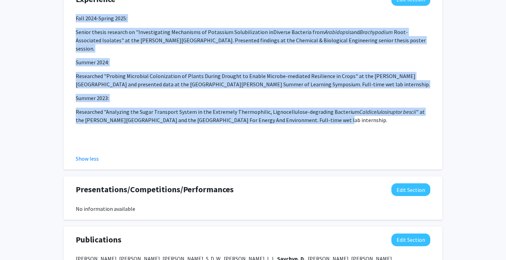
drag, startPoint x: 76, startPoint y: 18, endPoint x: 328, endPoint y: 116, distance: 269.9
click at [328, 116] on div "Fall 2024-Spring 2025: Senior thesis research on "Investigating Mechanisms of P…" at bounding box center [253, 80] width 355 height 132
copy div "Fall 2024-Spring 2025: Senior thesis research on "Investigating Mechanisms of P…"
